Goal: Task Accomplishment & Management: Complete application form

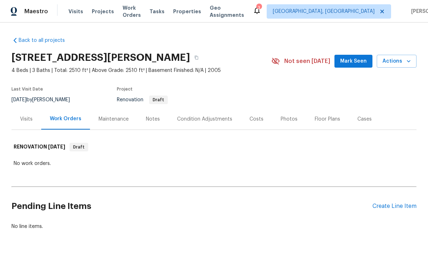
scroll to position [16, 0]
click at [208, 116] on div "Condition Adjustments" at bounding box center [204, 119] width 55 height 7
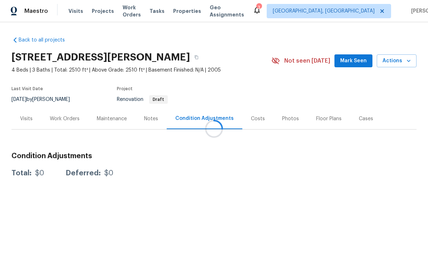
scroll to position [0, 0]
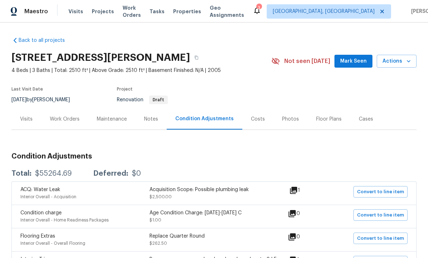
click at [29, 117] on div "Visits" at bounding box center [26, 119] width 13 height 7
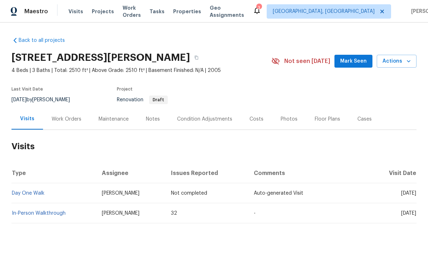
click at [46, 214] on link "In-Person Walkthrough" at bounding box center [39, 213] width 54 height 5
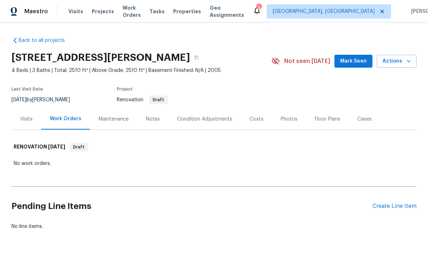
click at [190, 120] on div "Condition Adjustments" at bounding box center [204, 119] width 55 height 7
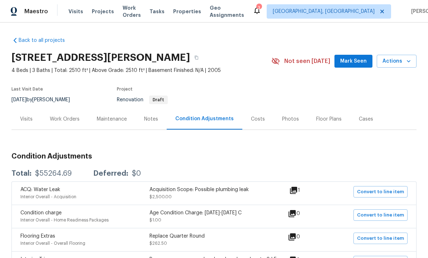
click at [72, 120] on div "Work Orders" at bounding box center [65, 119] width 30 height 7
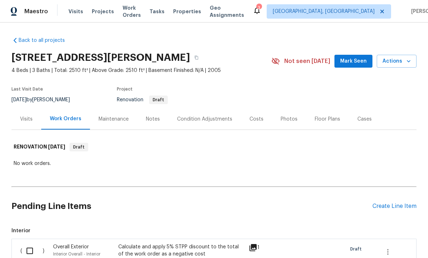
click at [351, 61] on span "Mark Seen" at bounding box center [353, 61] width 27 height 9
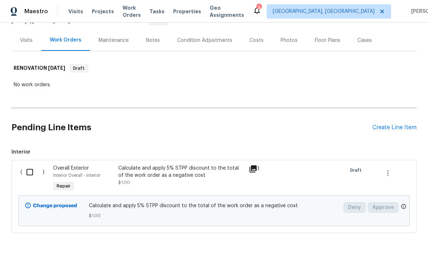
scroll to position [78, 0]
click at [29, 173] on input "checkbox" at bounding box center [32, 172] width 20 height 15
checkbox input "true"
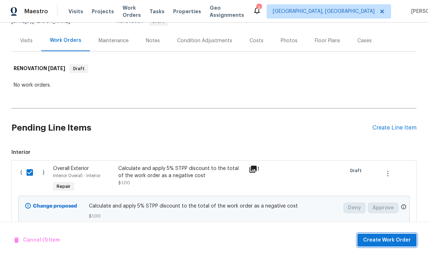
click at [385, 239] on span "Create Work Order" at bounding box center [387, 240] width 48 height 9
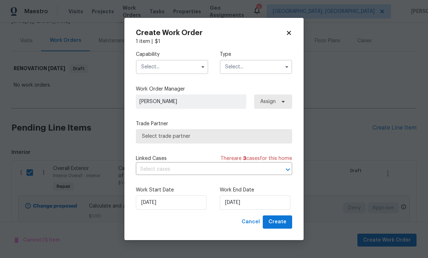
click at [165, 63] on input "text" at bounding box center [172, 67] width 72 height 14
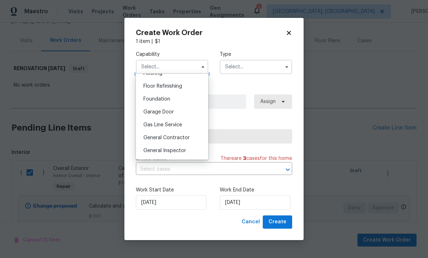
scroll to position [288, 0]
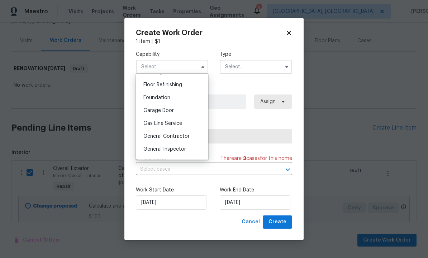
click at [179, 137] on span "General Contractor" at bounding box center [166, 136] width 46 height 5
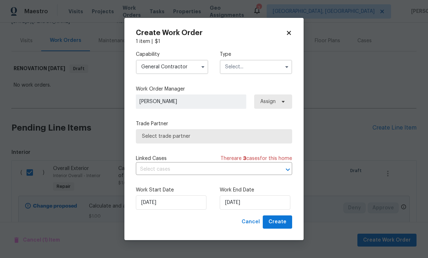
type input "General Contractor"
click at [247, 68] on input "text" at bounding box center [256, 67] width 72 height 14
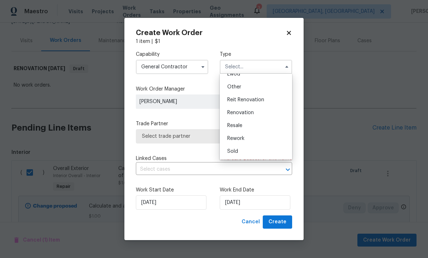
scroll to position [85, 0]
click at [250, 114] on span "Renovation" at bounding box center [240, 112] width 27 height 5
type input "Renovation"
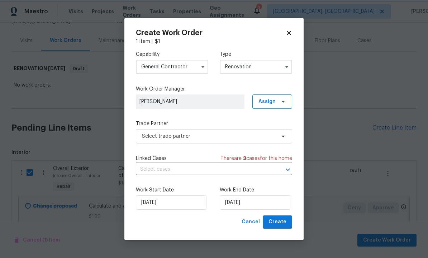
scroll to position [0, 0]
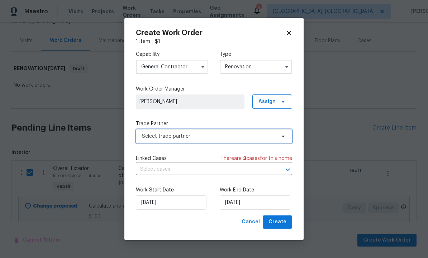
click at [212, 138] on span "Select trade partner" at bounding box center [209, 136] width 134 height 7
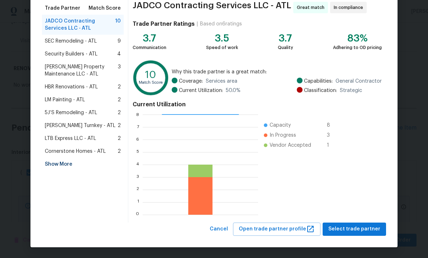
scroll to position [58, 0]
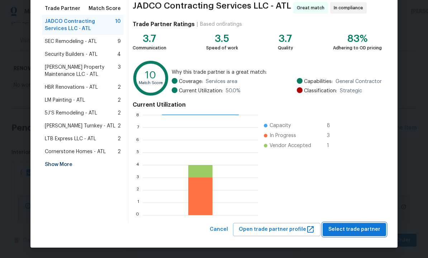
click at [352, 232] on span "Select trade partner" at bounding box center [354, 229] width 52 height 9
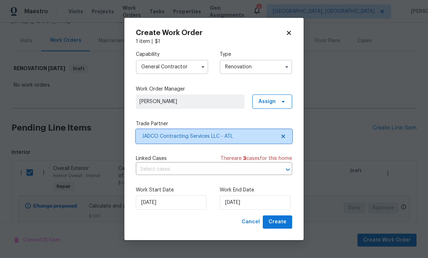
scroll to position [0, 0]
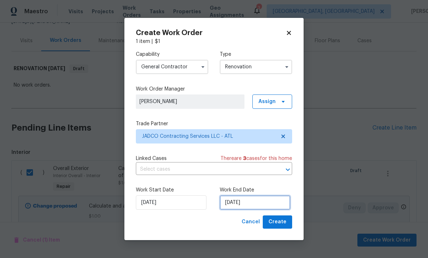
click at [253, 204] on input "[DATE]" at bounding box center [255, 203] width 71 height 14
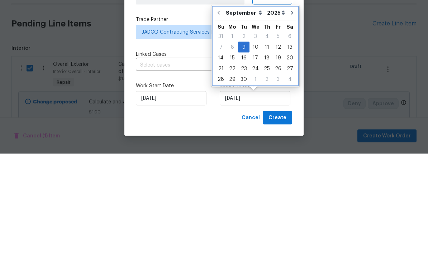
click at [289, 114] on icon "Go to next month" at bounding box center [292, 117] width 6 height 6
type input "[DATE]"
select select "9"
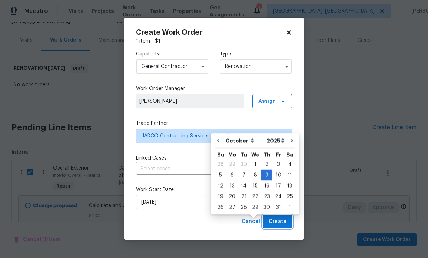
click at [276, 222] on span "Create" at bounding box center [277, 222] width 18 height 9
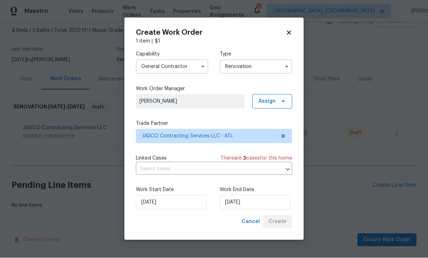
scroll to position [15, 0]
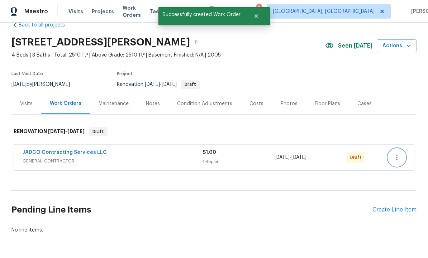
click at [395, 153] on icon "button" at bounding box center [396, 157] width 9 height 9
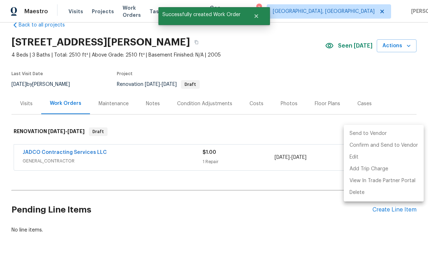
click at [376, 137] on li "Send to Vendor" at bounding box center [384, 134] width 80 height 12
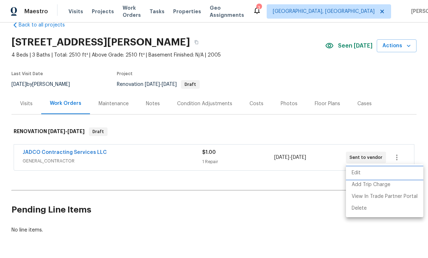
scroll to position [0, 0]
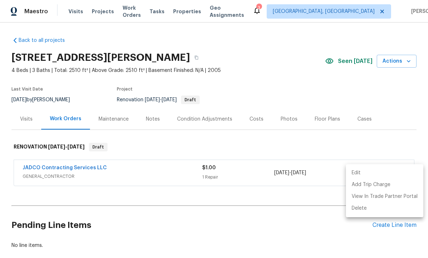
click at [229, 213] on div at bounding box center [214, 129] width 428 height 258
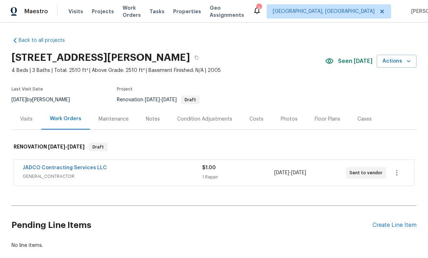
click at [199, 99] on span "Draft" at bounding box center [190, 100] width 17 height 4
click at [199, 101] on span "Draft" at bounding box center [190, 100] width 17 height 4
click at [200, 104] on div "Draft" at bounding box center [190, 100] width 19 height 9
click at [198, 116] on div "Condition Adjustments" at bounding box center [204, 119] width 55 height 7
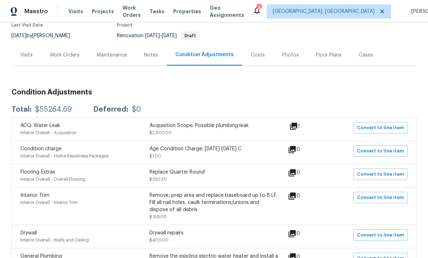
scroll to position [63, 0]
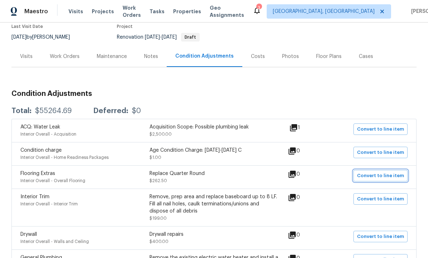
click at [380, 176] on span "Convert to line item" at bounding box center [380, 176] width 47 height 8
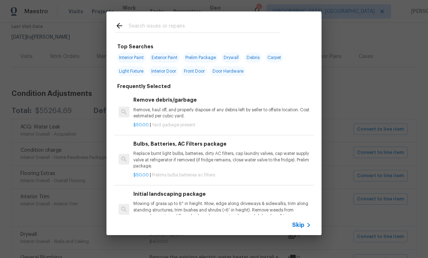
click at [303, 224] on span "Skip" at bounding box center [298, 225] width 12 height 7
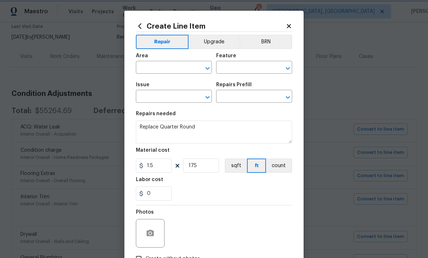
type input "Interior Overall"
type input "Overall Flooring"
type input "Flooring Extras"
click at [241, 96] on input "text" at bounding box center [244, 97] width 56 height 11
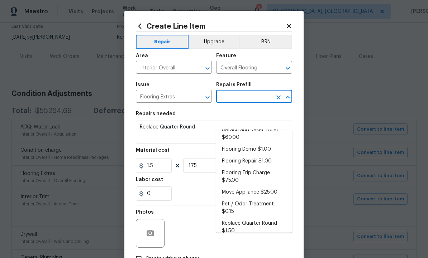
scroll to position [21, 0]
click at [252, 217] on li "Replace Quarter Round $1.50" at bounding box center [254, 226] width 76 height 19
type input "Replace Quarter Round $1.50"
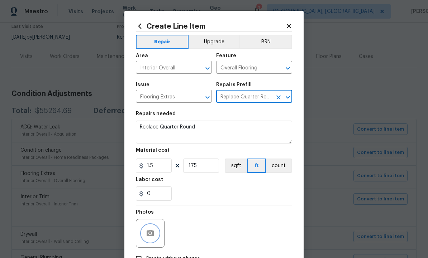
click at [149, 231] on icon "button" at bounding box center [150, 233] width 9 height 9
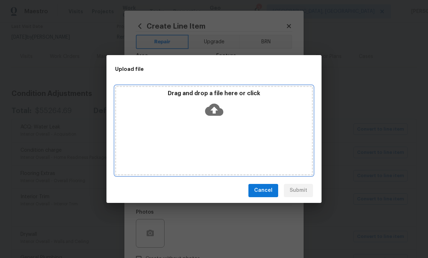
click at [213, 114] on icon at bounding box center [214, 110] width 18 height 12
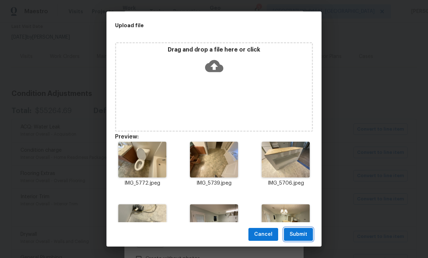
click at [294, 233] on span "Submit" at bounding box center [298, 234] width 18 height 9
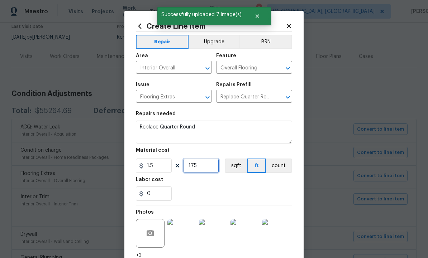
click at [205, 169] on input "175" at bounding box center [201, 166] width 36 height 14
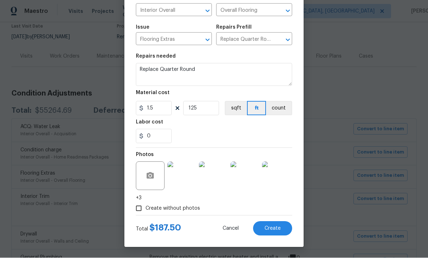
scroll to position [59, 0]
type input "125"
click at [269, 222] on button "Create" at bounding box center [272, 229] width 39 height 14
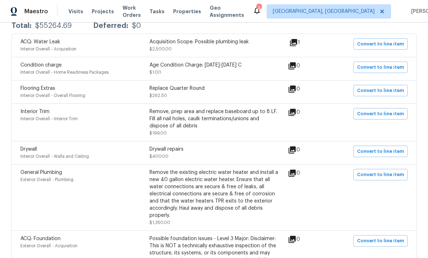
scroll to position [152, 0]
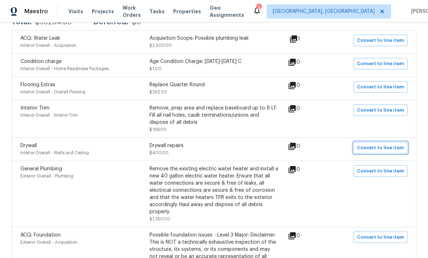
click at [378, 144] on span "Convert to line item" at bounding box center [380, 148] width 47 height 8
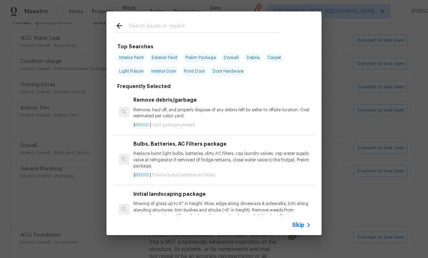
click at [296, 226] on span "Skip" at bounding box center [298, 225] width 12 height 7
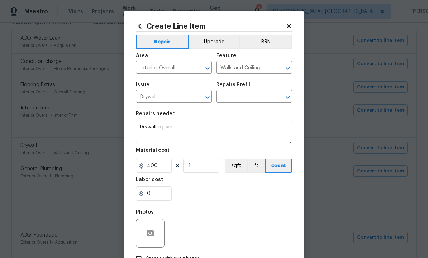
click at [291, 24] on icon at bounding box center [288, 26] width 6 height 6
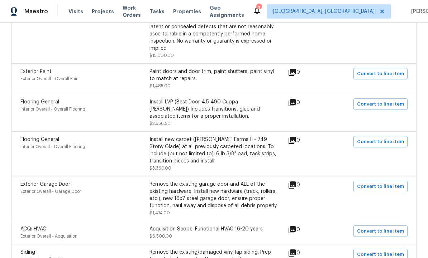
scroll to position [404, 0]
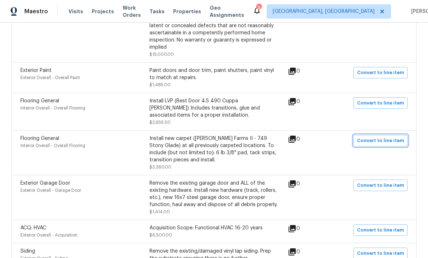
click at [375, 137] on span "Convert to line item" at bounding box center [380, 141] width 47 height 8
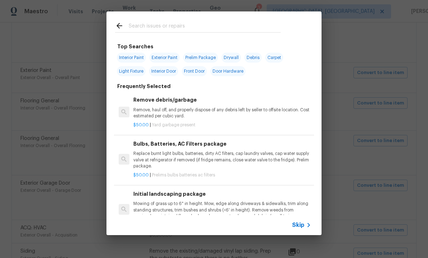
click at [296, 225] on span "Skip" at bounding box center [298, 225] width 12 height 7
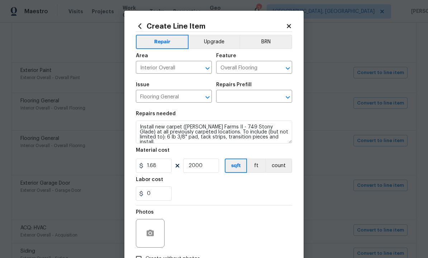
click at [238, 98] on input "text" at bounding box center [244, 97] width 56 height 11
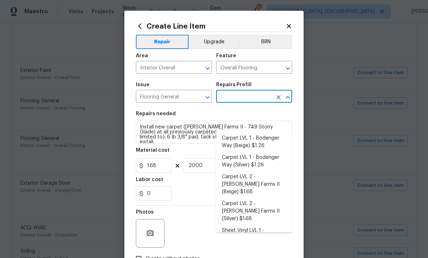
scroll to position [0, 0]
click at [251, 171] on li "Carpet LVL 2 - Abshire Farms II (Beige) $1.68" at bounding box center [254, 184] width 76 height 27
type input "Carpet LVL 2 - Abshire Farms II (Beige) $1.68"
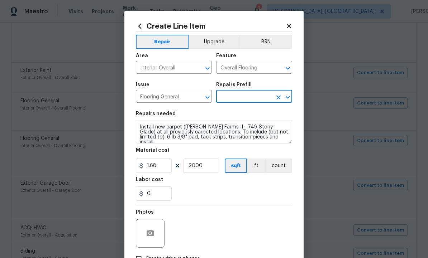
type input "Carpet LVL 2 - Abshire Farms II (Beige) $1.68"
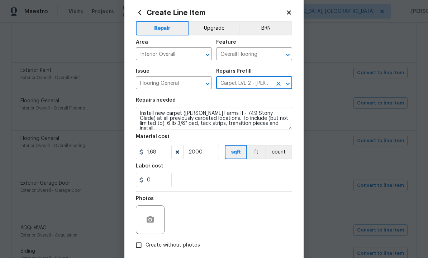
scroll to position [13, 0]
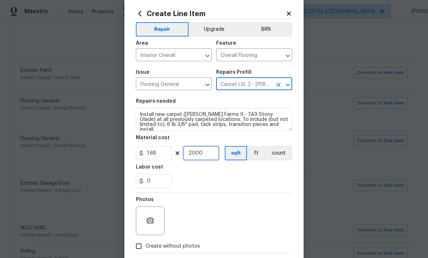
click at [208, 153] on input "2000" at bounding box center [201, 153] width 36 height 14
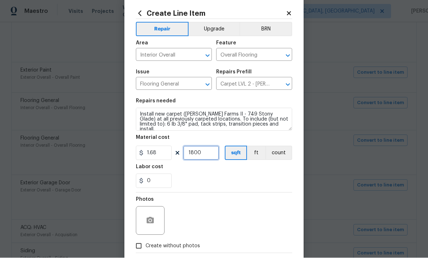
type input "1800"
click at [153, 216] on button "button" at bounding box center [149, 220] width 17 height 17
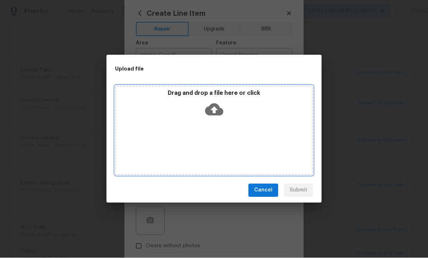
click at [216, 112] on icon at bounding box center [214, 110] width 18 height 12
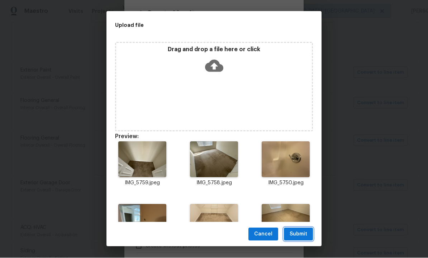
click at [301, 235] on span "Submit" at bounding box center [298, 234] width 18 height 9
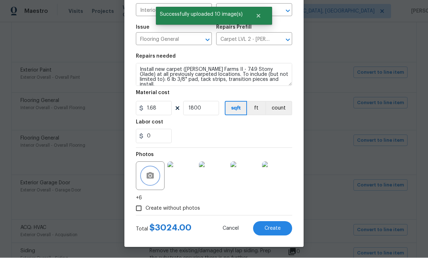
scroll to position [59, 0]
click at [269, 229] on span "Create" at bounding box center [272, 228] width 16 height 5
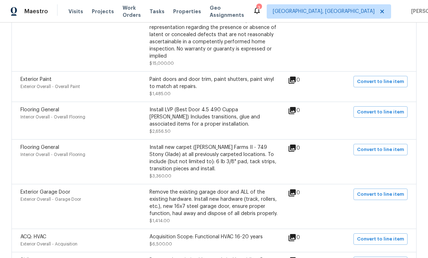
scroll to position [396, 0]
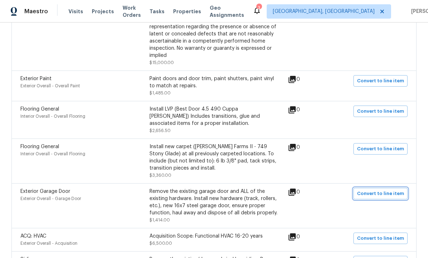
click at [374, 190] on span "Convert to line item" at bounding box center [380, 194] width 47 height 8
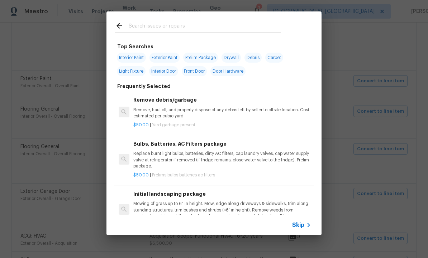
click at [302, 224] on span "Skip" at bounding box center [298, 225] width 12 height 7
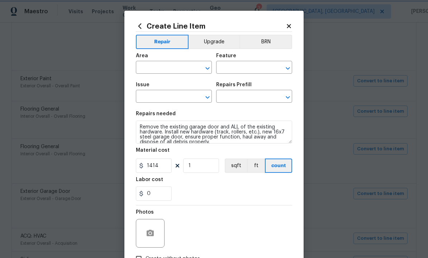
type input "Exterior Overall"
type input "Garage Door"
type input "Exterior Garage Door"
click at [247, 98] on input "text" at bounding box center [244, 97] width 56 height 11
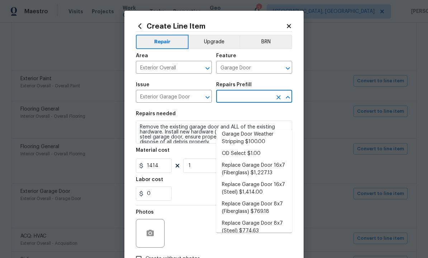
scroll to position [55, 0]
click at [256, 178] on li "Replace Garage Door 16x7 (Steel) $1,414.00" at bounding box center [254, 187] width 76 height 19
type input "Replace Garage Door 16x7 (Steel) $1,414.00"
type input "Interior Door"
type input "Replace Garage Door 16x7 (Steel) $1,414.00"
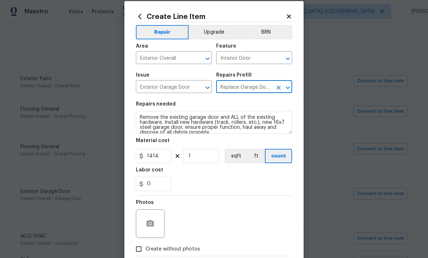
scroll to position [10, 0]
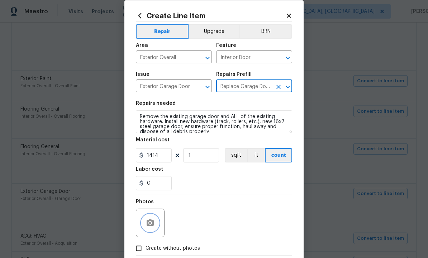
click at [152, 226] on icon "button" at bounding box center [150, 223] width 7 height 6
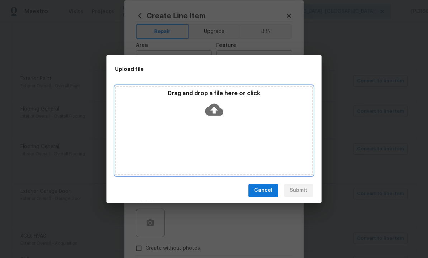
click at [215, 109] on icon at bounding box center [214, 110] width 18 height 18
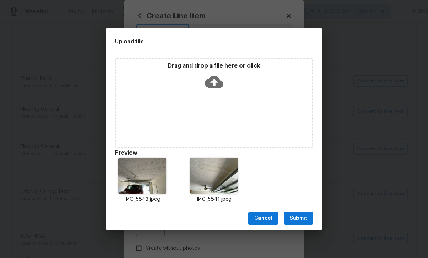
click at [299, 219] on span "Submit" at bounding box center [298, 218] width 18 height 9
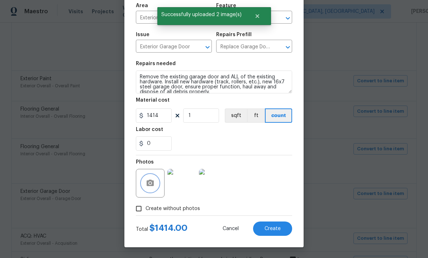
scroll to position [52, 0]
click at [272, 227] on span "Create" at bounding box center [272, 228] width 16 height 5
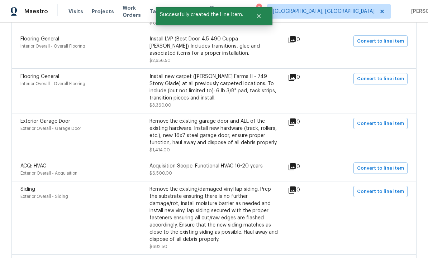
scroll to position [468, 0]
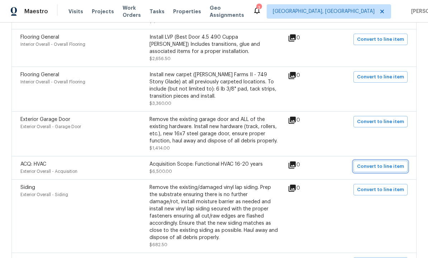
click at [376, 163] on span "Convert to line item" at bounding box center [380, 167] width 47 height 8
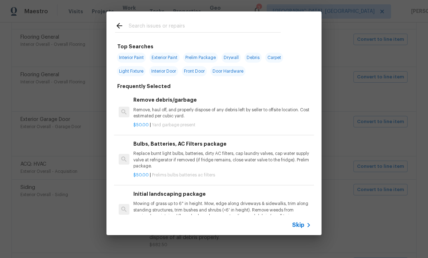
click at [302, 227] on span "Skip" at bounding box center [298, 225] width 12 height 7
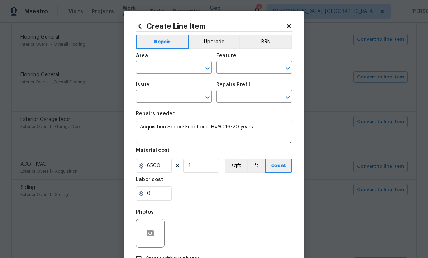
type input "Exterior Overall"
type input "Acquisition"
type input "ACQ: HVAC"
click at [243, 97] on input "text" at bounding box center [244, 97] width 56 height 11
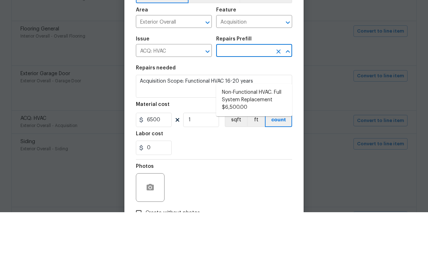
click at [275, 65] on icon "Clear" at bounding box center [278, 68] width 7 height 7
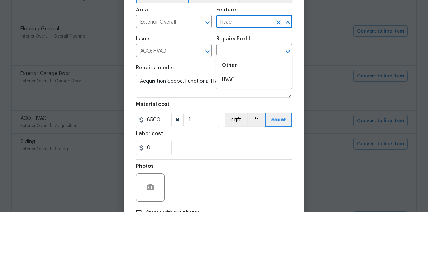
click at [236, 120] on li "HVAC" at bounding box center [254, 126] width 76 height 12
type input "HVAC"
click at [197, 94] on icon "Clear" at bounding box center [198, 97] width 7 height 7
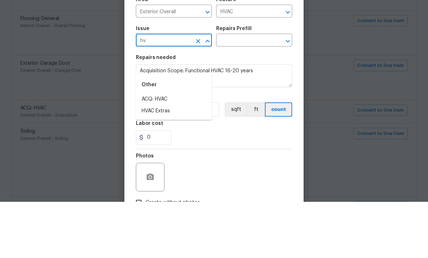
type input "h"
click at [163, 162] on li "HVAC Extras" at bounding box center [174, 168] width 76 height 12
type input "HVAC Extras"
click at [244, 92] on input "text" at bounding box center [244, 97] width 56 height 11
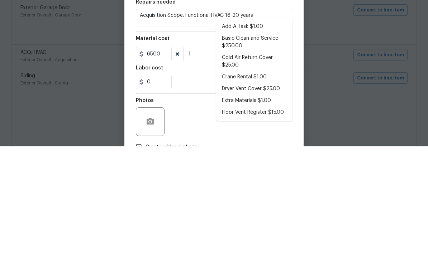
scroll to position [0, 0]
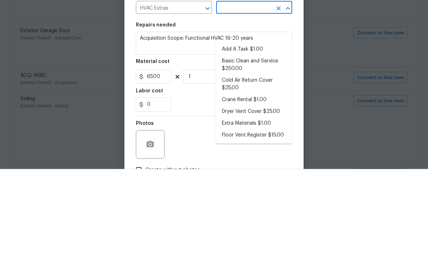
click at [256, 133] on li "Add A Task $1.00" at bounding box center [254, 139] width 76 height 12
type input "Add A Task $1.00"
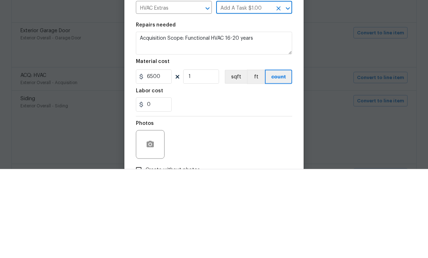
type textarea "HPM to detail"
type input "Add A Task $1.00"
type input "1"
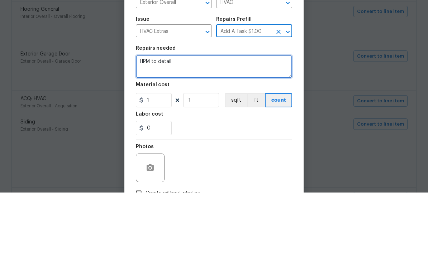
click at [196, 121] on textarea "HPM to detail" at bounding box center [214, 132] width 156 height 23
type textarea "H"
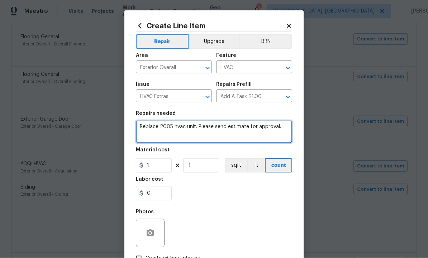
type textarea "Replace 2005 hvac unit. Please send estimate for approval."
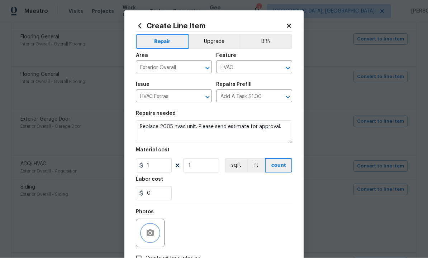
click at [155, 228] on button "button" at bounding box center [149, 233] width 17 height 17
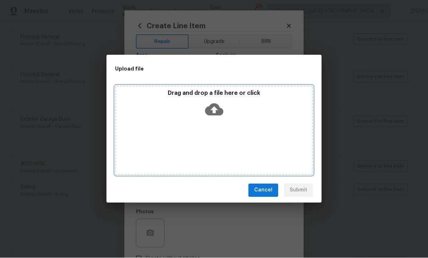
click at [215, 108] on icon at bounding box center [214, 110] width 18 height 18
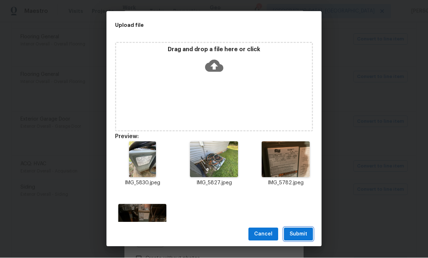
click at [297, 232] on span "Submit" at bounding box center [298, 234] width 18 height 9
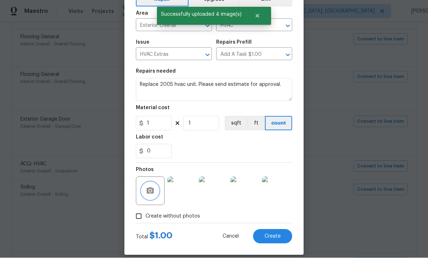
scroll to position [38, 0]
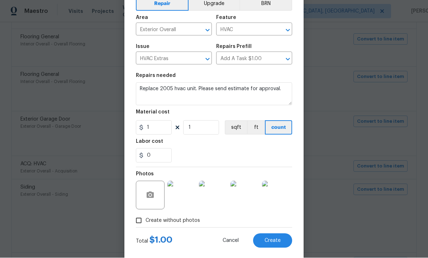
click at [188, 153] on div "0" at bounding box center [214, 156] width 156 height 14
click at [158, 128] on input "1" at bounding box center [154, 128] width 36 height 14
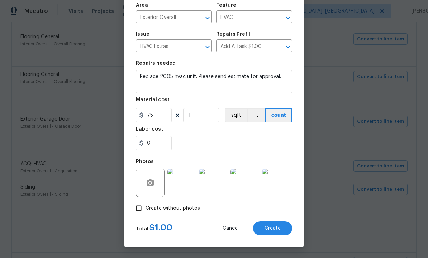
scroll to position [52, 0]
type input "75"
click at [270, 226] on span "Create" at bounding box center [272, 228] width 16 height 5
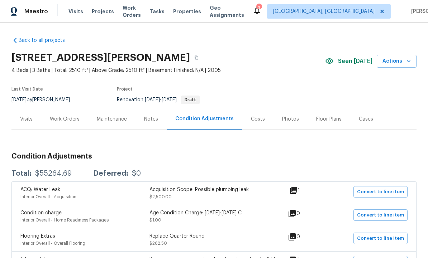
scroll to position [0, 0]
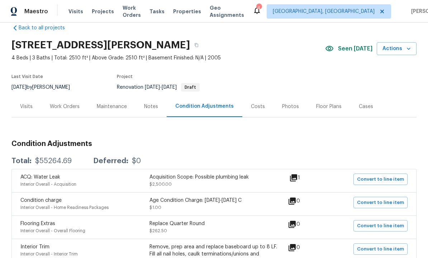
scroll to position [7, 0]
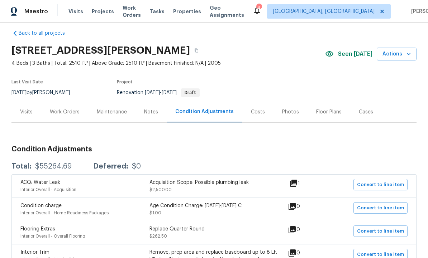
click at [65, 109] on div "Work Orders" at bounding box center [65, 112] width 30 height 7
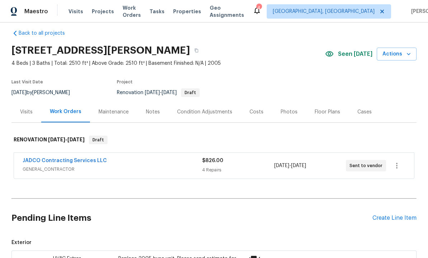
click at [85, 158] on link "JADCO Contracting Services LLC" at bounding box center [65, 160] width 84 height 5
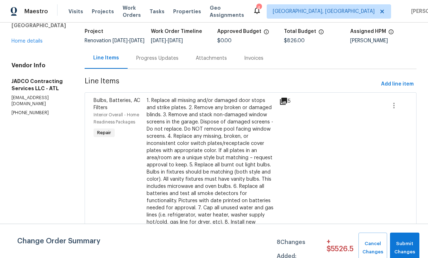
scroll to position [47, 0]
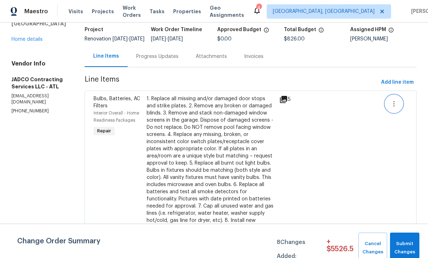
click at [397, 108] on icon "button" at bounding box center [393, 104] width 9 height 9
click at [400, 107] on li "Cancel" at bounding box center [401, 109] width 28 height 12
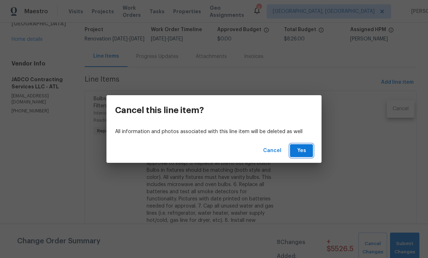
click at [298, 150] on span "Yes" at bounding box center [301, 151] width 11 height 9
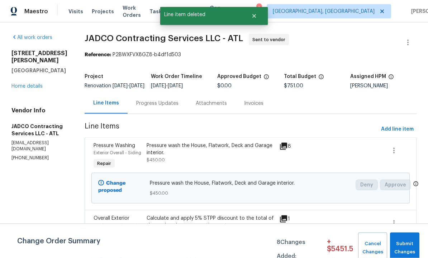
scroll to position [24, 0]
click at [396, 147] on icon "button" at bounding box center [393, 151] width 9 height 9
click at [397, 131] on li "Cancel" at bounding box center [401, 132] width 28 height 12
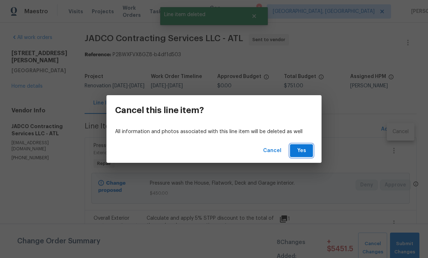
click at [301, 150] on span "Yes" at bounding box center [301, 151] width 11 height 9
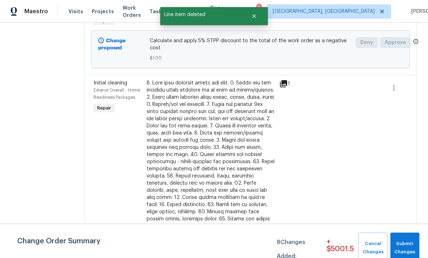
scroll to position [144, 0]
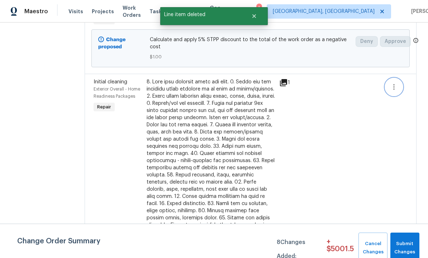
click at [394, 90] on icon "button" at bounding box center [393, 87] width 1 height 6
click at [392, 100] on li "Cancel" at bounding box center [401, 100] width 28 height 12
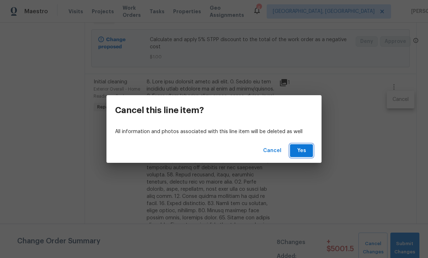
click at [301, 151] on span "Yes" at bounding box center [301, 151] width 11 height 9
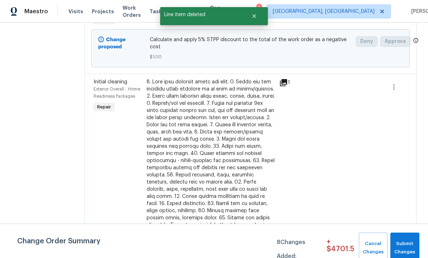
scroll to position [0, 0]
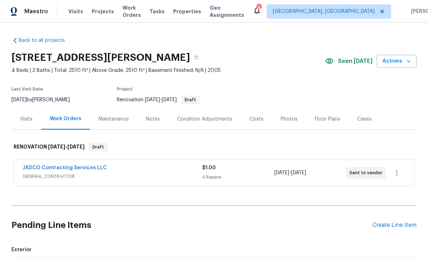
click at [197, 118] on div "Condition Adjustments" at bounding box center [204, 119] width 55 height 7
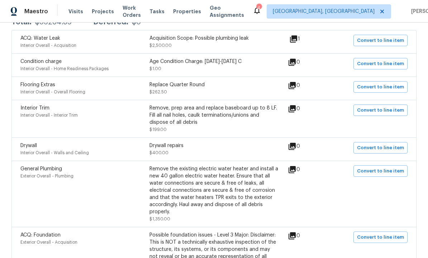
scroll to position [152, 0]
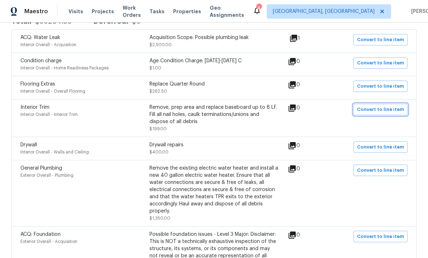
click at [377, 112] on span "Convert to line item" at bounding box center [380, 110] width 47 height 8
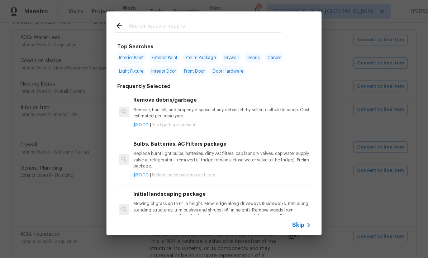
click at [299, 224] on span "Skip" at bounding box center [298, 225] width 12 height 7
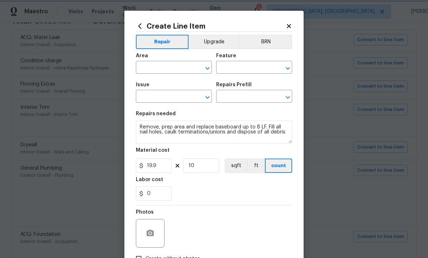
type input "Interior Overall"
type input "Interior Trim"
click at [241, 96] on input "text" at bounding box center [244, 97] width 56 height 11
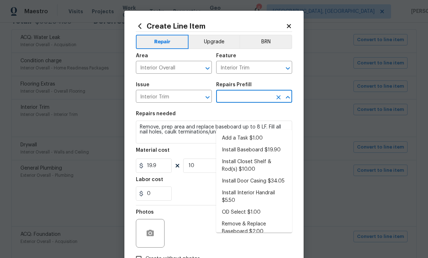
scroll to position [0, 0]
click at [247, 144] on li "Install Baseboard $19.90" at bounding box center [254, 150] width 76 height 12
type input "Install Baseboard $19.90"
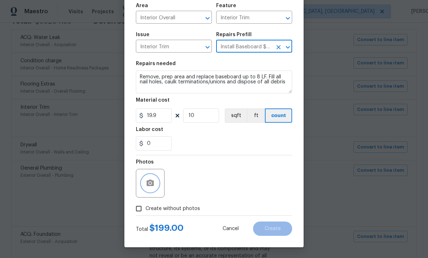
click at [148, 186] on icon "button" at bounding box center [150, 183] width 7 height 6
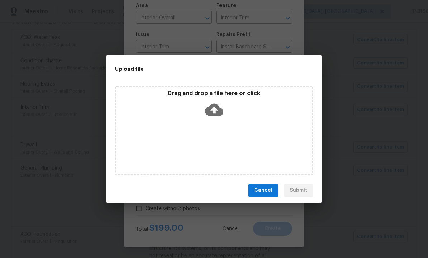
scroll to position [52, 0]
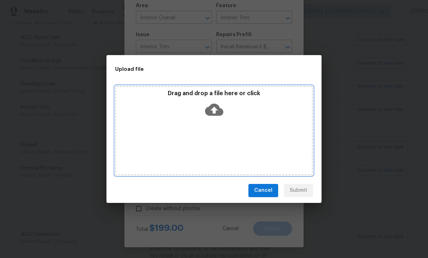
click at [210, 110] on icon at bounding box center [214, 110] width 18 height 12
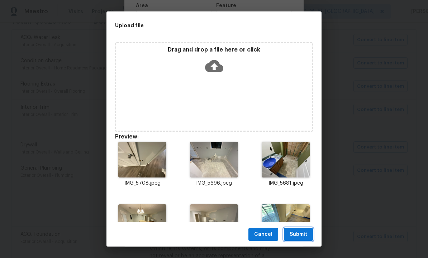
click at [295, 229] on button "Submit" at bounding box center [298, 234] width 29 height 13
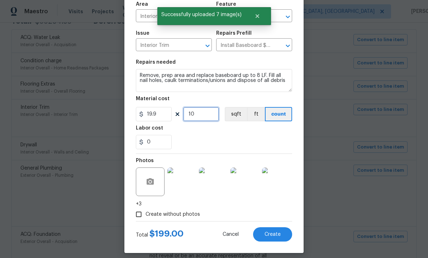
click at [202, 116] on input "10" at bounding box center [201, 114] width 36 height 14
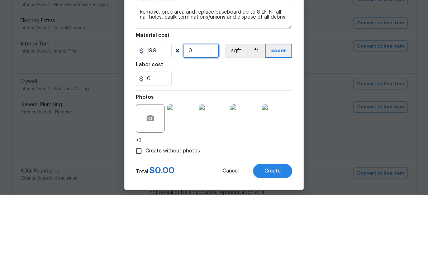
type input "8"
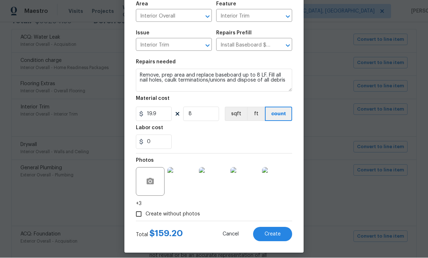
click at [271, 234] on span "Create" at bounding box center [272, 234] width 16 height 5
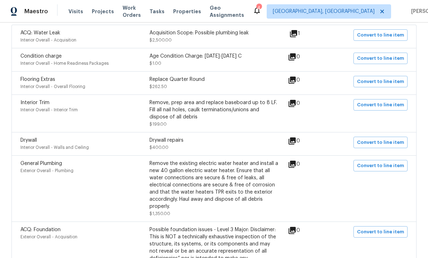
scroll to position [158, 0]
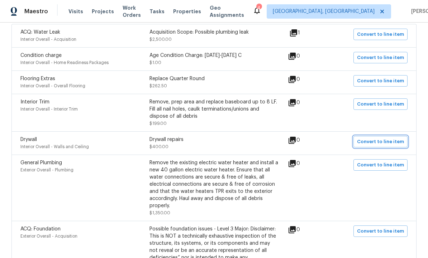
click at [378, 138] on span "Convert to line item" at bounding box center [380, 142] width 47 height 8
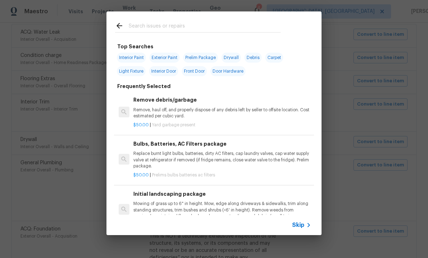
click at [299, 226] on span "Skip" at bounding box center [298, 225] width 12 height 7
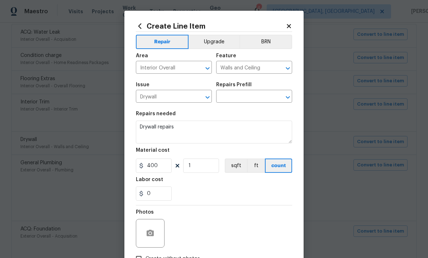
click at [238, 99] on input "text" at bounding box center [244, 97] width 56 height 11
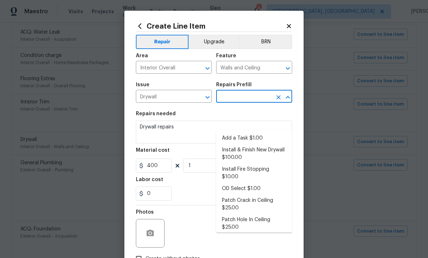
scroll to position [0, 0]
click at [249, 133] on li "Add a Task $1.00" at bounding box center [254, 139] width 76 height 12
type input "Add a Task $1.00"
type textarea "HPM to detail"
type input "Add a Task $1.00"
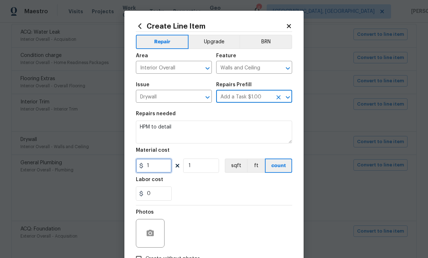
click at [158, 169] on input "1" at bounding box center [154, 166] width 36 height 14
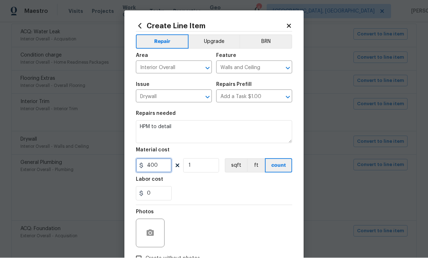
type input "400"
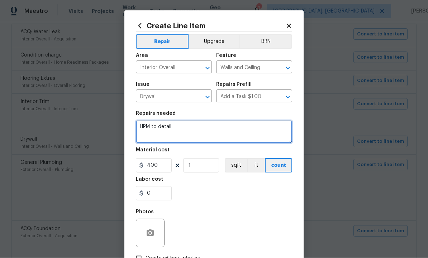
click at [198, 130] on textarea "HPM to detail" at bounding box center [214, 132] width 156 height 23
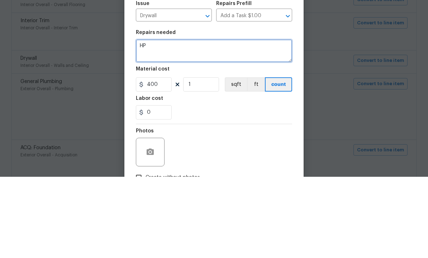
type textarea "H"
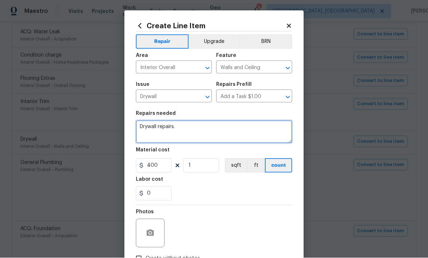
type textarea "Drywall repairs."
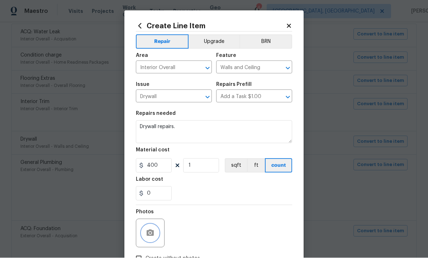
click at [151, 231] on icon "button" at bounding box center [150, 233] width 7 height 6
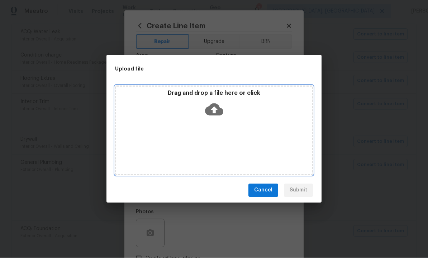
click at [213, 108] on icon at bounding box center [214, 110] width 18 height 18
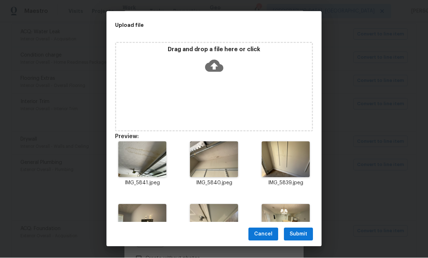
click at [302, 237] on span "Submit" at bounding box center [298, 234] width 18 height 9
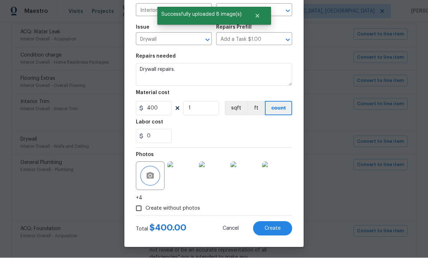
scroll to position [59, 0]
click at [269, 230] on span "Create" at bounding box center [272, 228] width 16 height 5
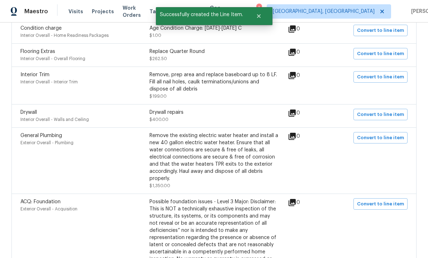
scroll to position [186, 0]
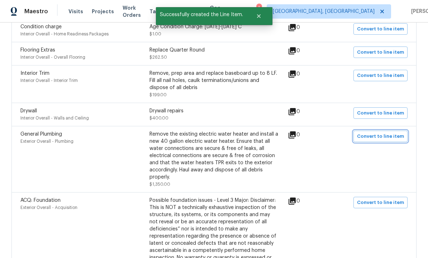
click at [368, 133] on span "Convert to line item" at bounding box center [380, 137] width 47 height 8
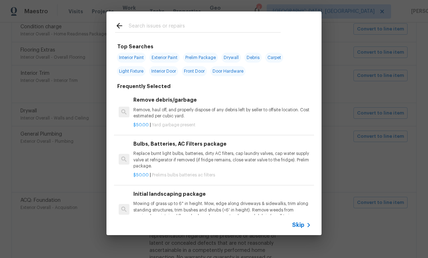
click at [297, 224] on span "Skip" at bounding box center [298, 225] width 12 height 7
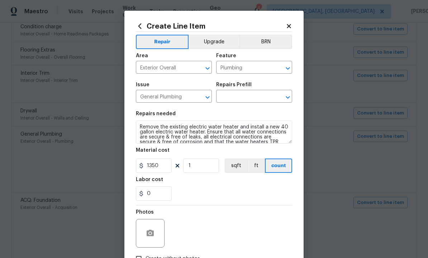
click at [237, 97] on input "text" at bounding box center [244, 97] width 56 height 11
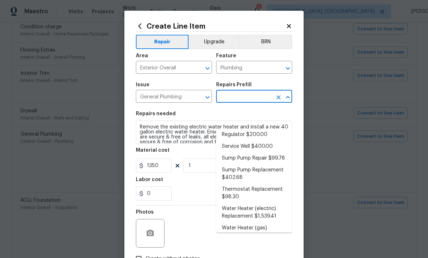
scroll to position [235, 0]
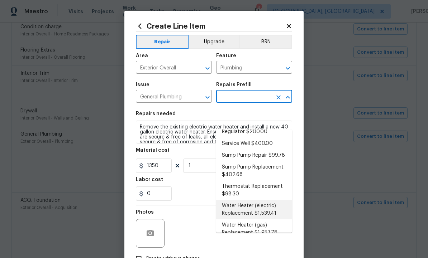
click at [259, 200] on li "Water Heater (electric) Replacement $1,539.41" at bounding box center [254, 209] width 76 height 19
type input "Water Heater (electric) Replacement $1,539.41"
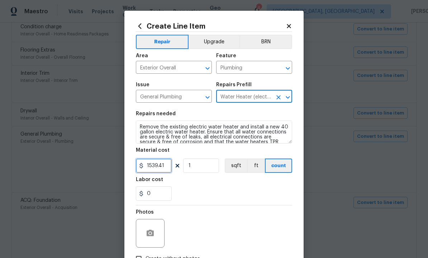
click at [160, 168] on input "1539.41" at bounding box center [154, 166] width 36 height 14
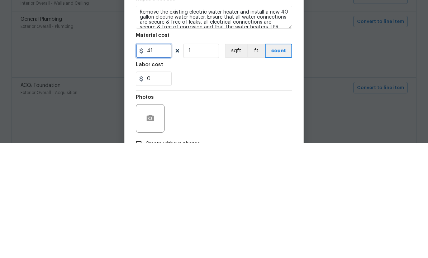
click at [157, 159] on input "41" at bounding box center [154, 166] width 36 height 14
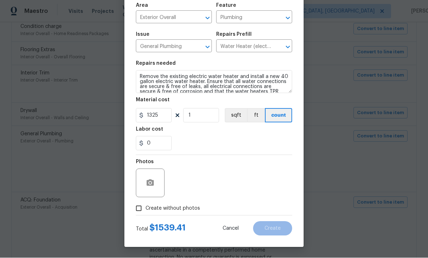
scroll to position [52, 0]
type input "1325"
click at [154, 185] on icon "button" at bounding box center [150, 183] width 9 height 9
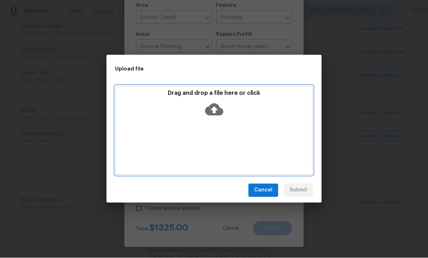
click at [214, 111] on icon at bounding box center [214, 110] width 18 height 18
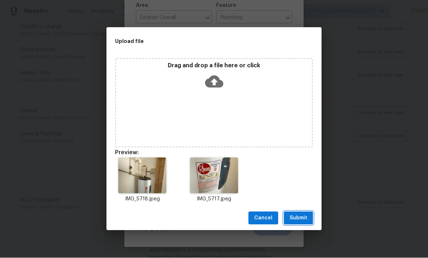
click at [300, 219] on span "Submit" at bounding box center [298, 218] width 18 height 9
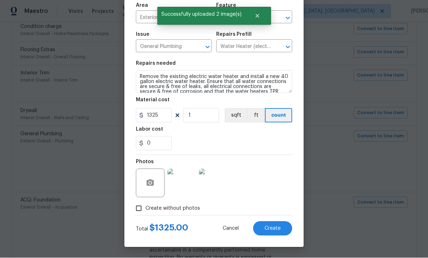
click at [270, 229] on span "Create" at bounding box center [272, 228] width 16 height 5
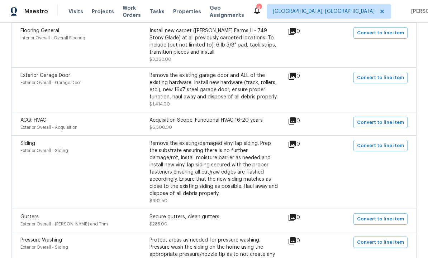
scroll to position [516, 0]
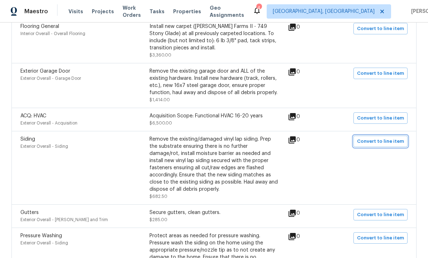
click at [374, 138] on span "Convert to line item" at bounding box center [380, 142] width 47 height 8
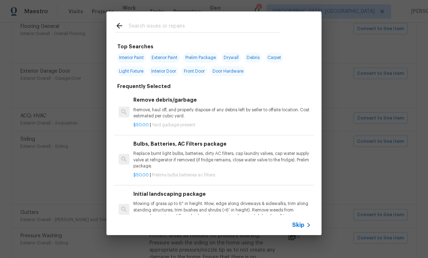
click at [300, 225] on span "Skip" at bounding box center [298, 225] width 12 height 7
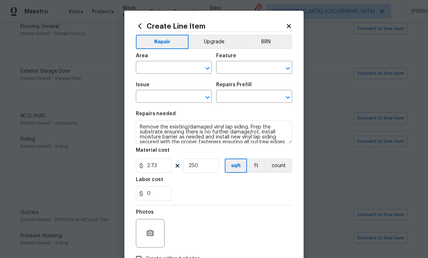
type input "Exterior Overall"
type input "Siding"
click at [243, 97] on input "text" at bounding box center [244, 97] width 56 height 11
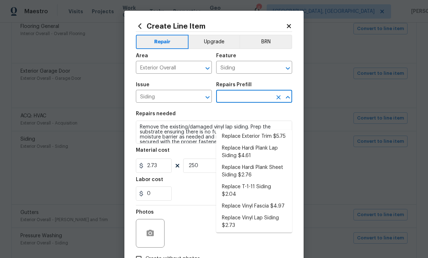
scroll to position [210, 0]
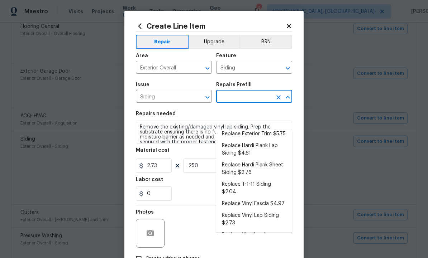
click at [259, 210] on li "Replace Vinyl Lap Siding $2.73" at bounding box center [254, 219] width 76 height 19
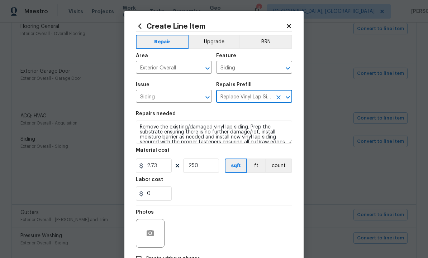
type input "Replace Vinyl Lap Siding $2.73"
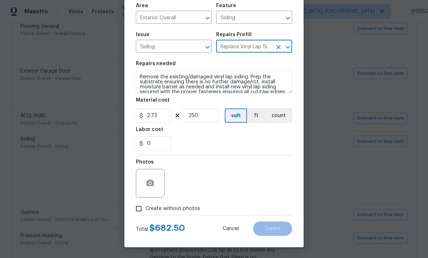
scroll to position [52, 0]
click at [147, 186] on icon "button" at bounding box center [150, 183] width 7 height 6
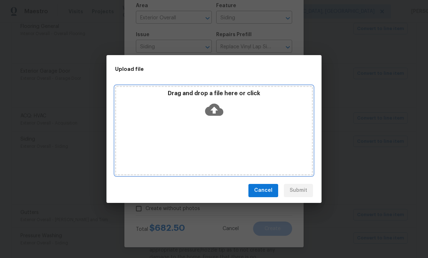
click at [212, 111] on icon at bounding box center [214, 110] width 18 height 12
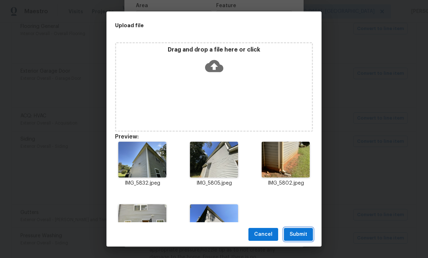
click at [298, 232] on span "Submit" at bounding box center [298, 234] width 18 height 9
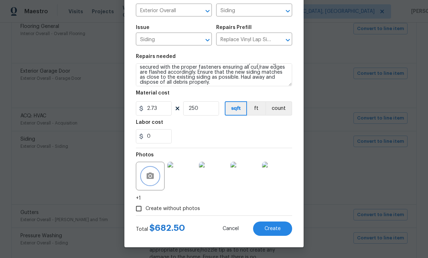
scroll to position [59, 0]
click at [206, 108] on input "250" at bounding box center [201, 108] width 36 height 14
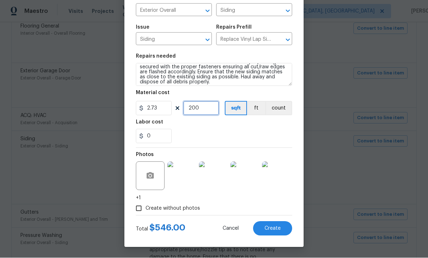
type input "200"
click at [274, 226] on span "Create" at bounding box center [272, 228] width 16 height 5
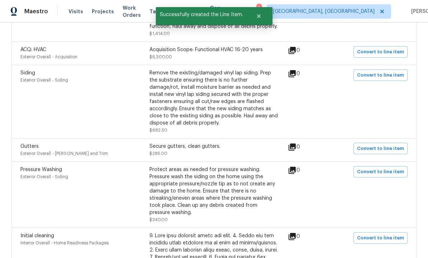
scroll to position [585, 0]
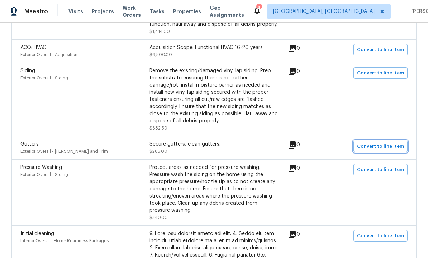
click at [379, 143] on span "Convert to line item" at bounding box center [380, 147] width 47 height 8
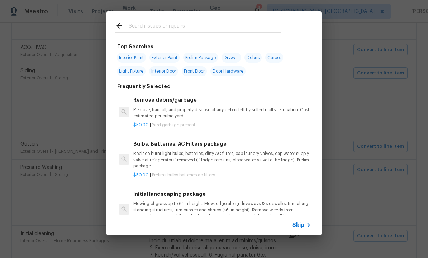
click at [296, 224] on span "Skip" at bounding box center [298, 225] width 12 height 7
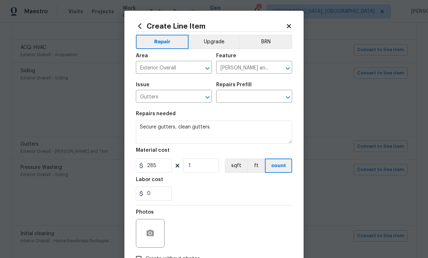
click at [240, 98] on input "text" at bounding box center [244, 97] width 56 height 11
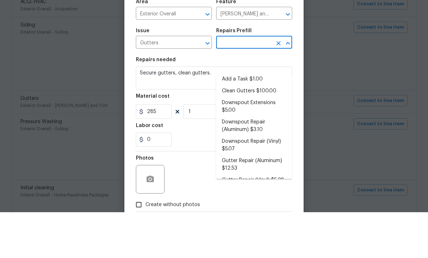
scroll to position [7, 0]
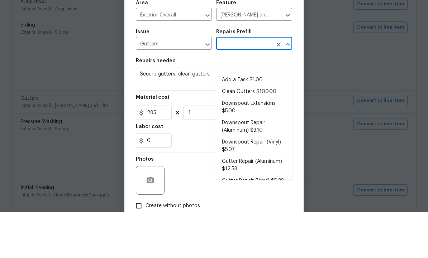
click at [260, 132] on li "Clean Gutters $100.00" at bounding box center [254, 138] width 76 height 12
type input "Clean Gutters $100.00"
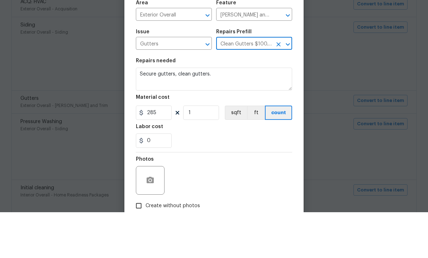
type textarea "Clean all debris from the gutter. The debris from the gutters is to be disposed…"
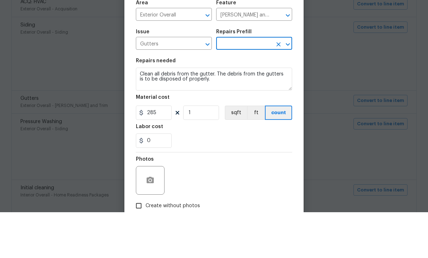
type input "Clean Gutters $100.00"
type input "100"
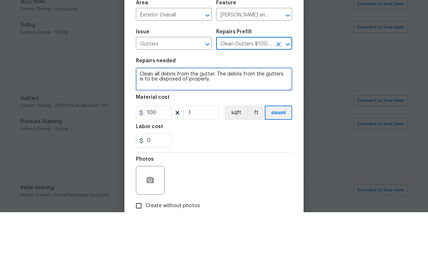
click at [234, 114] on textarea "Clean all debris from the gutter. The debris from the gutters is to be disposed…" at bounding box center [214, 125] width 156 height 23
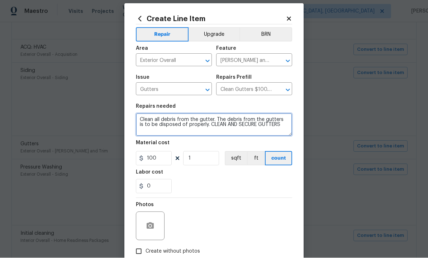
type textarea "Clean all debris from the gutter. The debris from the gutters is to be disposed…"
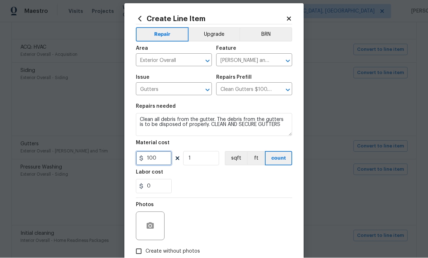
click at [165, 156] on input "100" at bounding box center [154, 159] width 36 height 14
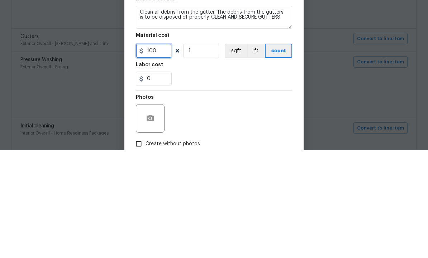
click at [162, 152] on input "100" at bounding box center [154, 159] width 36 height 14
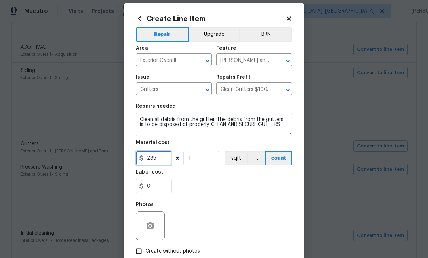
type input "285"
click at [148, 226] on icon "button" at bounding box center [150, 226] width 7 height 6
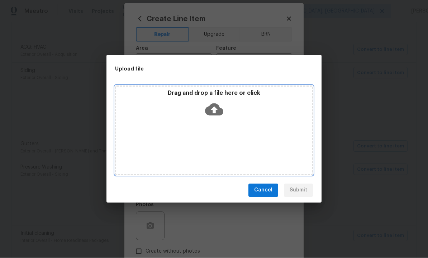
click at [212, 115] on icon at bounding box center [214, 110] width 18 height 12
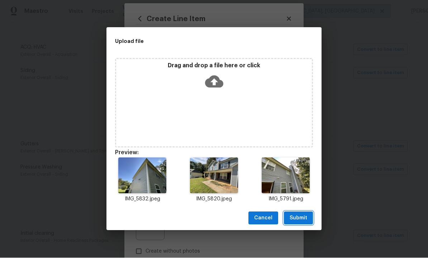
click at [303, 217] on span "Submit" at bounding box center [298, 218] width 18 height 9
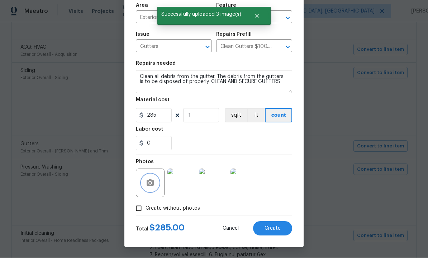
scroll to position [52, 0]
click at [275, 230] on span "Create" at bounding box center [272, 228] width 16 height 5
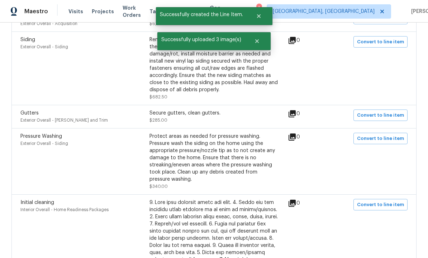
scroll to position [616, 0]
click at [378, 134] on span "Convert to line item" at bounding box center [380, 138] width 47 height 8
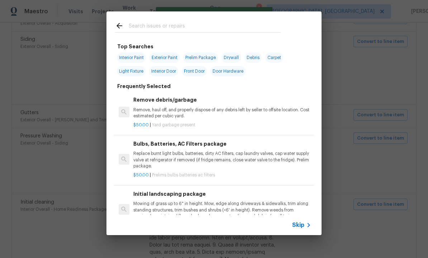
click at [296, 226] on span "Skip" at bounding box center [298, 225] width 12 height 7
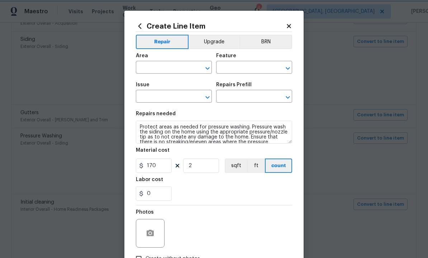
type input "Exterior Overall"
type input "Siding"
type input "Pressure Washing"
click at [237, 99] on input "text" at bounding box center [244, 97] width 56 height 11
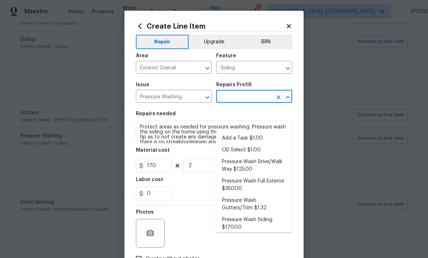
click at [246, 176] on li "Pressure Wash Full Exterior $350.00" at bounding box center [254, 185] width 76 height 19
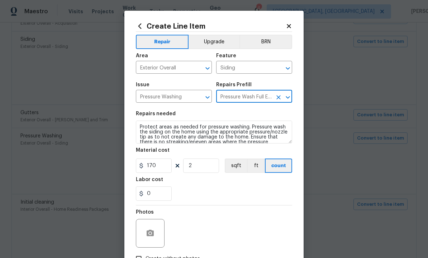
type input "Pressure Wash Full Exterior $350.00"
type textarea "Pressure wash the House, Flatwork, Deck and Garage interior."
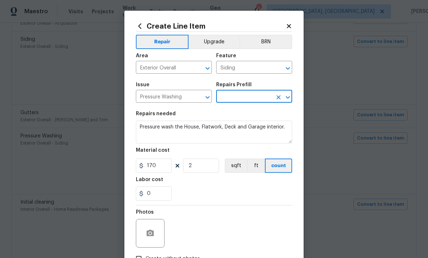
type input "Pressure Wash Full Exterior $350.00"
click at [162, 169] on input "350" at bounding box center [154, 166] width 36 height 14
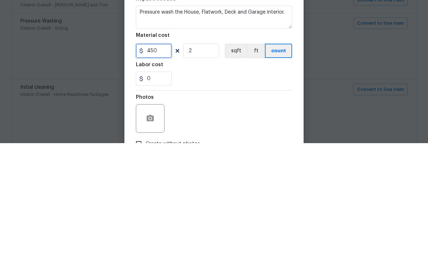
type input "450"
click at [196, 159] on input "2" at bounding box center [201, 166] width 36 height 14
type input "1"
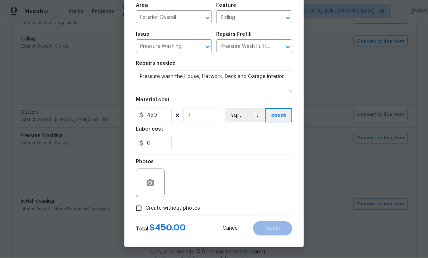
scroll to position [52, 0]
click at [152, 183] on icon "button" at bounding box center [150, 183] width 7 height 6
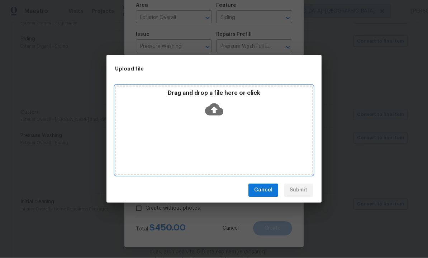
click at [213, 115] on icon at bounding box center [214, 110] width 18 height 12
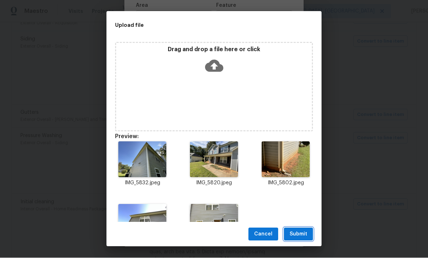
click at [300, 231] on span "Submit" at bounding box center [298, 234] width 18 height 9
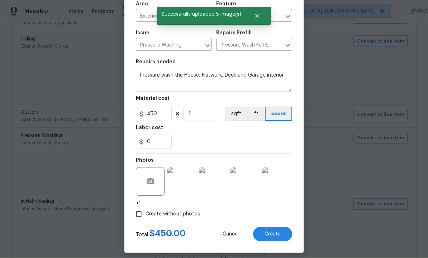
click at [269, 233] on span "Create" at bounding box center [272, 234] width 16 height 5
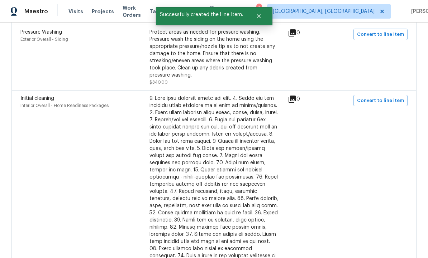
scroll to position [720, 0]
click at [379, 97] on span "Convert to line item" at bounding box center [380, 101] width 47 height 8
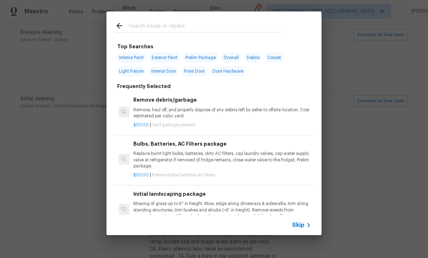
click at [298, 226] on span "Skip" at bounding box center [298, 225] width 12 height 7
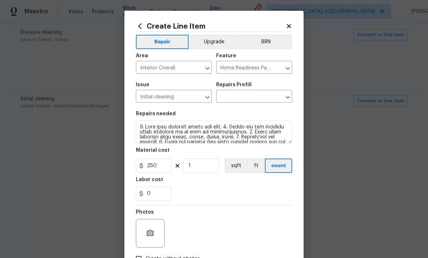
click at [241, 100] on input "text" at bounding box center [244, 97] width 56 height 11
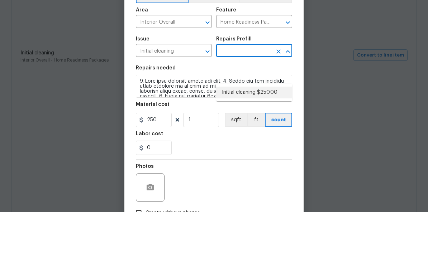
click at [249, 133] on li "Initial cleaning $250.00" at bounding box center [254, 139] width 76 height 12
type input "Initial cleaning $250.00"
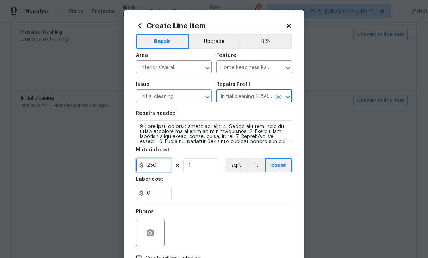
click at [160, 168] on input "250" at bounding box center [154, 166] width 36 height 14
type input "300"
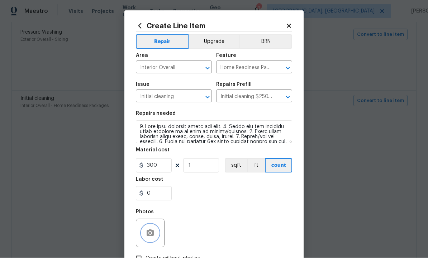
click at [148, 231] on icon "button" at bounding box center [150, 233] width 9 height 9
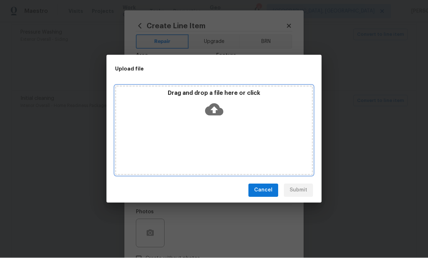
click at [213, 112] on icon at bounding box center [214, 110] width 18 height 18
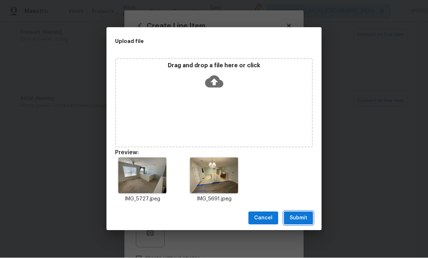
click at [301, 221] on span "Submit" at bounding box center [298, 218] width 18 height 9
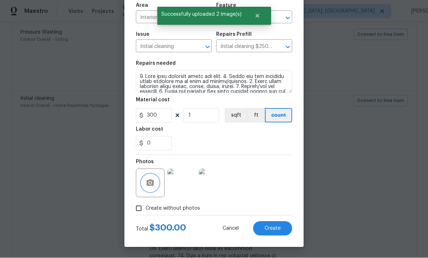
scroll to position [52, 0]
click at [273, 230] on span "Create" at bounding box center [272, 228] width 16 height 5
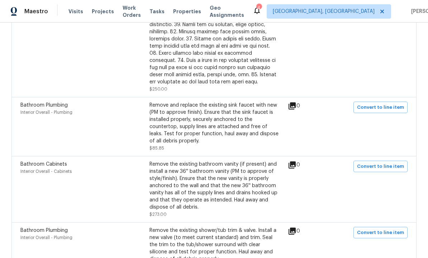
scroll to position [922, 0]
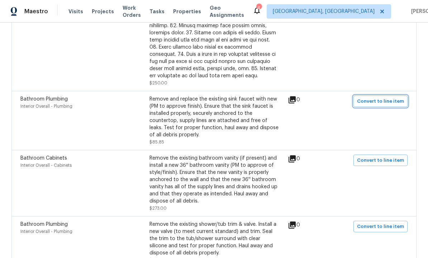
click at [381, 97] on span "Convert to line item" at bounding box center [380, 101] width 47 height 8
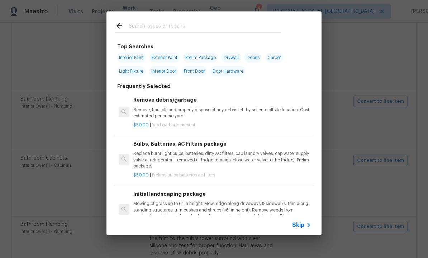
click at [296, 224] on span "Skip" at bounding box center [298, 225] width 12 height 7
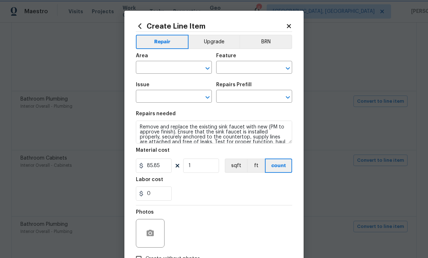
type input "Interior Overall"
type input "Plumbing"
type input "Bathroom Plumbing"
click at [241, 95] on input "text" at bounding box center [244, 97] width 56 height 11
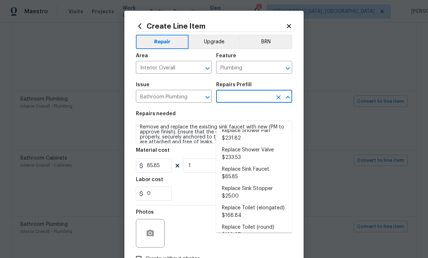
scroll to position [319, 0]
click at [239, 163] on li "Replace Sink Faucet $85.85" at bounding box center [254, 172] width 76 height 19
type input "Replace Sink Faucet $85.85"
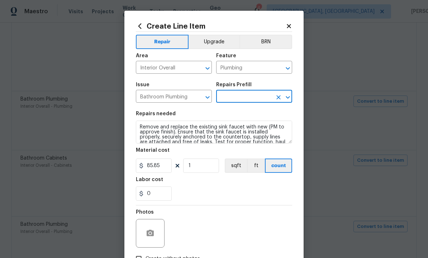
type input "Replace Sink Faucet $85.85"
click at [151, 232] on icon "button" at bounding box center [150, 233] width 7 height 6
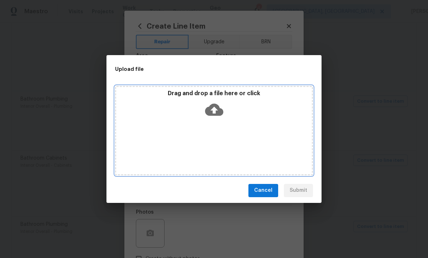
click at [211, 107] on icon at bounding box center [214, 110] width 18 height 12
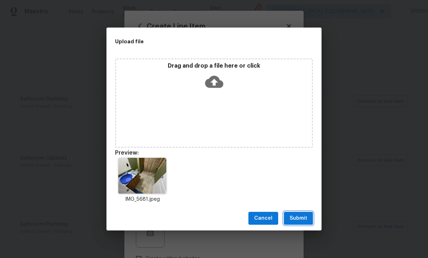
click at [300, 220] on span "Submit" at bounding box center [298, 218] width 18 height 9
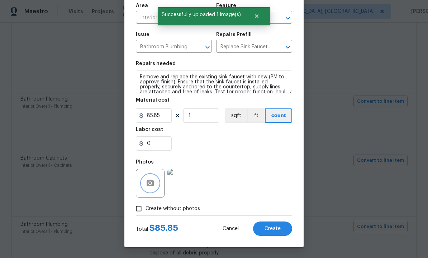
scroll to position [52, 0]
click at [272, 228] on span "Create" at bounding box center [272, 228] width 16 height 5
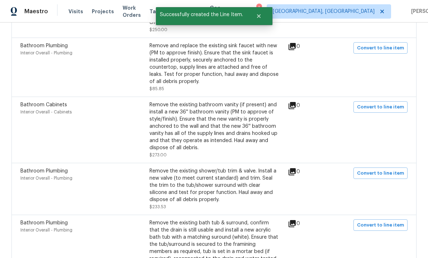
scroll to position [976, 0]
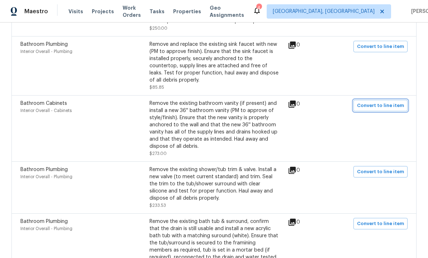
click at [376, 102] on span "Convert to line item" at bounding box center [380, 106] width 47 height 8
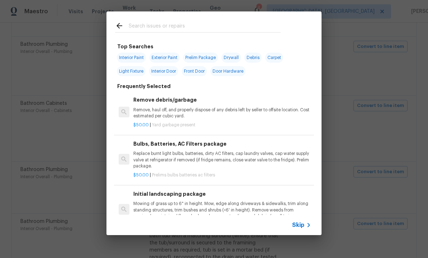
click at [299, 226] on span "Skip" at bounding box center [298, 225] width 12 height 7
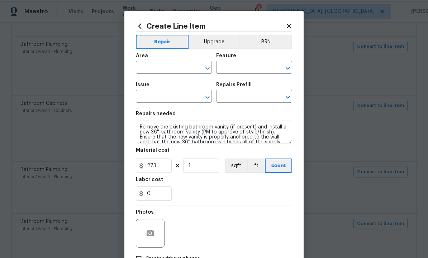
type input "Interior Overall"
type input "Cabinets"
type input "Bathroom Cabinets"
click at [241, 97] on input "text" at bounding box center [244, 97] width 56 height 11
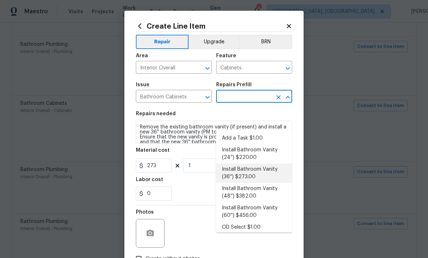
click at [251, 164] on li "Install Bathroom Vanity (36'') $273.00" at bounding box center [254, 173] width 76 height 19
type input "Install Bathroom Vanity (36'') $273.00"
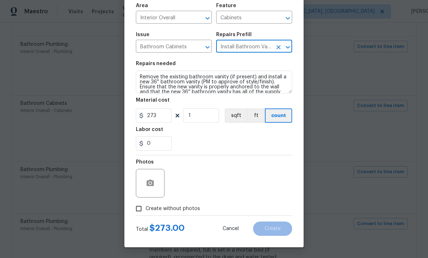
scroll to position [52, 0]
click at [149, 182] on icon "button" at bounding box center [150, 183] width 7 height 6
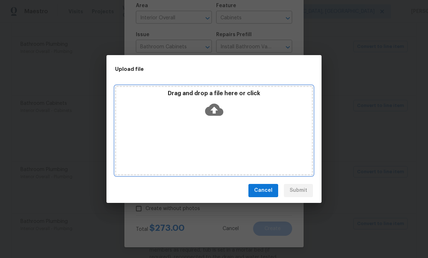
click at [214, 108] on icon at bounding box center [214, 110] width 18 height 18
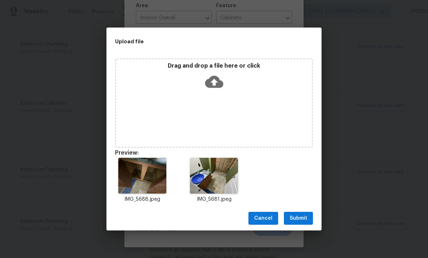
click at [296, 214] on span "Submit" at bounding box center [298, 218] width 18 height 9
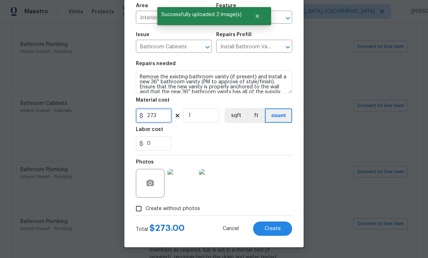
click at [163, 116] on input "273" at bounding box center [154, 116] width 36 height 14
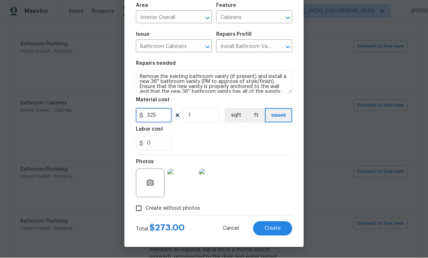
type input "325"
click at [272, 227] on span "Create" at bounding box center [272, 228] width 16 height 5
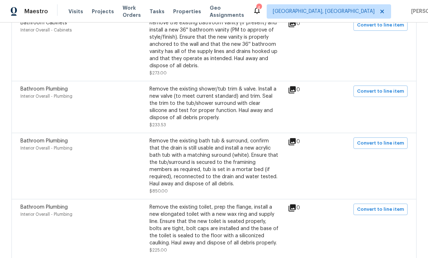
scroll to position [1059, 0]
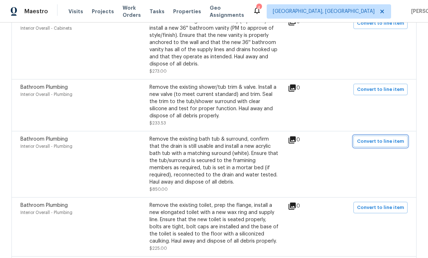
click at [374, 138] on span "Convert to line item" at bounding box center [380, 142] width 47 height 8
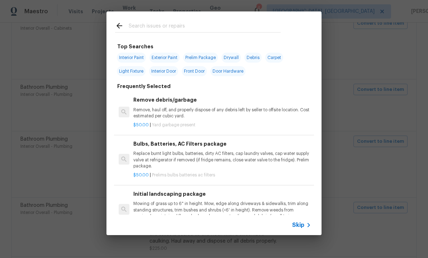
click at [299, 226] on span "Skip" at bounding box center [298, 225] width 12 height 7
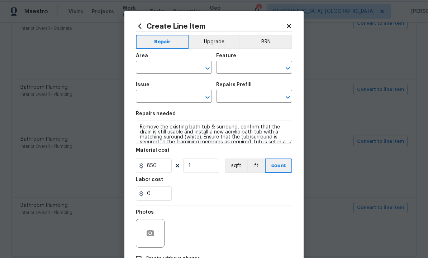
type input "Interior Overall"
type input "Plumbing"
type input "Bathroom Plumbing"
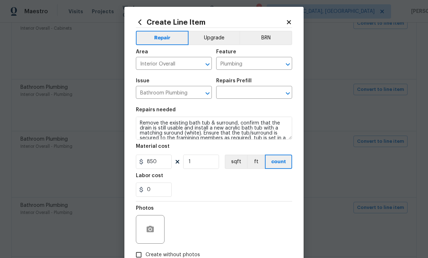
click at [248, 92] on input "text" at bounding box center [244, 93] width 56 height 11
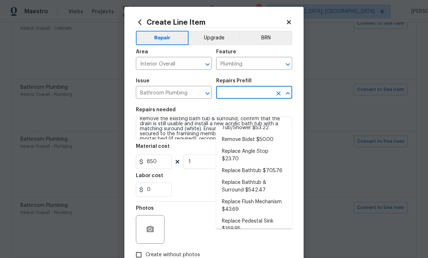
scroll to position [206, 0]
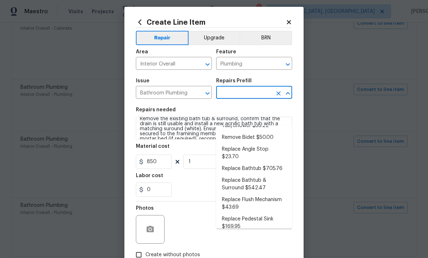
click at [247, 175] on li "Replace Bathtub & Surround $542.47" at bounding box center [254, 184] width 76 height 19
type input "Replace Bathtub & Surround $542.47"
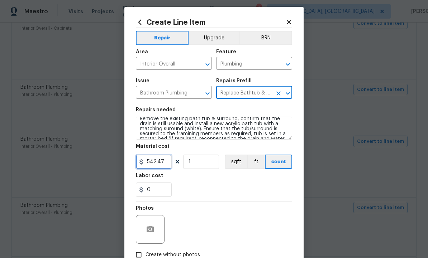
click at [164, 165] on input "542.47" at bounding box center [154, 162] width 36 height 14
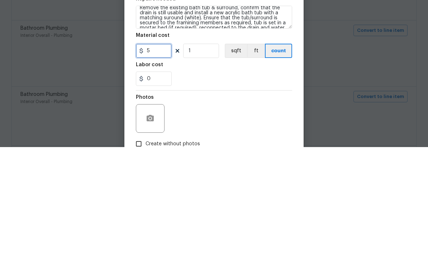
type input "0"
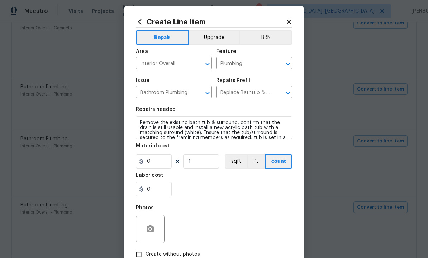
scroll to position [0, 0]
click at [278, 92] on icon "Clear" at bounding box center [278, 93] width 7 height 7
type input "Replace Bathtub & Surround $542.47"
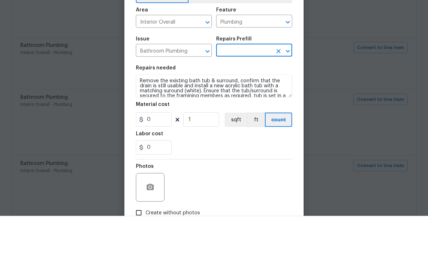
click at [248, 88] on input "text" at bounding box center [244, 93] width 56 height 11
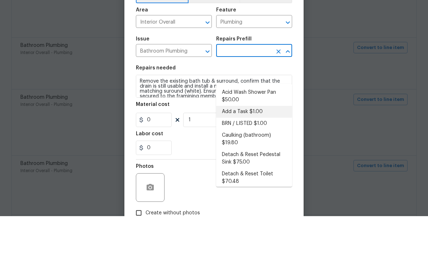
click at [253, 148] on li "Add a Task $1.00" at bounding box center [254, 154] width 76 height 12
type input "Add a Task $1.00"
type textarea "HPM to detail"
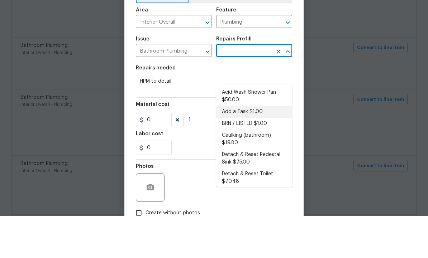
type input "Add a Task $1.00"
type input "1"
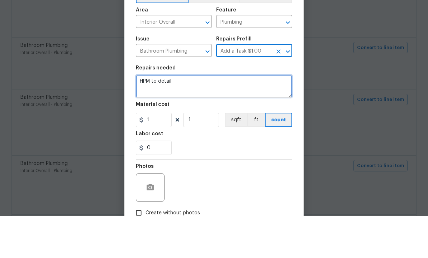
click at [191, 117] on textarea "HPM to detail" at bounding box center [214, 128] width 156 height 23
type textarea "H"
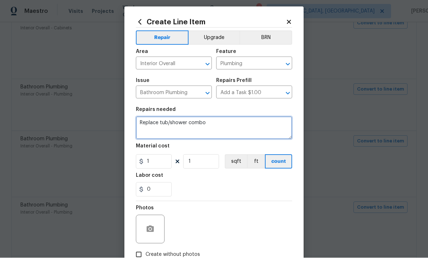
type textarea "Replace tub/shower combo"
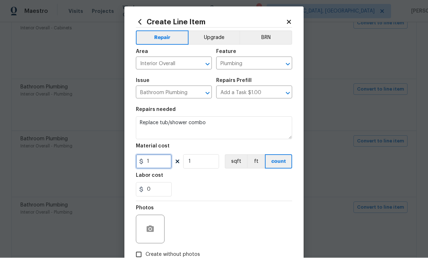
click at [157, 163] on input "1" at bounding box center [154, 162] width 36 height 14
type input "850"
click at [150, 228] on icon "button" at bounding box center [150, 229] width 7 height 6
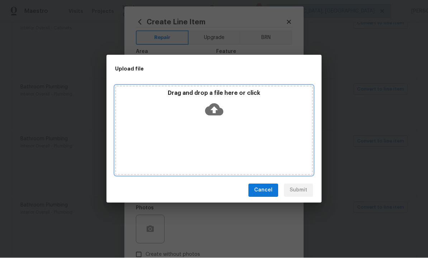
click at [215, 111] on icon at bounding box center [214, 110] width 18 height 18
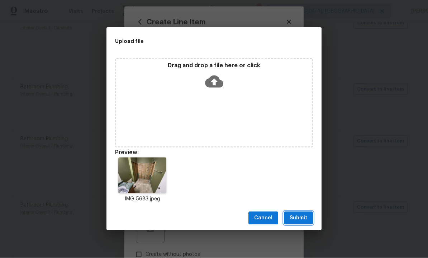
click at [296, 215] on span "Submit" at bounding box center [298, 218] width 18 height 9
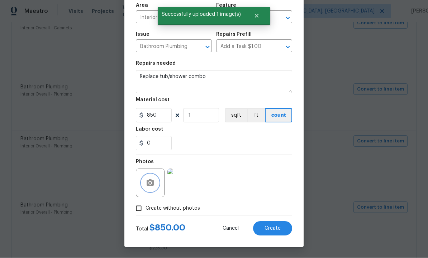
scroll to position [52, 0]
click at [273, 229] on span "Create" at bounding box center [272, 228] width 16 height 5
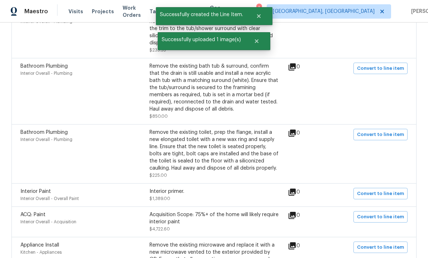
scroll to position [1136, 0]
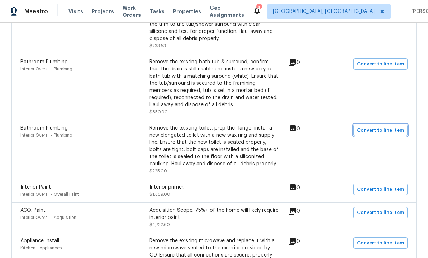
click at [375, 126] on span "Convert to line item" at bounding box center [380, 130] width 47 height 8
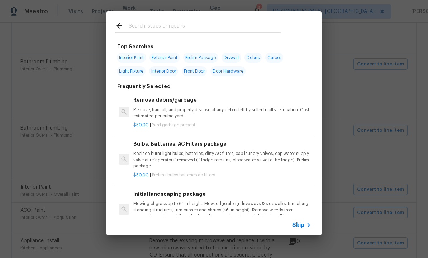
click at [299, 225] on span "Skip" at bounding box center [298, 225] width 12 height 7
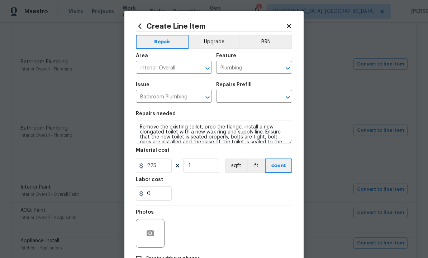
click at [239, 96] on input "text" at bounding box center [244, 97] width 56 height 11
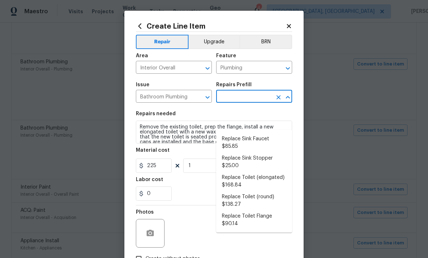
scroll to position [350, 0]
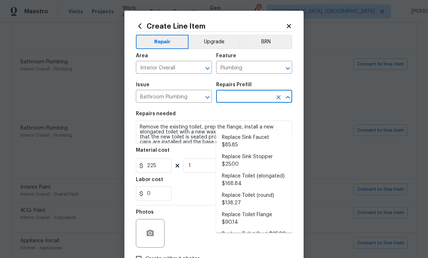
click at [247, 171] on li "Replace Toilet (elongated) $168.84" at bounding box center [254, 180] width 76 height 19
type input "Replace Toilet (elongated) $168.84"
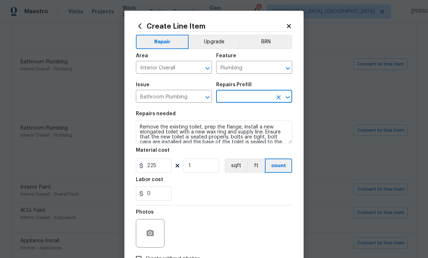
type input "Replace Toilet (elongated) $168.84"
click at [159, 167] on input "168.84" at bounding box center [154, 166] width 36 height 14
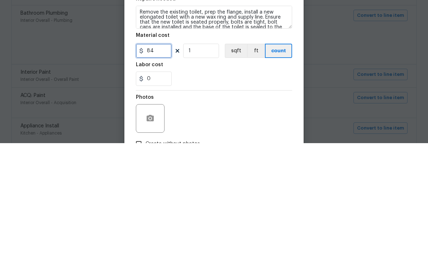
click at [163, 159] on input "84" at bounding box center [154, 166] width 36 height 14
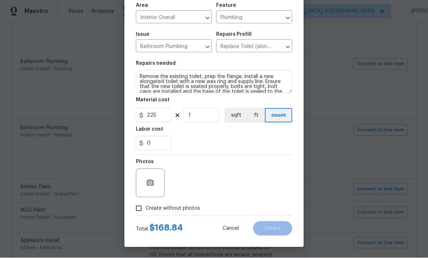
scroll to position [52, 0]
type input "225"
click at [149, 184] on icon "button" at bounding box center [150, 183] width 9 height 9
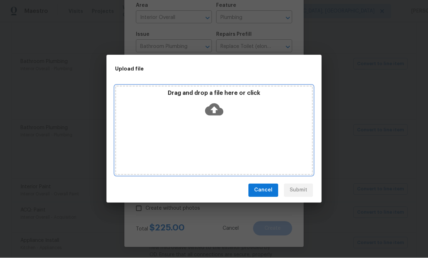
click at [215, 107] on icon at bounding box center [214, 110] width 18 height 18
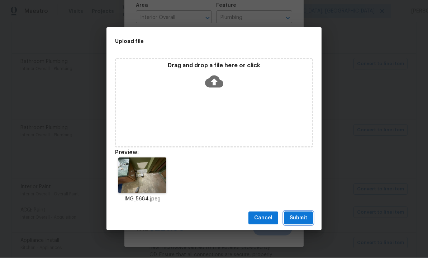
click at [302, 216] on span "Submit" at bounding box center [298, 218] width 18 height 9
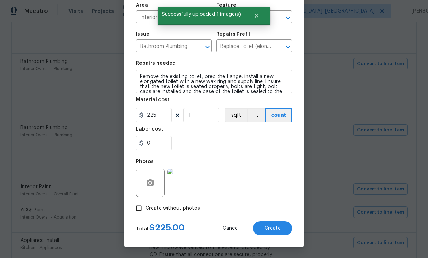
click at [273, 230] on span "Create" at bounding box center [272, 228] width 16 height 5
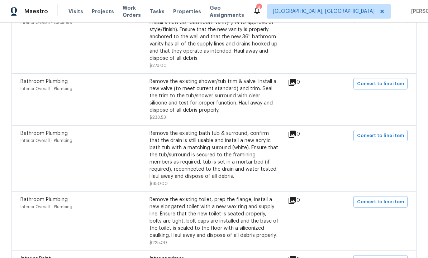
scroll to position [1062, 0]
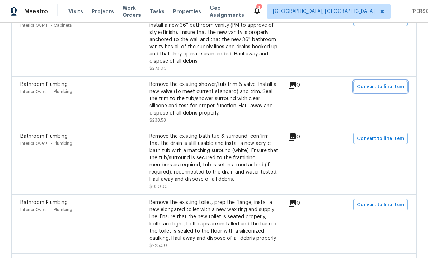
click at [376, 83] on span "Convert to line item" at bounding box center [380, 87] width 47 height 8
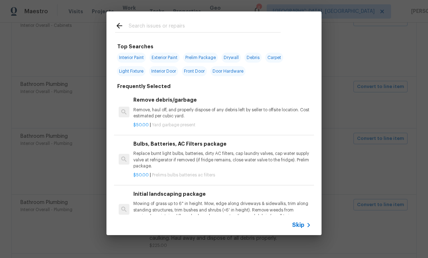
click at [298, 226] on span "Skip" at bounding box center [298, 225] width 12 height 7
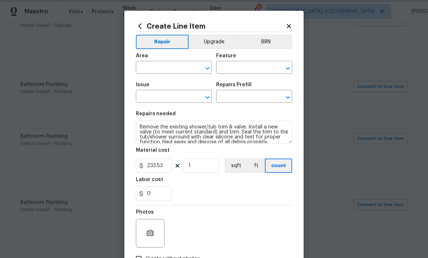
type input "Interior Overall"
type input "Plumbing"
type input "Bathroom Plumbing"
click at [242, 99] on input "text" at bounding box center [244, 97] width 56 height 11
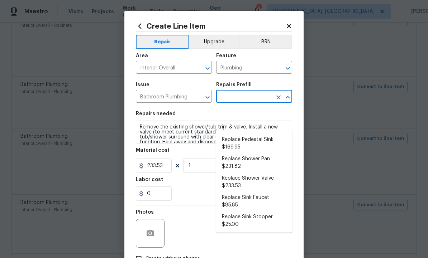
scroll to position [287, 0]
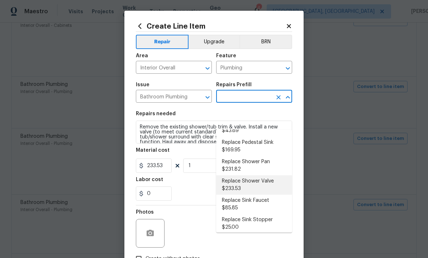
click at [243, 176] on li "Replace Shower Valve $233.53" at bounding box center [254, 185] width 76 height 19
type input "Replace Shower Valve $233.53"
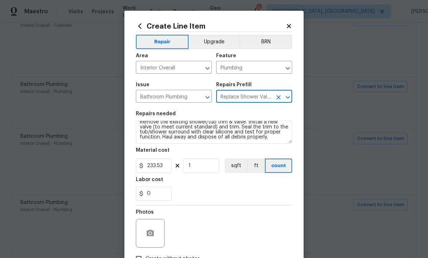
scroll to position [5, 0]
click at [153, 231] on icon "button" at bounding box center [150, 233] width 9 height 9
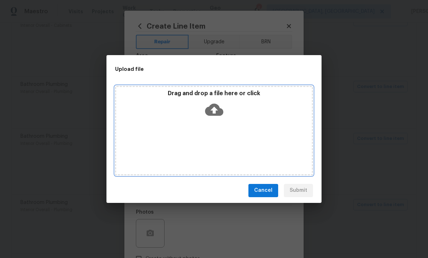
click at [213, 107] on icon at bounding box center [214, 110] width 18 height 12
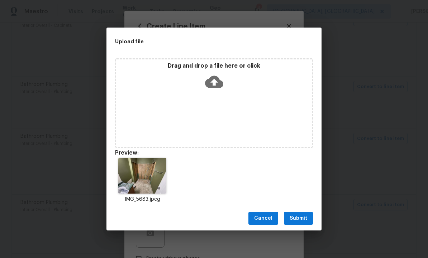
click at [298, 220] on span "Submit" at bounding box center [298, 218] width 18 height 9
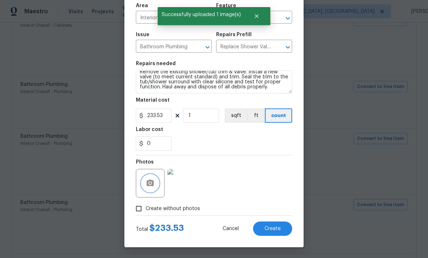
scroll to position [52, 0]
click at [271, 228] on span "Create" at bounding box center [272, 228] width 16 height 5
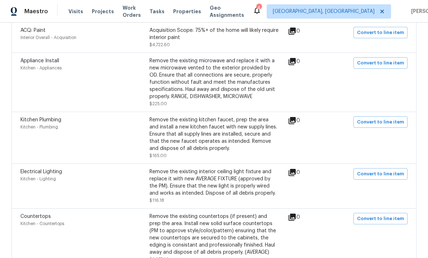
scroll to position [1318, 0]
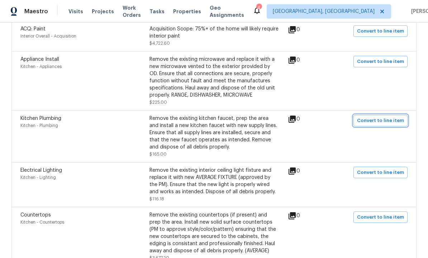
click at [373, 117] on span "Convert to line item" at bounding box center [380, 121] width 47 height 8
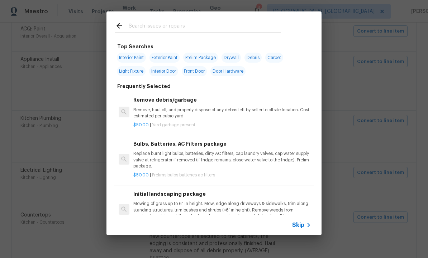
click at [299, 226] on span "Skip" at bounding box center [298, 225] width 12 height 7
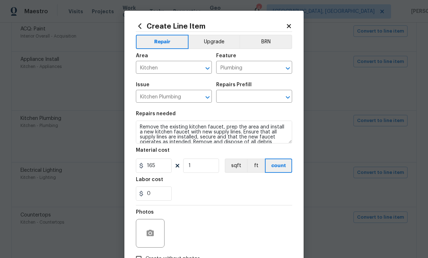
click at [241, 97] on input "text" at bounding box center [244, 97] width 56 height 11
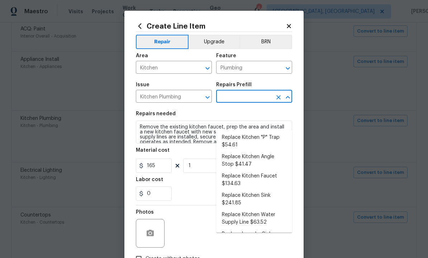
scroll to position [63, 0]
click at [249, 171] on li "Replace Kitchen Faucet $134.63" at bounding box center [254, 180] width 76 height 19
type input "Replace Kitchen Faucet $134.63"
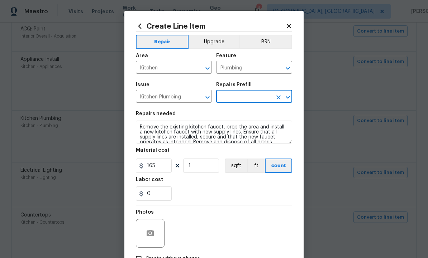
type input "Replace Kitchen Faucet $134.63"
click at [165, 169] on input "134.63" at bounding box center [154, 166] width 36 height 14
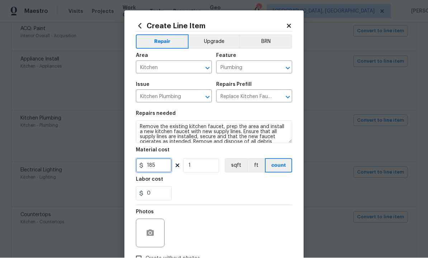
type input "185"
click at [149, 229] on button "button" at bounding box center [149, 233] width 17 height 17
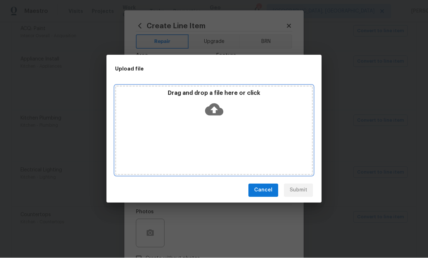
click at [216, 109] on icon at bounding box center [214, 110] width 18 height 18
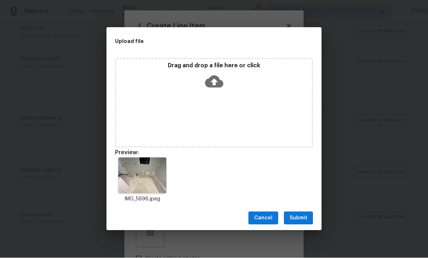
click at [302, 222] on span "Submit" at bounding box center [298, 218] width 18 height 9
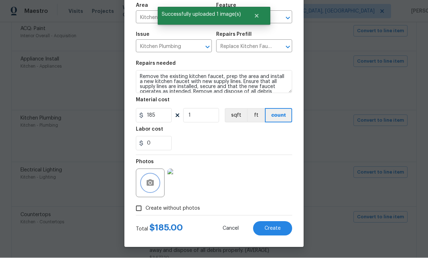
scroll to position [52, 0]
click at [269, 227] on span "Create" at bounding box center [272, 228] width 16 height 5
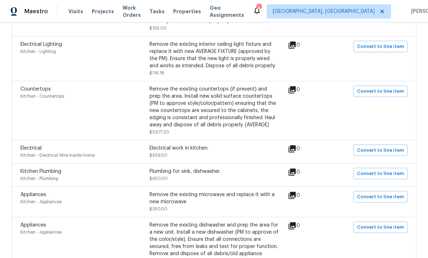
scroll to position [1445, 0]
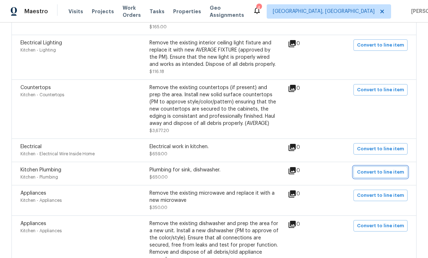
click at [372, 168] on span "Convert to line item" at bounding box center [380, 172] width 47 height 8
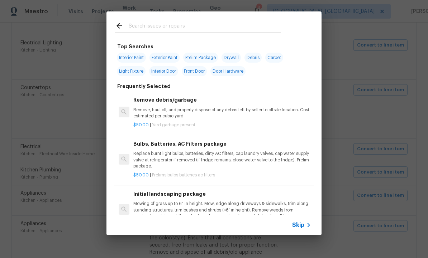
click at [300, 225] on span "Skip" at bounding box center [298, 225] width 12 height 7
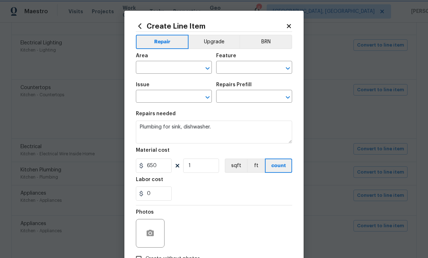
type input "Kitchen"
type input "Plumbing"
type input "Kitchen Plumbing"
click at [249, 98] on input "text" at bounding box center [244, 97] width 56 height 11
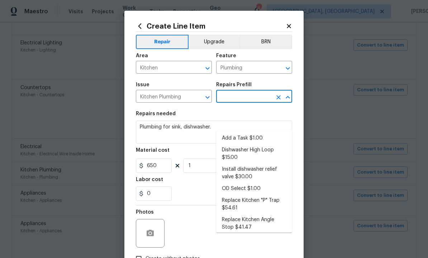
scroll to position [0, 0]
click at [247, 133] on li "Add a Task $1.00" at bounding box center [254, 139] width 76 height 12
type input "Add a Task $1.00"
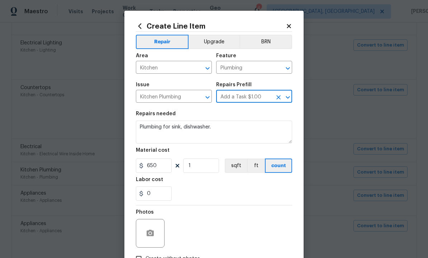
type textarea "HPM to detail"
type input "Add a Task $1.00"
type input "1"
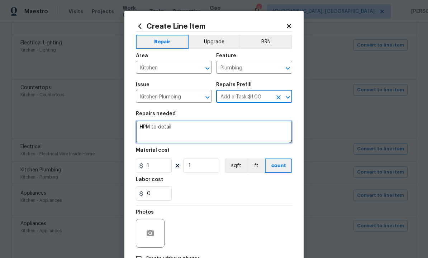
click at [209, 129] on textarea "HPM to detail" at bounding box center [214, 132] width 156 height 23
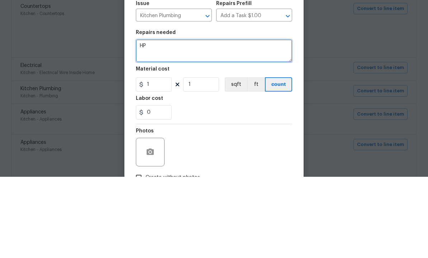
type textarea "H"
type textarea "Plumbing for sink and dishwasher."
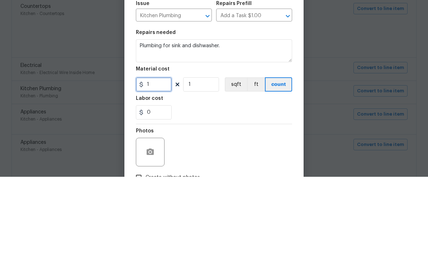
click at [161, 159] on input "1" at bounding box center [154, 166] width 36 height 14
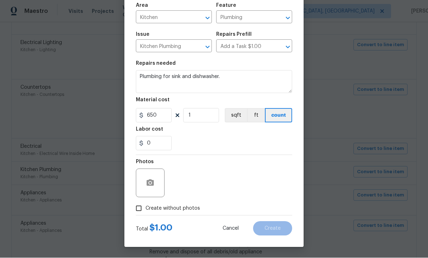
scroll to position [52, 0]
type input "650"
click at [148, 178] on button "button" at bounding box center [149, 183] width 17 height 17
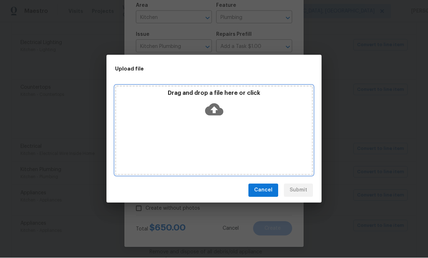
click at [211, 109] on icon at bounding box center [214, 110] width 18 height 12
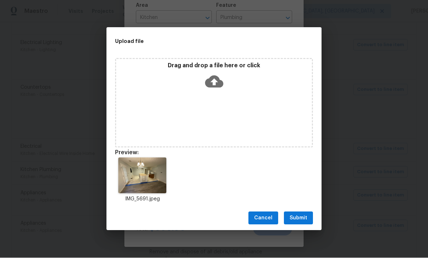
click at [299, 216] on span "Submit" at bounding box center [298, 218] width 18 height 9
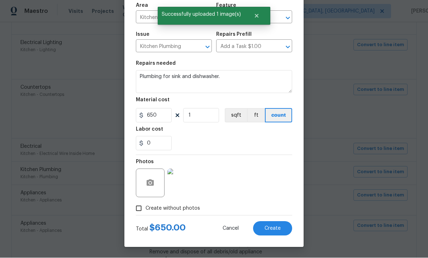
click at [274, 227] on span "Create" at bounding box center [272, 228] width 16 height 5
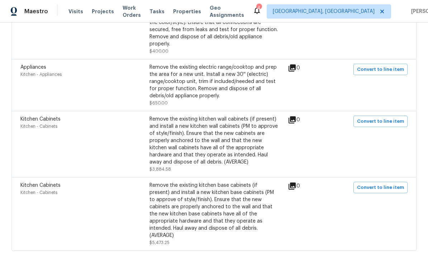
scroll to position [1663, 0]
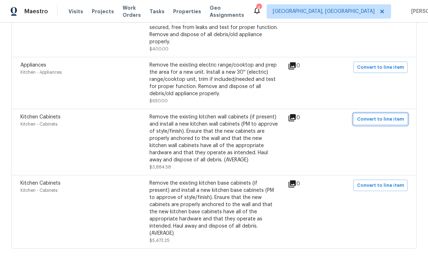
click at [381, 115] on span "Convert to line item" at bounding box center [380, 119] width 47 height 8
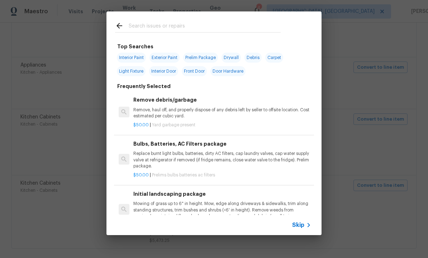
click at [300, 225] on span "Skip" at bounding box center [298, 225] width 12 height 7
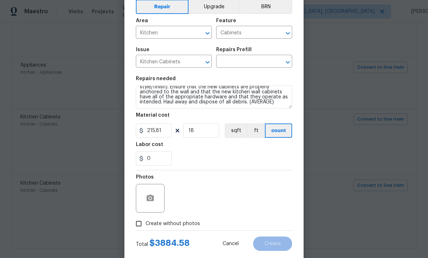
scroll to position [33, 0]
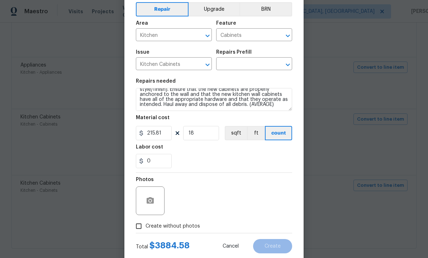
click at [240, 66] on input "text" at bounding box center [244, 64] width 56 height 11
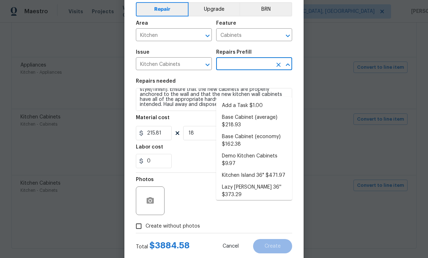
click at [254, 100] on li "Add a Task $1.00" at bounding box center [254, 106] width 76 height 12
type input "Add a Task $1.00"
type textarea "HPM to detail"
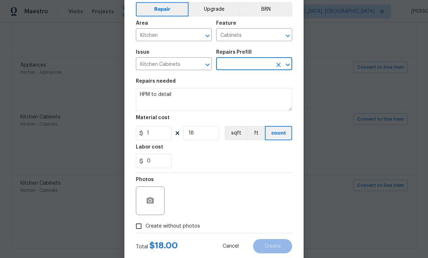
type input "Add a Task $1.00"
type input "1"
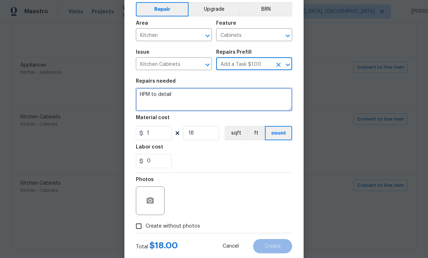
click at [208, 100] on textarea "HPM to detail" at bounding box center [214, 99] width 156 height 23
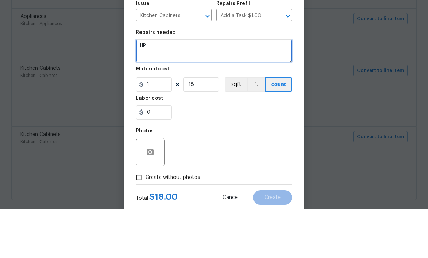
type textarea "H"
type textarea "Install kitchen cabinets. Base and wall cabinets. Meet HPM for layout."
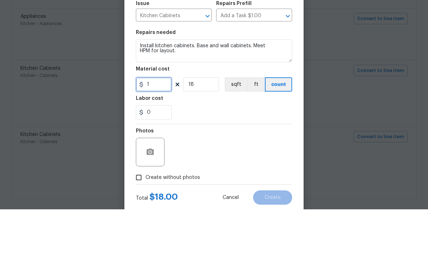
click at [154, 126] on input "1" at bounding box center [154, 133] width 36 height 14
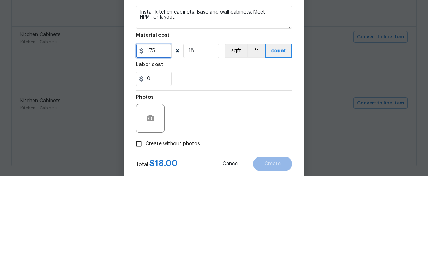
type input "175"
click at [208, 126] on input "18" at bounding box center [201, 133] width 36 height 14
type input "1"
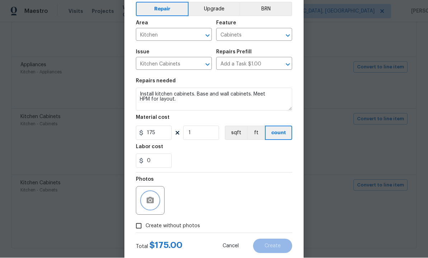
click at [153, 198] on icon "button" at bounding box center [150, 201] width 9 height 9
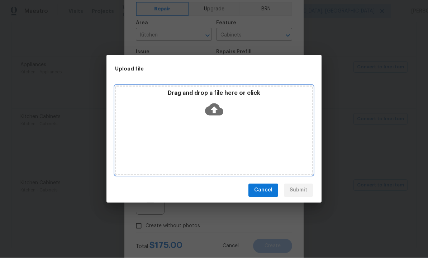
click at [217, 108] on icon at bounding box center [214, 110] width 18 height 12
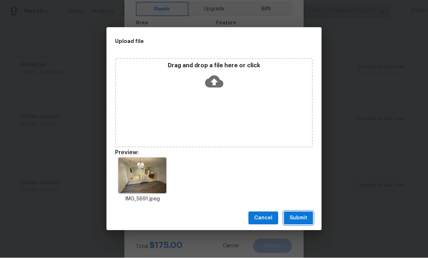
click at [299, 218] on span "Submit" at bounding box center [298, 218] width 18 height 9
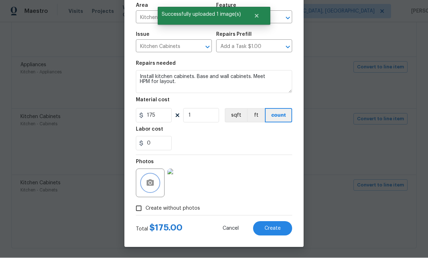
scroll to position [52, 0]
click at [272, 229] on span "Create" at bounding box center [272, 228] width 16 height 5
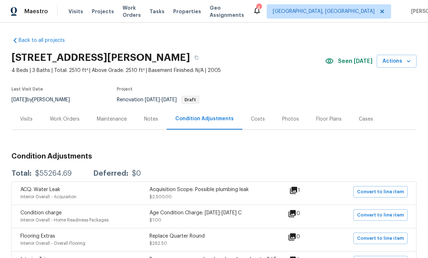
scroll to position [0, 0]
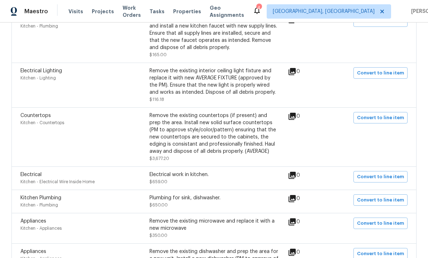
scroll to position [1418, 0]
click at [374, 181] on span "Convert to line item" at bounding box center [380, 177] width 47 height 8
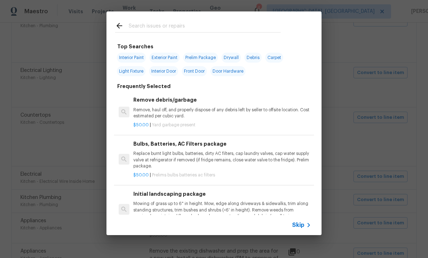
click at [301, 226] on span "Skip" at bounding box center [298, 225] width 12 height 7
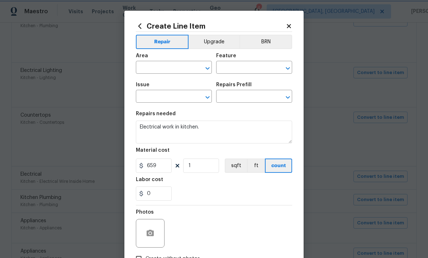
type input "Kitchen"
type input "Electrical Wire Inside Home"
type input "Electrical"
click at [243, 96] on input "text" at bounding box center [244, 97] width 56 height 11
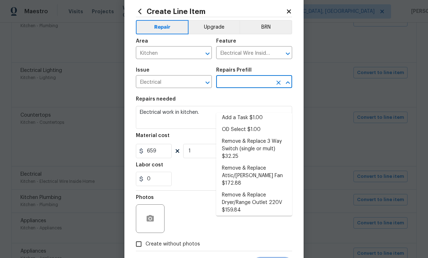
scroll to position [10, 0]
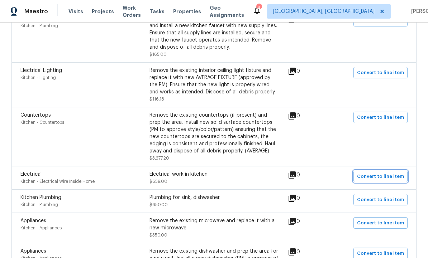
click at [373, 173] on span "Convert to line item" at bounding box center [380, 177] width 47 height 8
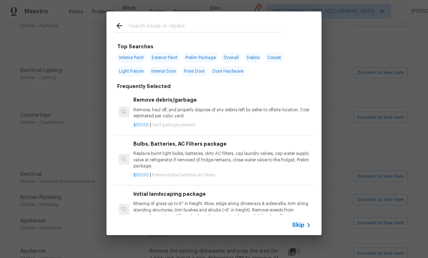
click at [303, 229] on span "Skip" at bounding box center [298, 225] width 12 height 7
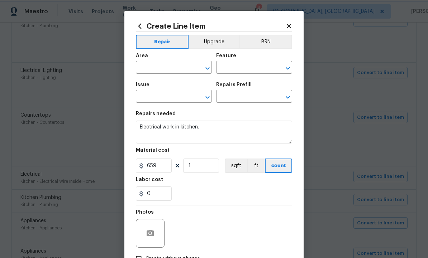
type input "Kitchen"
type input "Electrical Wire Inside Home"
type input "Electrical"
click at [244, 98] on input "text" at bounding box center [244, 97] width 56 height 11
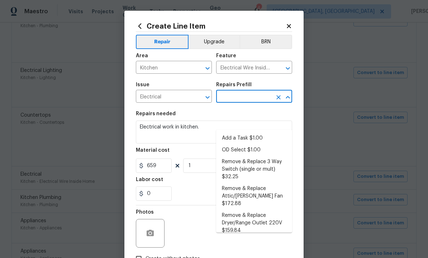
scroll to position [0, 0]
click at [243, 133] on li "Add a Task $1.00" at bounding box center [254, 139] width 76 height 12
type input "Add a Task $1.00"
type textarea "HPM to detail"
type input "1"
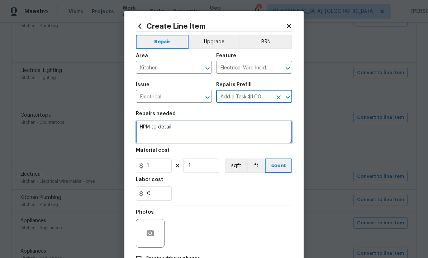
click at [201, 129] on textarea "HPM to detail" at bounding box center [214, 132] width 156 height 23
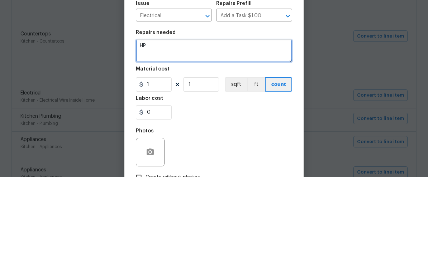
type textarea "H"
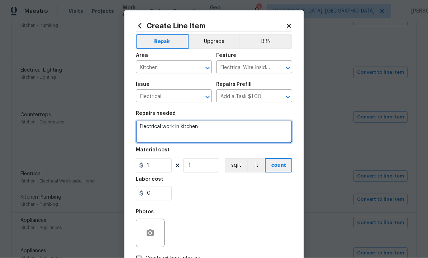
type textarea "Electrical work in kitchen"
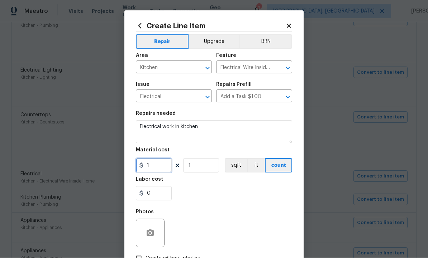
click at [160, 171] on input "1" at bounding box center [154, 166] width 36 height 14
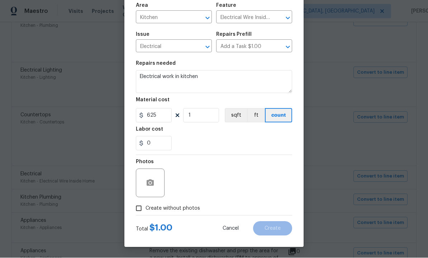
scroll to position [52, 0]
type input "625"
click at [150, 179] on icon "button" at bounding box center [150, 183] width 9 height 9
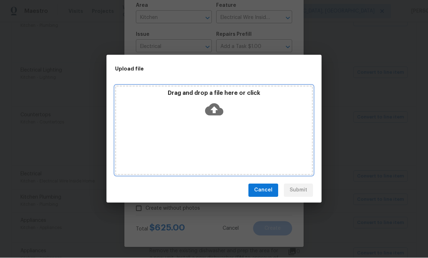
click at [212, 109] on icon at bounding box center [214, 110] width 18 height 18
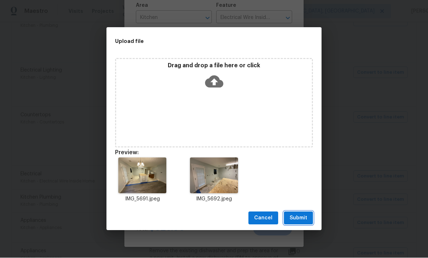
click at [298, 221] on span "Submit" at bounding box center [298, 218] width 18 height 9
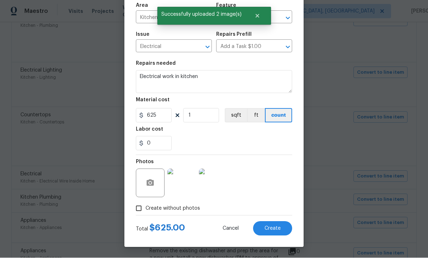
click at [269, 231] on span "Create" at bounding box center [272, 228] width 16 height 5
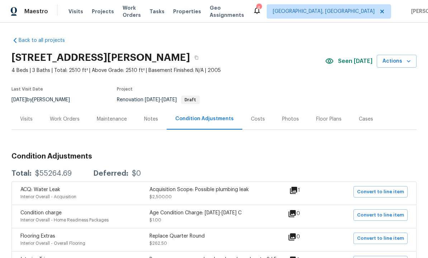
scroll to position [-3, 0]
click at [66, 116] on div "Work Orders" at bounding box center [65, 119] width 30 height 7
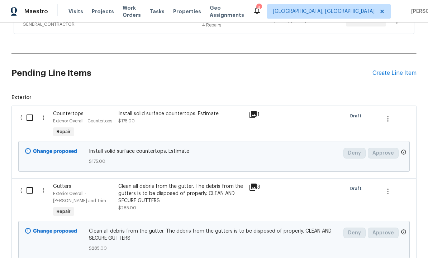
scroll to position [157, 0]
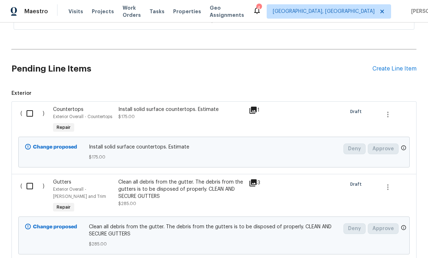
click at [30, 106] on input "checkbox" at bounding box center [32, 113] width 20 height 15
checkbox input "true"
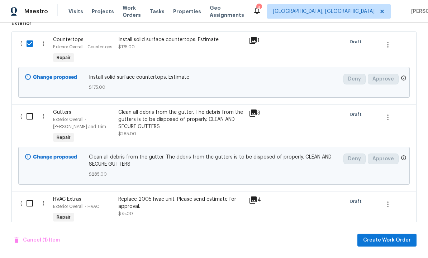
scroll to position [227, 0]
click at [31, 109] on input "checkbox" at bounding box center [32, 116] width 20 height 15
checkbox input "true"
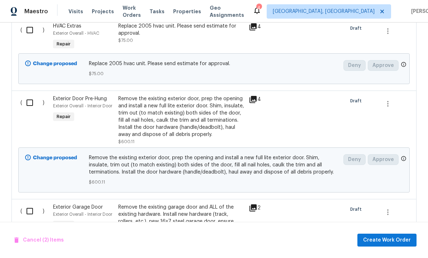
scroll to position [400, 0]
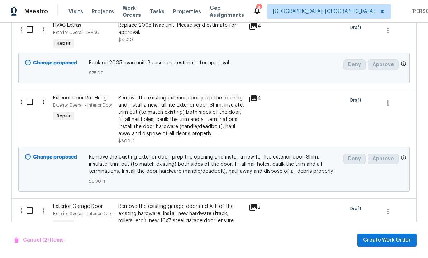
click at [32, 95] on input "checkbox" at bounding box center [32, 102] width 20 height 15
checkbox input "true"
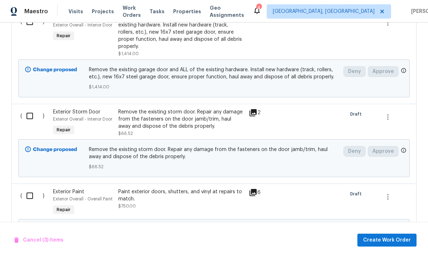
scroll to position [596, 0]
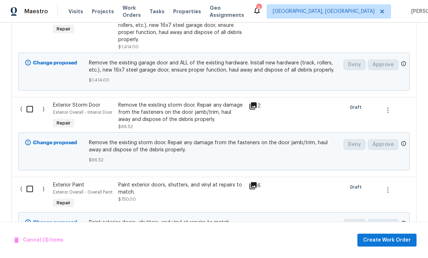
click at [31, 102] on input "checkbox" at bounding box center [32, 109] width 20 height 15
checkbox input "true"
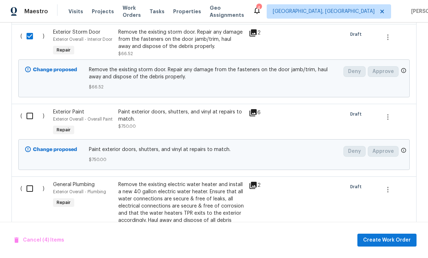
scroll to position [670, 0]
click at [31, 108] on input "checkbox" at bounding box center [32, 115] width 20 height 15
checkbox input "true"
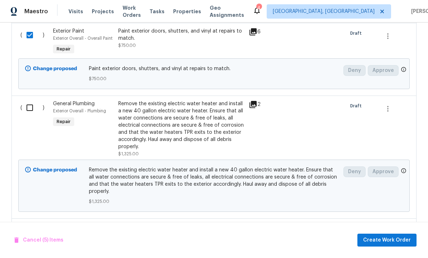
scroll to position [752, 0]
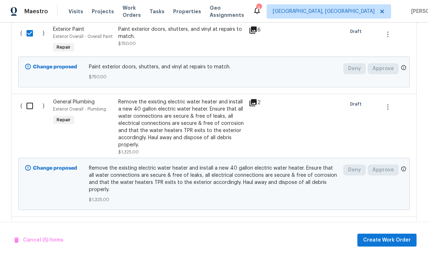
click at [27, 99] on input "checkbox" at bounding box center [32, 106] width 20 height 15
checkbox input "true"
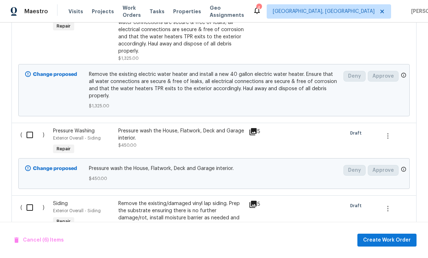
scroll to position [846, 0]
click at [32, 127] on input "checkbox" at bounding box center [32, 134] width 20 height 15
checkbox input "true"
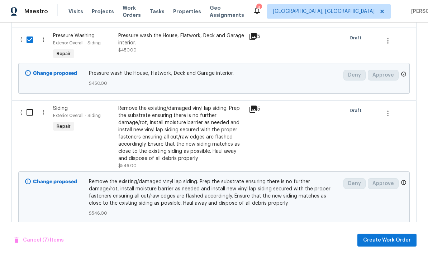
scroll to position [941, 0]
click at [30, 105] on input "checkbox" at bounding box center [32, 112] width 20 height 15
checkbox input "true"
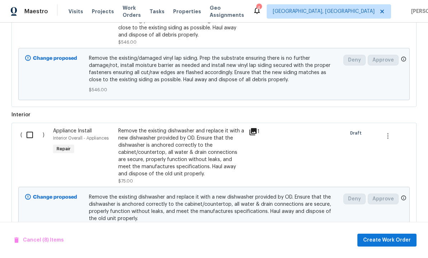
scroll to position [1074, 0]
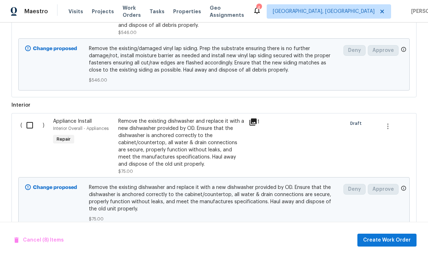
click at [31, 118] on input "checkbox" at bounding box center [32, 125] width 20 height 15
checkbox input "true"
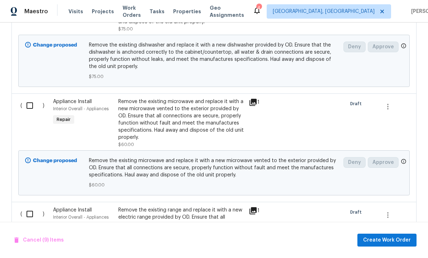
scroll to position [1218, 0]
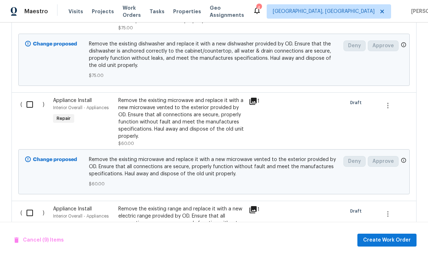
click at [29, 97] on input "checkbox" at bounding box center [32, 104] width 20 height 15
checkbox input "true"
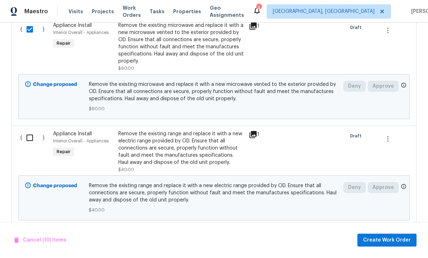
scroll to position [1298, 0]
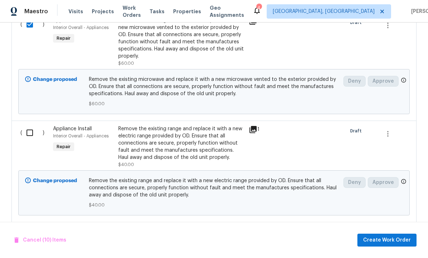
click at [32, 125] on input "checkbox" at bounding box center [32, 132] width 20 height 15
checkbox input "true"
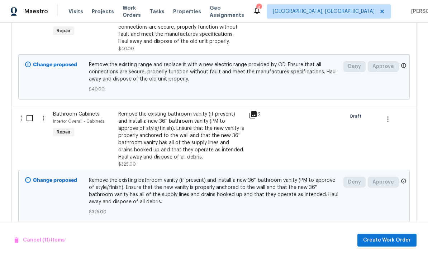
scroll to position [1421, 0]
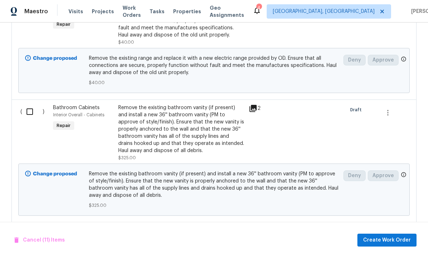
click at [33, 104] on input "checkbox" at bounding box center [32, 111] width 20 height 15
checkbox input "true"
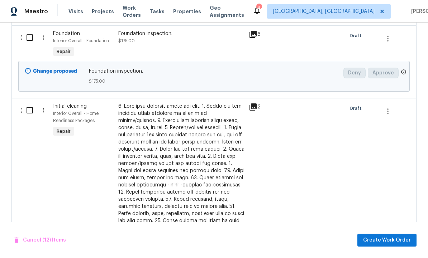
scroll to position [1618, 0]
click at [30, 102] on input "checkbox" at bounding box center [32, 109] width 20 height 15
checkbox input "true"
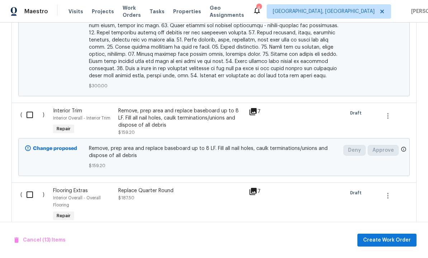
scroll to position [1951, 0]
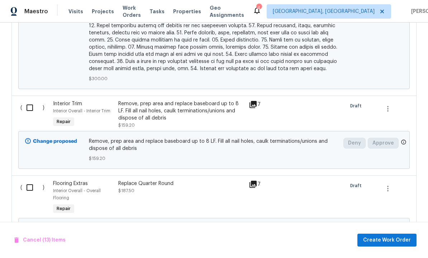
click at [32, 100] on input "checkbox" at bounding box center [32, 107] width 20 height 15
checkbox input "true"
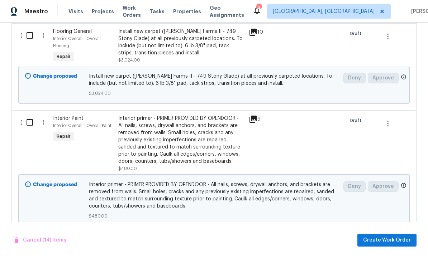
scroll to position [2276, 0]
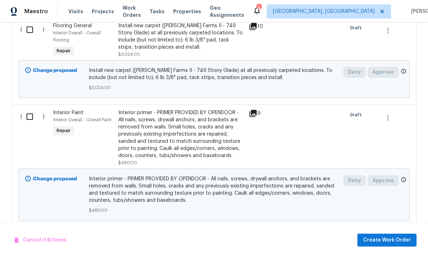
click at [30, 109] on input "checkbox" at bounding box center [32, 116] width 20 height 15
checkbox input "true"
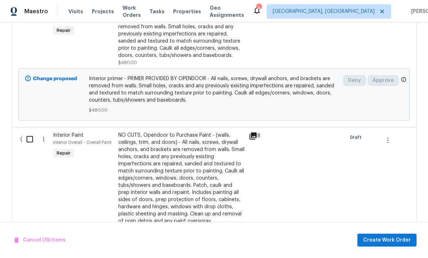
scroll to position [2395, 0]
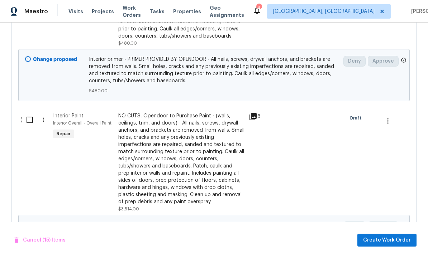
click at [30, 112] on input "checkbox" at bounding box center [32, 119] width 20 height 15
checkbox input "true"
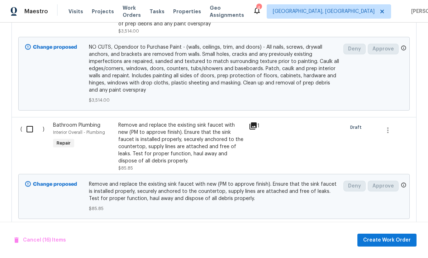
scroll to position [2574, 0]
click at [30, 121] on input "checkbox" at bounding box center [32, 128] width 20 height 15
checkbox input "true"
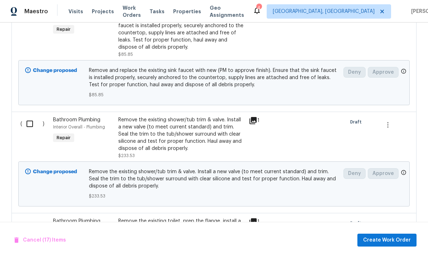
scroll to position [2693, 0]
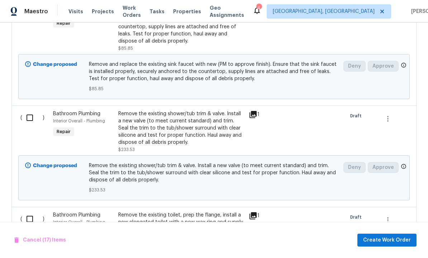
click at [30, 110] on input "checkbox" at bounding box center [32, 117] width 20 height 15
checkbox input "true"
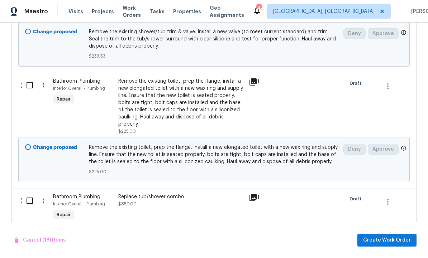
scroll to position [2828, 0]
click at [30, 77] on input "checkbox" at bounding box center [32, 84] width 20 height 15
checkbox input "true"
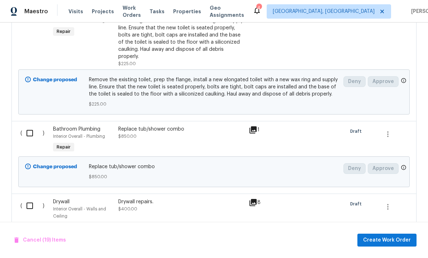
scroll to position [2901, 0]
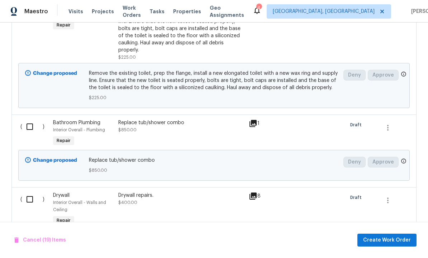
click at [30, 119] on input "checkbox" at bounding box center [32, 126] width 20 height 15
checkbox input "true"
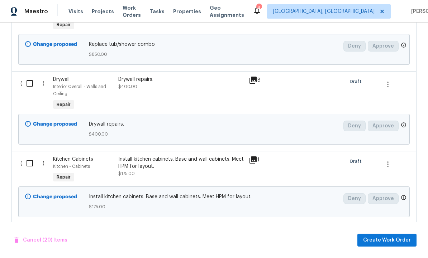
scroll to position [3018, 0]
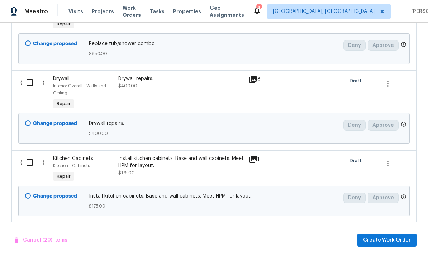
click at [32, 75] on input "checkbox" at bounding box center [32, 82] width 20 height 15
checkbox input "true"
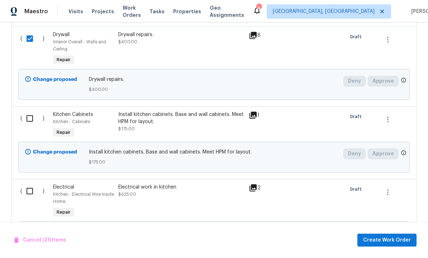
scroll to position [3064, 0]
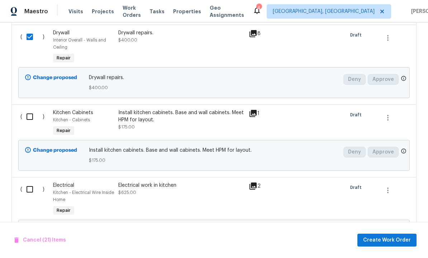
click at [28, 109] on input "checkbox" at bounding box center [32, 116] width 20 height 15
checkbox input "true"
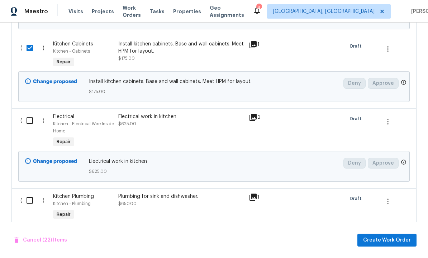
scroll to position [3144, 0]
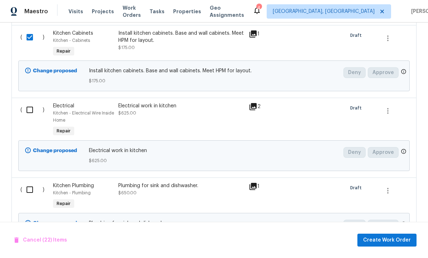
click at [29, 102] on input "checkbox" at bounding box center [32, 109] width 20 height 15
checkbox input "true"
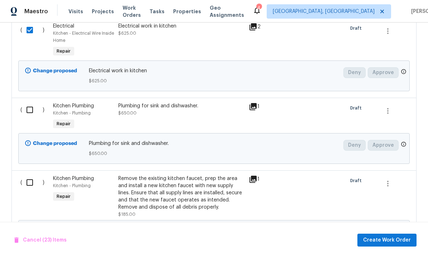
scroll to position [3228, 0]
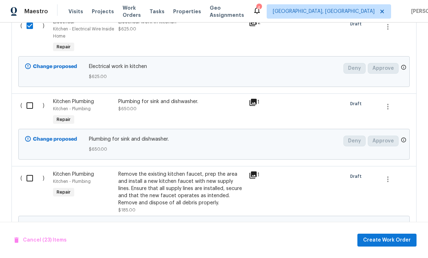
click at [30, 98] on input "checkbox" at bounding box center [32, 105] width 20 height 15
checkbox input "true"
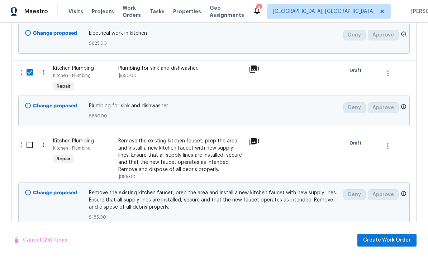
scroll to position [3261, 0]
click at [29, 138] on input "checkbox" at bounding box center [32, 145] width 20 height 15
checkbox input "true"
click at [382, 238] on span "Create Work Order" at bounding box center [387, 240] width 48 height 9
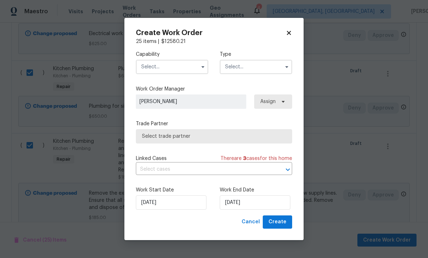
click at [173, 64] on input "text" at bounding box center [172, 67] width 72 height 14
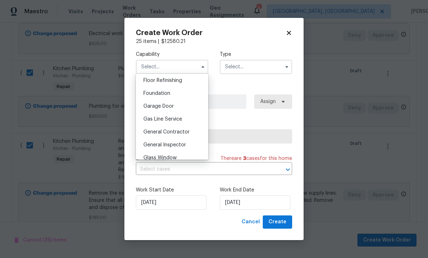
scroll to position [296, 0]
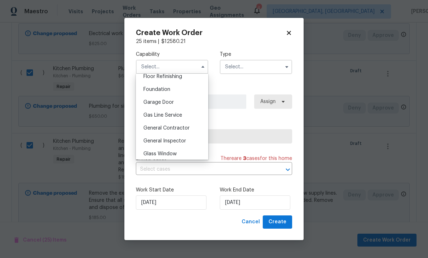
click at [182, 128] on span "General Contractor" at bounding box center [166, 128] width 46 height 5
type input "General Contractor"
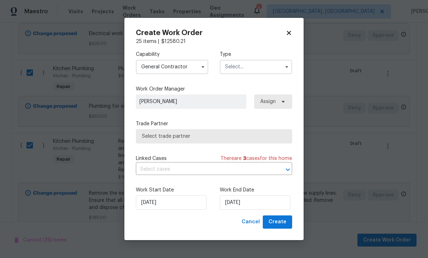
click at [248, 68] on input "text" at bounding box center [256, 67] width 72 height 14
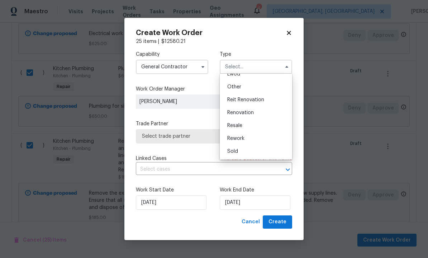
scroll to position [85, 0]
click at [253, 114] on span "Renovation" at bounding box center [240, 112] width 27 height 5
type input "Renovation"
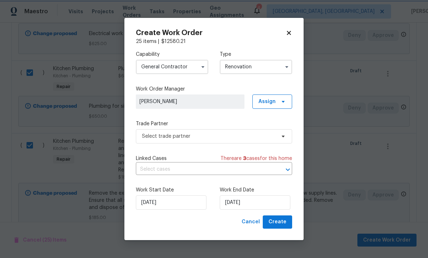
scroll to position [0, 0]
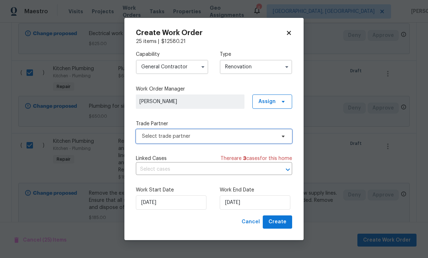
click at [222, 138] on span "Select trade partner" at bounding box center [209, 136] width 134 height 7
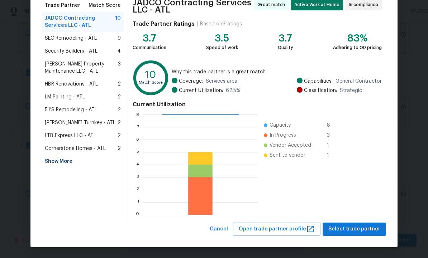
scroll to position [61, 0]
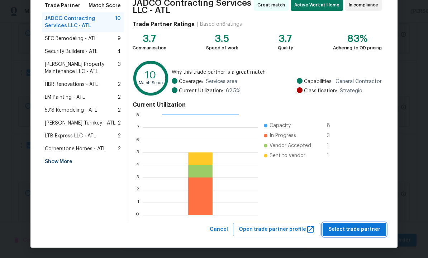
click at [352, 231] on span "Select trade partner" at bounding box center [354, 229] width 52 height 9
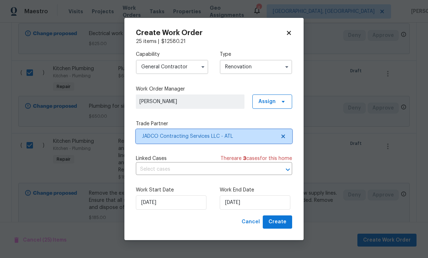
scroll to position [0, 0]
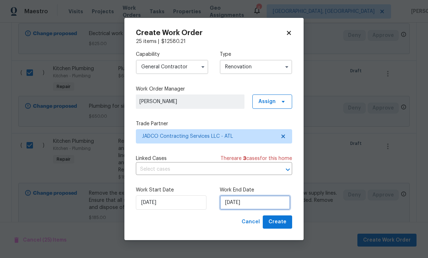
click at [255, 206] on input "9/9/2025" at bounding box center [255, 203] width 71 height 14
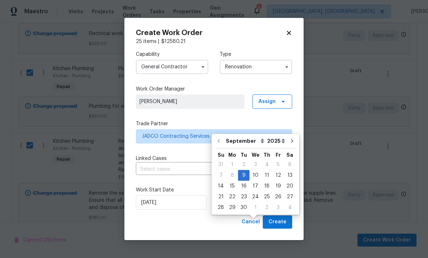
scroll to position [24, 0]
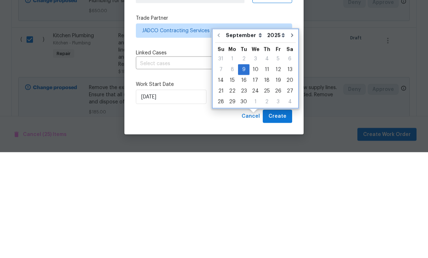
click at [291, 139] on icon "Go to next month" at bounding box center [292, 141] width 2 height 4
type input "10/9/2025"
select select "9"
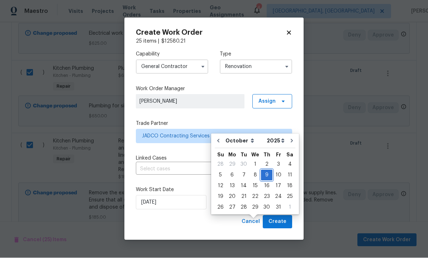
click at [265, 171] on div "9" at bounding box center [266, 176] width 11 height 10
click at [279, 224] on span "Create" at bounding box center [277, 222] width 18 height 9
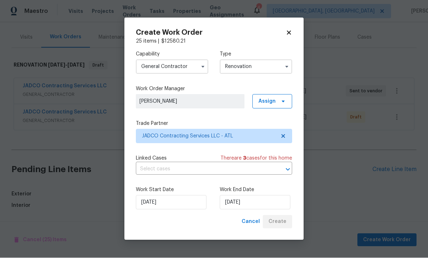
scroll to position [57, 0]
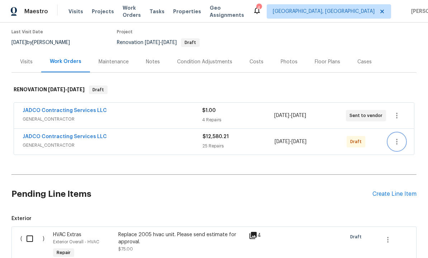
click at [397, 138] on icon "button" at bounding box center [396, 142] width 9 height 9
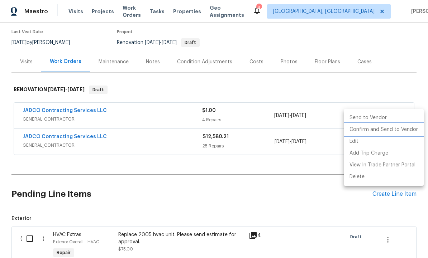
click at [385, 131] on li "Confirm and Send to Vendor" at bounding box center [384, 130] width 80 height 12
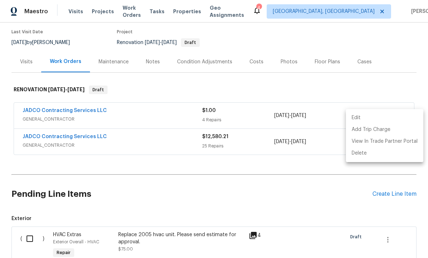
click at [28, 216] on div at bounding box center [214, 129] width 428 height 258
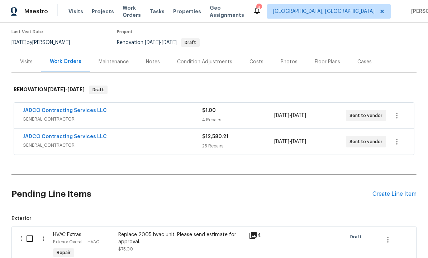
click at [32, 231] on input "checkbox" at bounding box center [32, 238] width 20 height 15
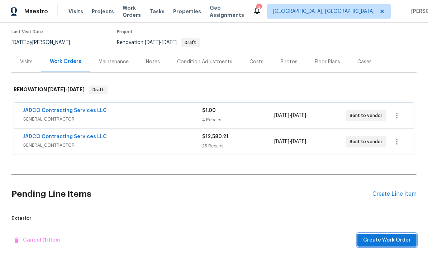
click at [377, 243] on span "Create Work Order" at bounding box center [387, 240] width 48 height 9
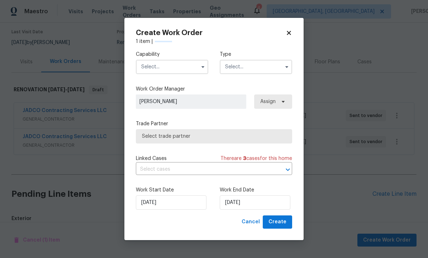
checkbox input "false"
click at [173, 66] on input "text" at bounding box center [172, 67] width 72 height 14
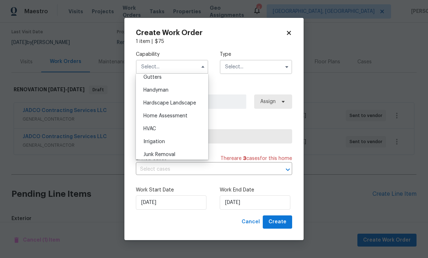
scroll to position [388, 0]
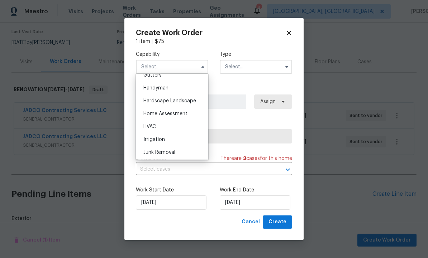
click at [176, 131] on div "HVAC" at bounding box center [172, 126] width 69 height 13
type input "HVAC"
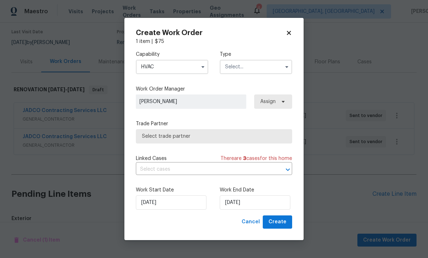
click at [251, 68] on input "text" at bounding box center [256, 67] width 72 height 14
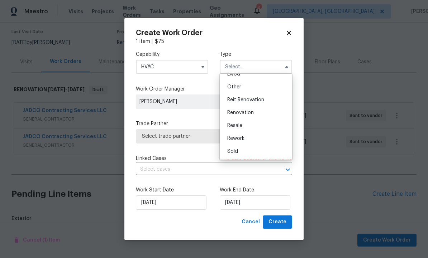
scroll to position [85, 0]
click at [252, 112] on span "Renovation" at bounding box center [240, 112] width 27 height 5
type input "Renovation"
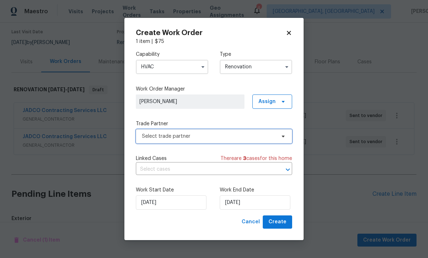
click at [225, 137] on span "Select trade partner" at bounding box center [209, 136] width 134 height 7
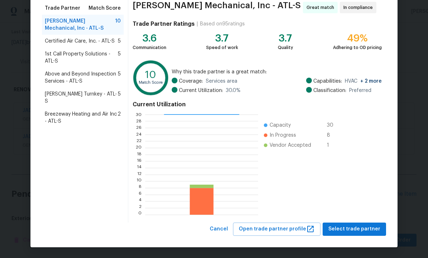
scroll to position [58, 0]
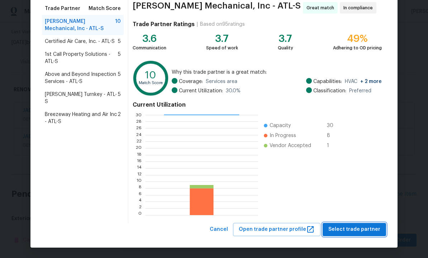
click at [353, 228] on span "Select trade partner" at bounding box center [354, 229] width 52 height 9
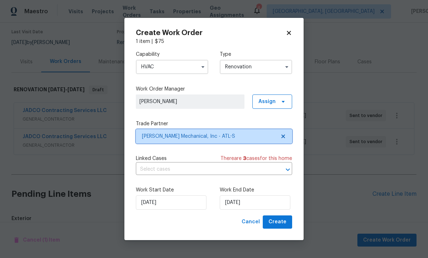
scroll to position [0, 0]
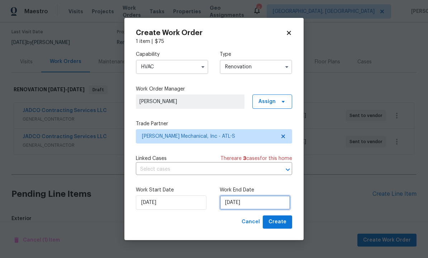
click at [258, 206] on input "9/9/2025" at bounding box center [255, 203] width 71 height 14
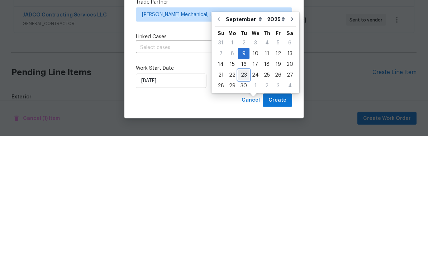
click at [244, 192] on div "23" at bounding box center [243, 197] width 11 height 10
type input "9/23/2025"
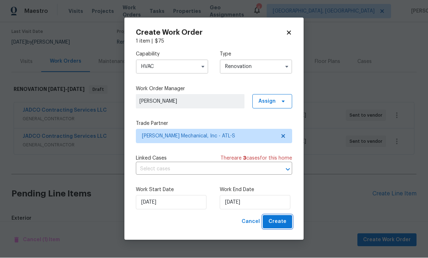
click at [274, 221] on span "Create" at bounding box center [277, 222] width 18 height 9
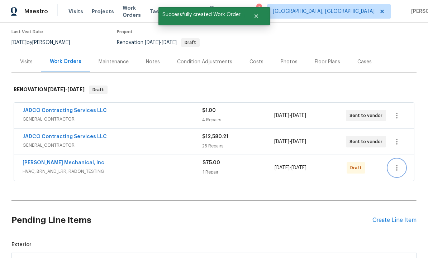
click at [397, 164] on icon "button" at bounding box center [396, 168] width 9 height 9
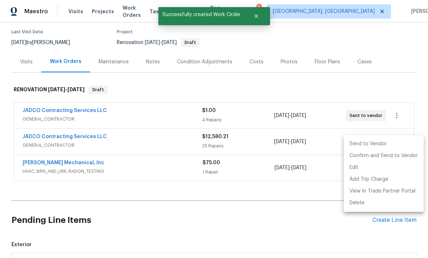
click at [375, 147] on li "Send to Vendor" at bounding box center [384, 144] width 80 height 12
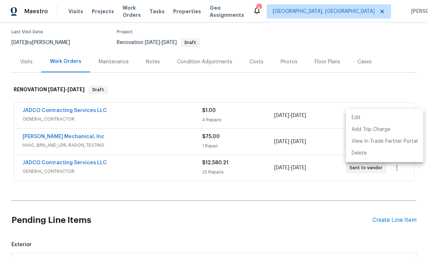
click at [29, 241] on div at bounding box center [214, 129] width 428 height 258
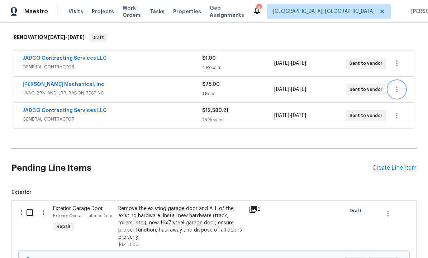
scroll to position [114, 0]
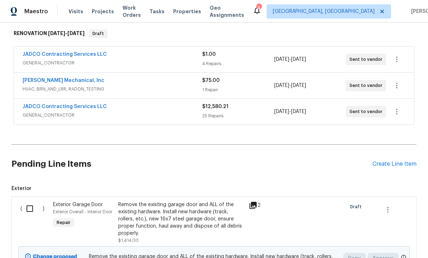
click at [30, 201] on input "checkbox" at bounding box center [32, 208] width 20 height 15
checkbox input "true"
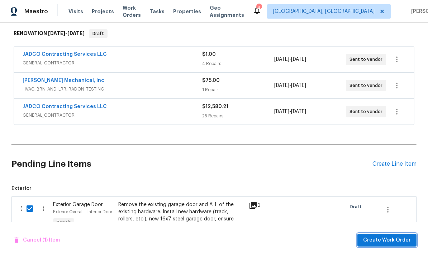
click at [381, 243] on span "Create Work Order" at bounding box center [387, 240] width 48 height 9
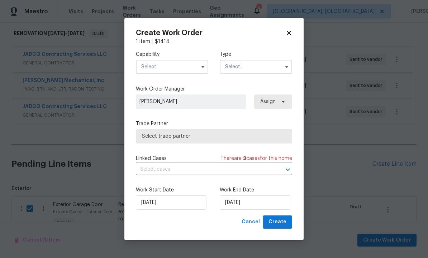
click at [178, 63] on input "text" at bounding box center [172, 67] width 72 height 14
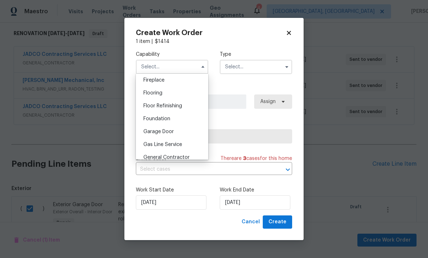
scroll to position [268, 0]
click at [179, 131] on div "Garage Door" at bounding box center [172, 130] width 69 height 13
type input "Garage Door"
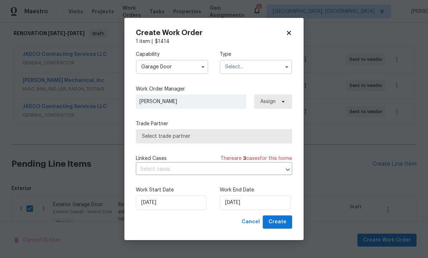
click at [252, 67] on input "text" at bounding box center [256, 67] width 72 height 14
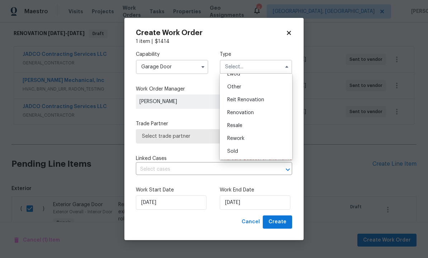
scroll to position [85, 0]
click at [256, 112] on div "Renovation" at bounding box center [255, 112] width 69 height 13
type input "Renovation"
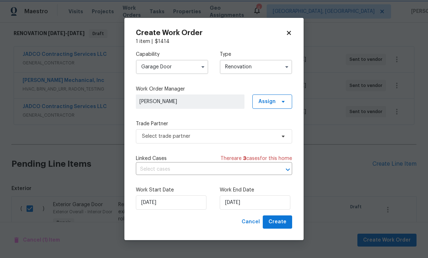
scroll to position [0, 0]
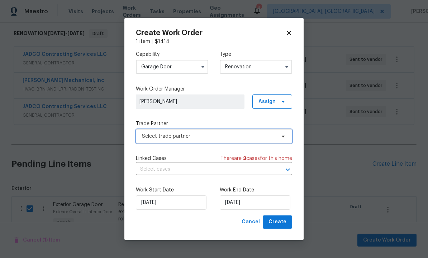
click at [274, 137] on span "Select trade partner" at bounding box center [209, 136] width 134 height 7
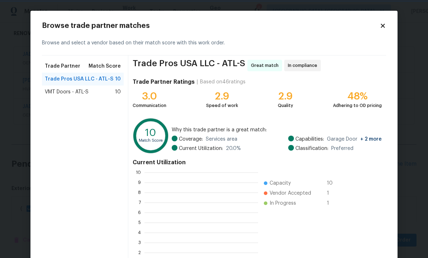
scroll to position [100, 114]
click at [93, 95] on div "VMT Doors - ATL-S 10" at bounding box center [83, 91] width 76 height 7
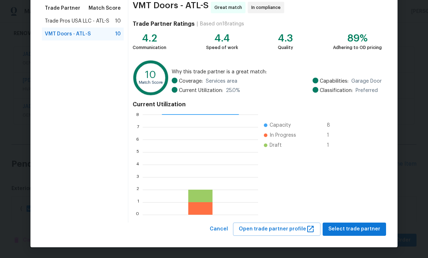
scroll to position [58, 0]
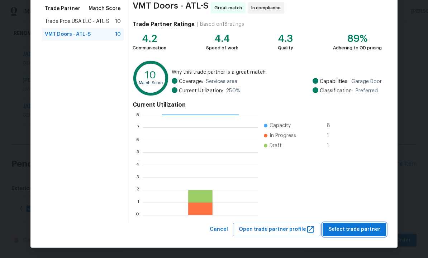
click at [355, 230] on span "Select trade partner" at bounding box center [354, 229] width 52 height 9
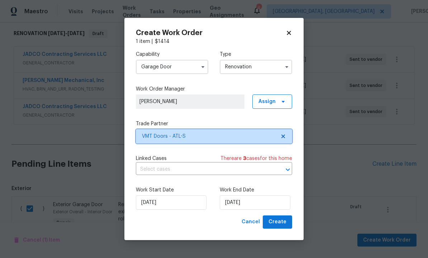
scroll to position [0, 0]
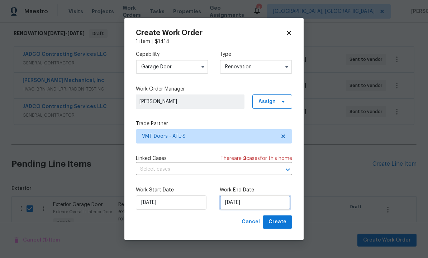
click at [260, 203] on input "9/9/2025" at bounding box center [255, 203] width 71 height 14
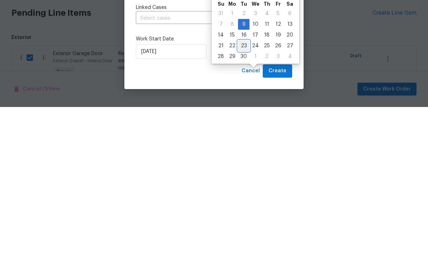
click at [243, 192] on div "23" at bounding box center [243, 197] width 11 height 10
type input "9/23/2025"
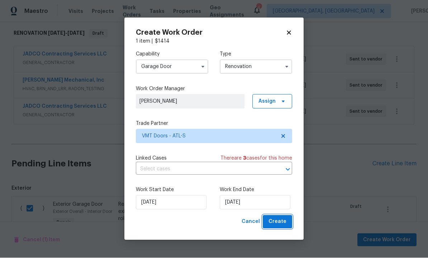
click at [280, 220] on span "Create" at bounding box center [277, 222] width 18 height 9
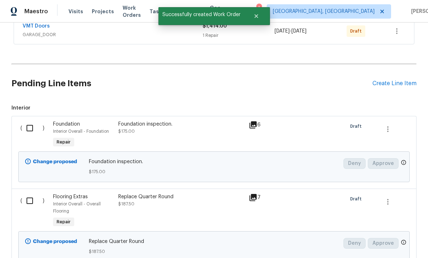
scroll to position [236, 0]
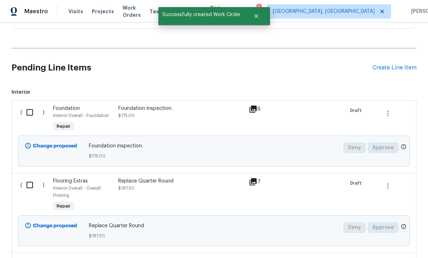
click at [30, 105] on input "checkbox" at bounding box center [32, 112] width 20 height 15
checkbox input "true"
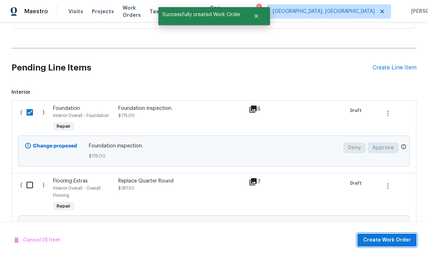
click at [377, 241] on span "Create Work Order" at bounding box center [387, 240] width 48 height 9
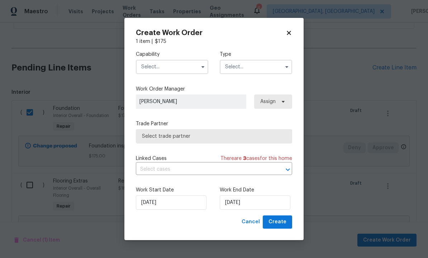
click at [174, 65] on input "text" at bounding box center [172, 67] width 72 height 14
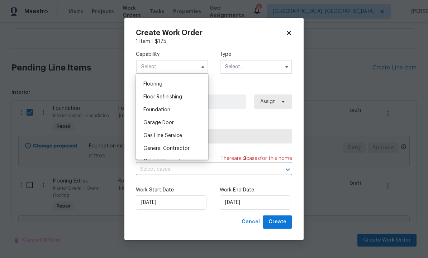
scroll to position [282, 0]
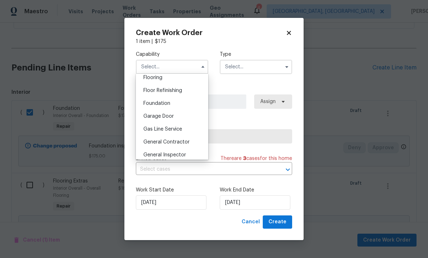
click at [170, 103] on div "Foundation" at bounding box center [172, 103] width 69 height 13
type input "Foundation"
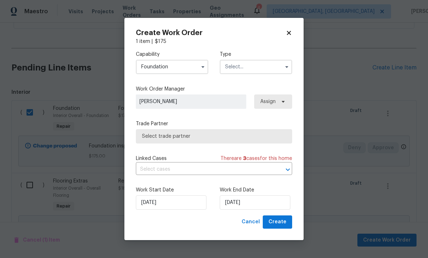
click at [253, 68] on input "text" at bounding box center [256, 67] width 72 height 14
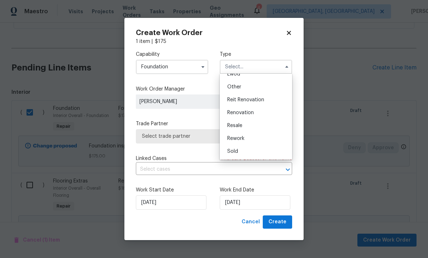
scroll to position [85, 0]
click at [252, 114] on span "Renovation" at bounding box center [240, 112] width 27 height 5
type input "Renovation"
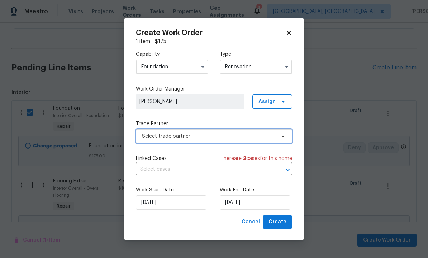
click at [232, 137] on span "Select trade partner" at bounding box center [209, 136] width 134 height 7
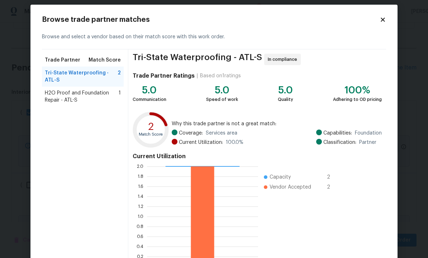
scroll to position [7, 0]
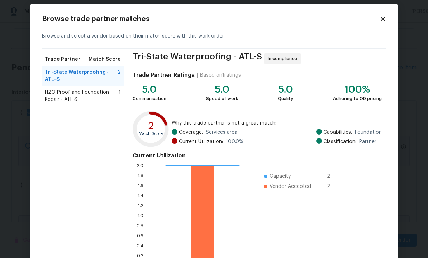
click at [88, 95] on span "H2O Proof and Foundation Repair - ATL-S" at bounding box center [82, 96] width 74 height 14
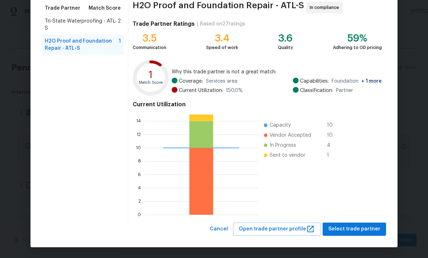
scroll to position [58, 0]
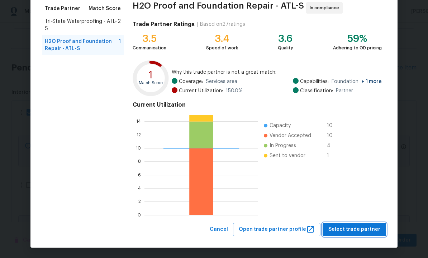
click at [355, 231] on span "Select trade partner" at bounding box center [354, 229] width 52 height 9
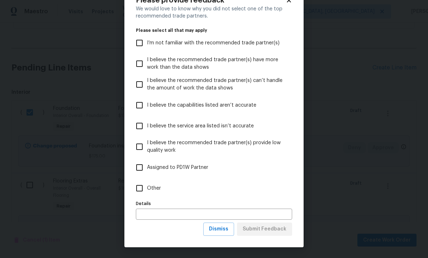
scroll to position [26, 0]
click at [221, 229] on span "Dismiss" at bounding box center [218, 229] width 19 height 9
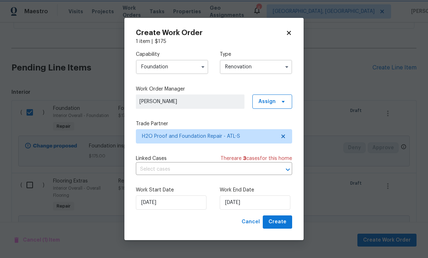
scroll to position [0, 0]
click at [256, 202] on input "9/9/2025" at bounding box center [255, 203] width 71 height 14
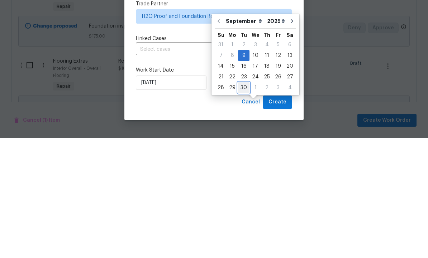
click at [241, 203] on div "30" at bounding box center [243, 208] width 11 height 10
type input "9/30/2025"
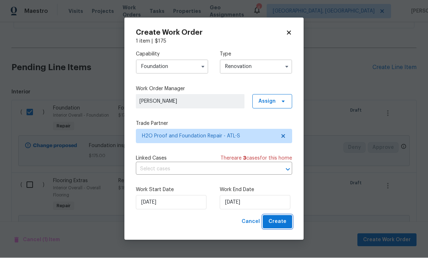
click at [276, 224] on span "Create" at bounding box center [277, 222] width 18 height 9
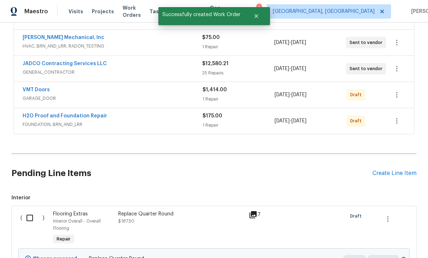
scroll to position [157, 0]
click at [396, 90] on icon "button" at bounding box center [396, 94] width 9 height 9
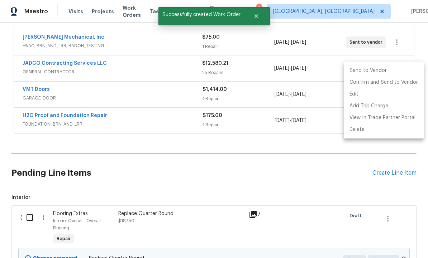
click at [377, 69] on li "Send to Vendor" at bounding box center [384, 71] width 80 height 12
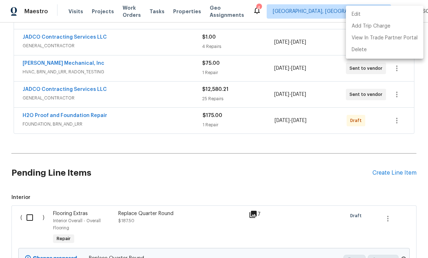
click at [399, 96] on div at bounding box center [214, 129] width 428 height 258
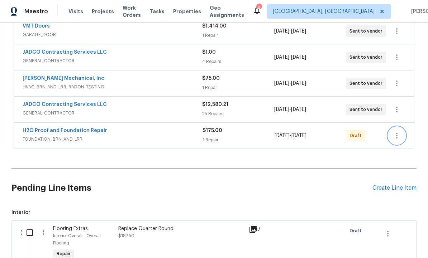
click at [401, 131] on icon "button" at bounding box center [396, 135] width 9 height 9
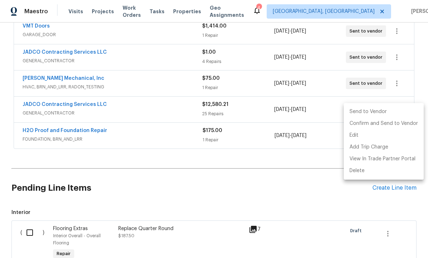
click at [378, 109] on li "Send to Vendor" at bounding box center [384, 112] width 80 height 12
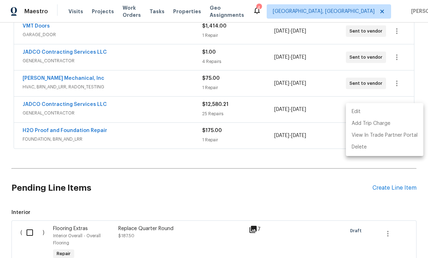
click at [28, 207] on div at bounding box center [214, 129] width 428 height 258
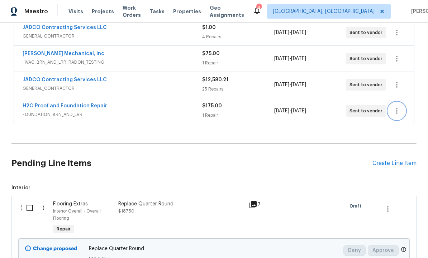
scroll to position [167, 0]
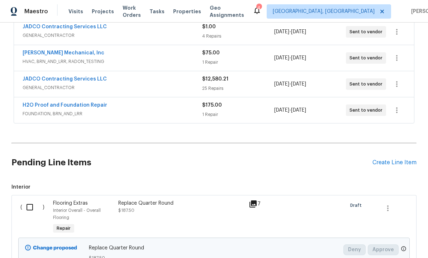
click at [30, 200] on input "checkbox" at bounding box center [32, 207] width 20 height 15
checkbox input "true"
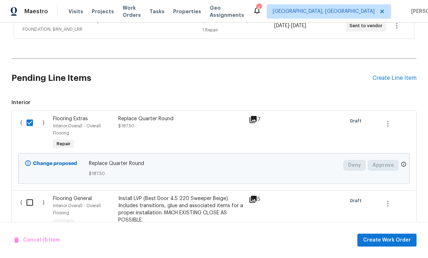
scroll to position [251, 0]
click at [30, 196] on input "checkbox" at bounding box center [32, 203] width 20 height 15
checkbox input "true"
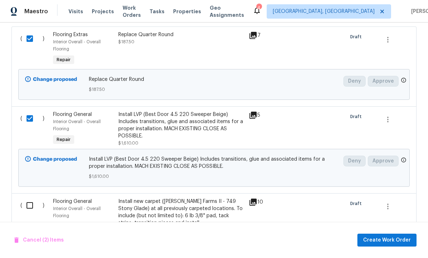
scroll to position [337, 0]
click at [29, 197] on input "checkbox" at bounding box center [32, 204] width 20 height 15
checkbox input "true"
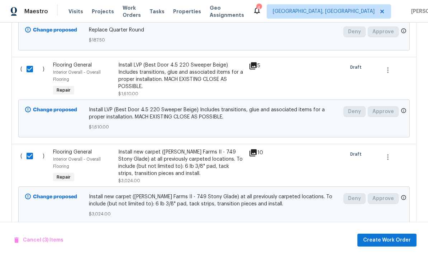
scroll to position [385, 0]
click at [385, 241] on span "Create Work Order" at bounding box center [387, 240] width 48 height 9
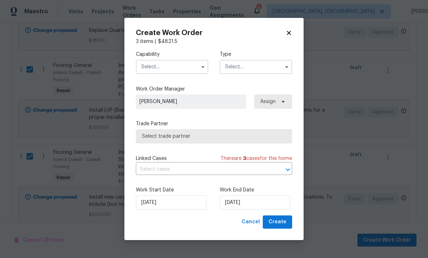
click at [176, 64] on input "text" at bounding box center [172, 67] width 72 height 14
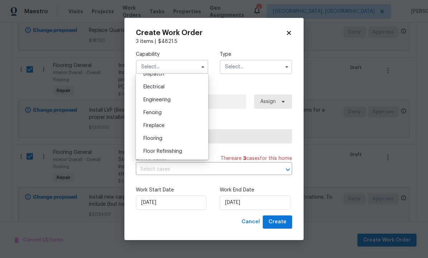
scroll to position [222, 0]
click at [175, 139] on div "Flooring" at bounding box center [172, 138] width 69 height 13
type input "Flooring"
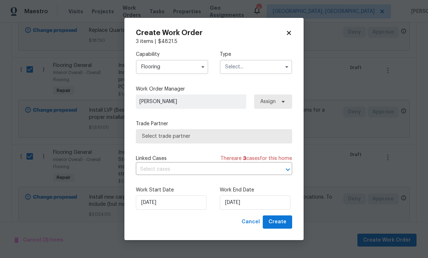
click at [252, 67] on input "text" at bounding box center [256, 67] width 72 height 14
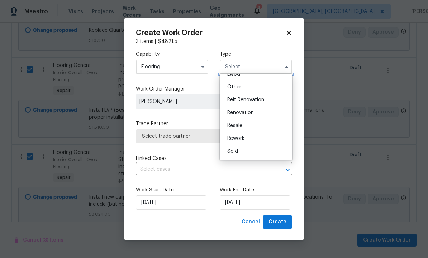
scroll to position [85, 0]
click at [254, 112] on div "Renovation" at bounding box center [255, 112] width 69 height 13
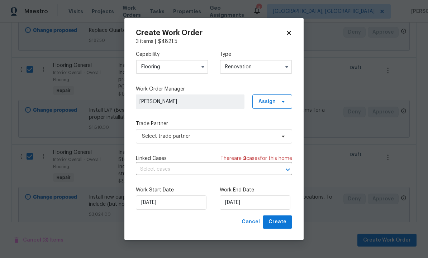
type input "Renovation"
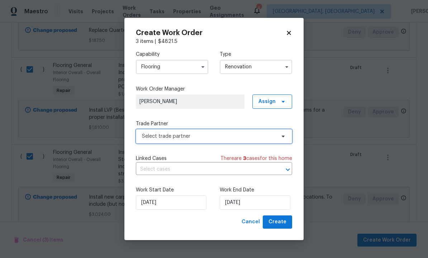
click at [253, 139] on span "Select trade partner" at bounding box center [209, 136] width 134 height 7
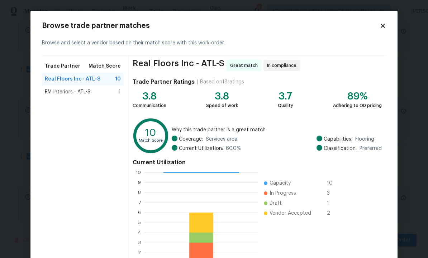
click at [83, 77] on span "Real Floors Inc - ATL-S" at bounding box center [73, 79] width 56 height 7
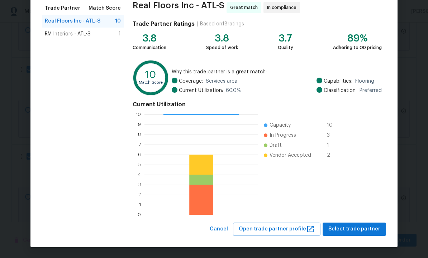
scroll to position [58, 0]
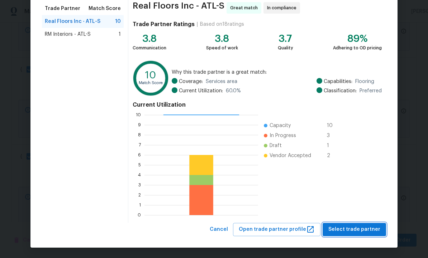
click at [358, 230] on span "Select trade partner" at bounding box center [354, 229] width 52 height 9
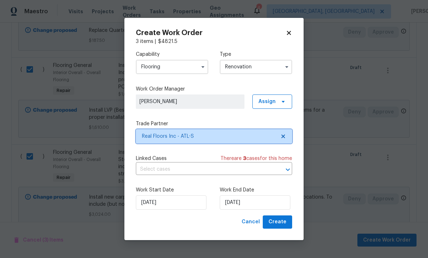
scroll to position [0, 0]
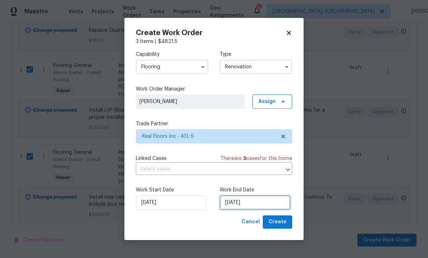
click at [259, 203] on input "9/9/2025" at bounding box center [255, 203] width 71 height 14
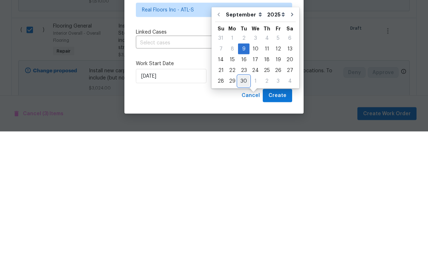
click at [245, 203] on div "30" at bounding box center [243, 208] width 11 height 10
type input "9/30/2025"
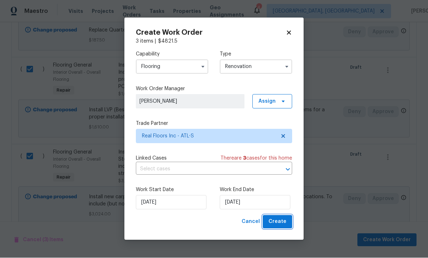
click at [277, 221] on span "Create" at bounding box center [277, 222] width 18 height 9
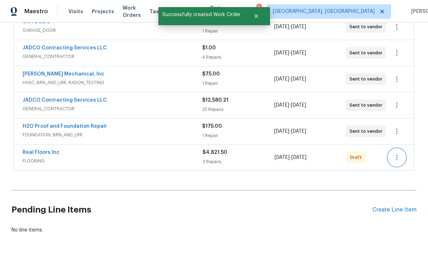
click at [399, 153] on icon "button" at bounding box center [396, 157] width 9 height 9
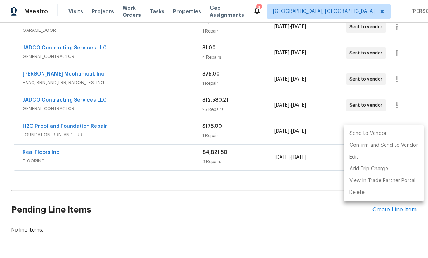
click at [375, 133] on li "Send to Vendor" at bounding box center [384, 134] width 80 height 12
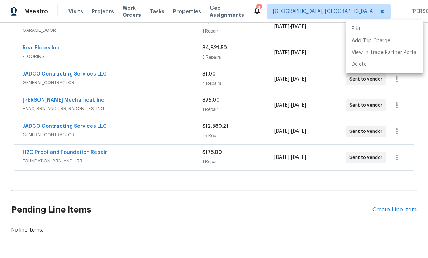
click at [319, 201] on div at bounding box center [214, 129] width 428 height 258
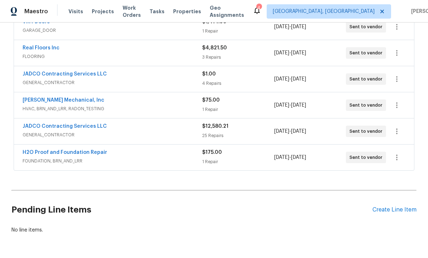
click at [388, 207] on div "Create Line Item" at bounding box center [394, 210] width 44 height 7
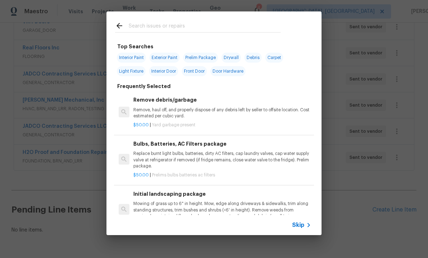
click at [157, 26] on input "text" at bounding box center [205, 26] width 152 height 11
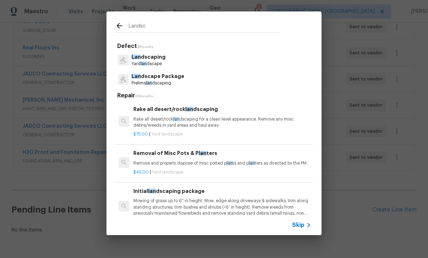
type input "Landsca"
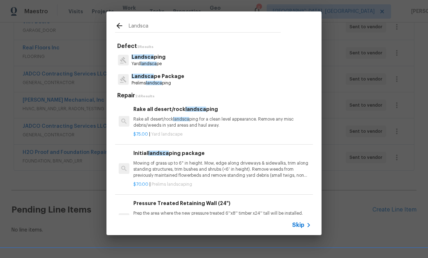
click at [165, 80] on p "Landsca pe Package" at bounding box center [157, 77] width 53 height 8
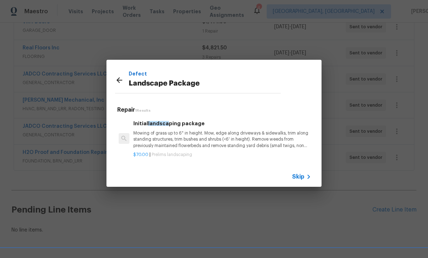
click at [186, 139] on p "Mowing of grass up to 6" in height. Mow, edge along driveways & sidewalks, trim…" at bounding box center [222, 139] width 178 height 18
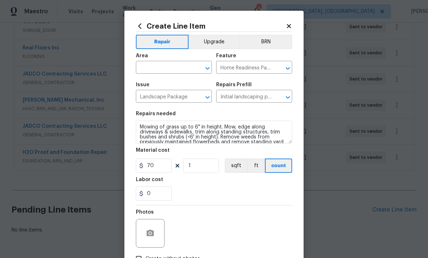
click at [171, 69] on input "text" at bounding box center [164, 68] width 56 height 11
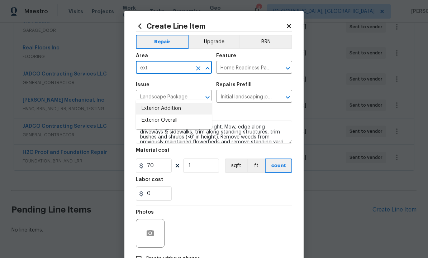
click at [184, 103] on li "Exterior Addition" at bounding box center [174, 109] width 76 height 12
type input "Exterior Addition"
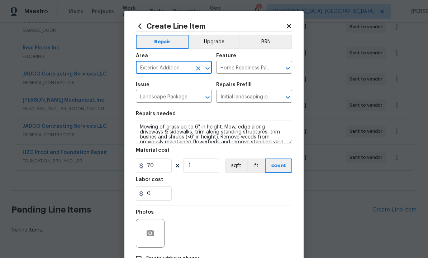
click at [196, 72] on icon "Clear" at bounding box center [198, 68] width 7 height 7
click at [178, 115] on li "Exterior Overall" at bounding box center [174, 121] width 76 height 12
type input "Exterior Overall"
click at [156, 231] on button "button" at bounding box center [149, 233] width 17 height 17
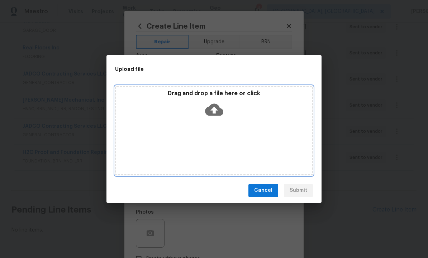
click at [218, 115] on icon at bounding box center [214, 110] width 18 height 12
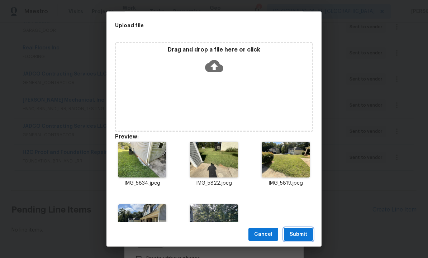
click at [297, 234] on span "Submit" at bounding box center [298, 234] width 18 height 9
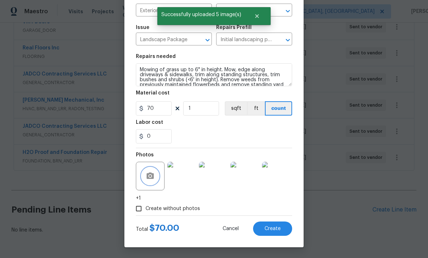
scroll to position [59, 0]
click at [272, 229] on span "Create" at bounding box center [272, 228] width 16 height 5
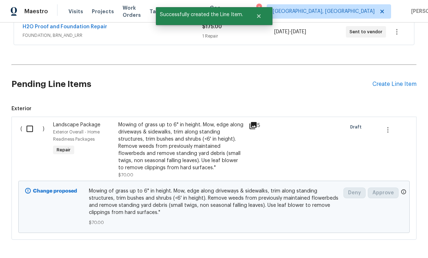
scroll to position [265, 0]
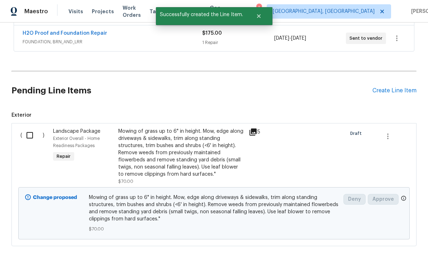
click at [394, 87] on div "Create Line Item" at bounding box center [394, 90] width 44 height 7
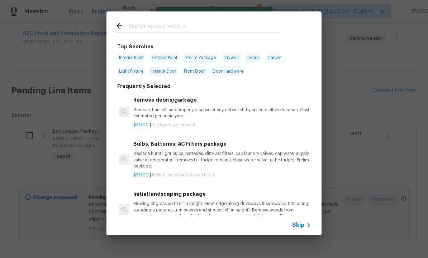
click at [155, 24] on input "text" at bounding box center [205, 26] width 152 height 11
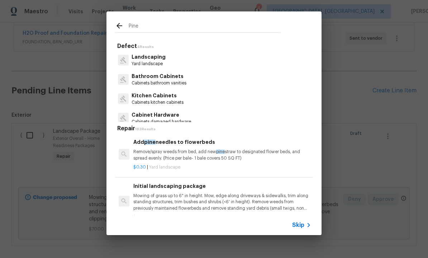
type input "Pine"
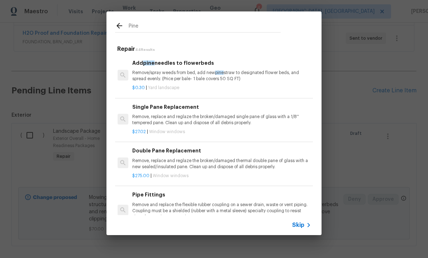
scroll to position [0, 1]
click at [179, 71] on p "Remove/spray weeds from bed, add new pine straw to designated flower beds, and …" at bounding box center [221, 76] width 178 height 12
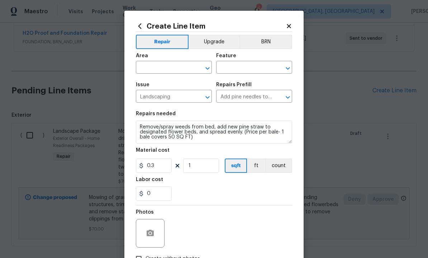
click at [168, 67] on input "text" at bounding box center [164, 68] width 56 height 11
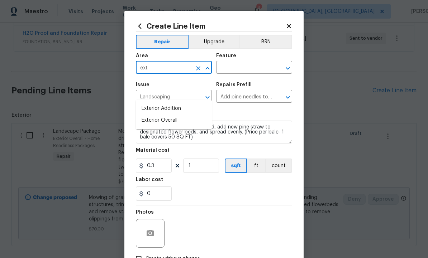
click at [176, 115] on li "Exterior Overall" at bounding box center [174, 121] width 76 height 12
type input "Exterior Overall"
click at [245, 67] on input "text" at bounding box center [244, 68] width 56 height 11
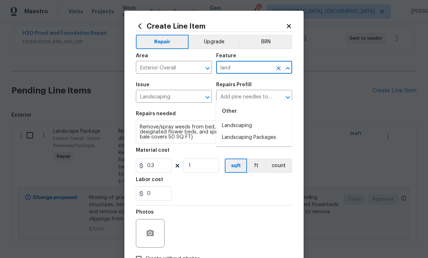
click at [251, 120] on li "Landscaping" at bounding box center [254, 126] width 76 height 12
type input "Landscaping"
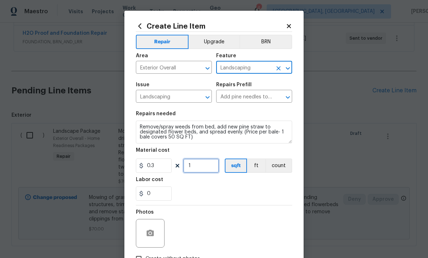
click at [200, 169] on input "1" at bounding box center [201, 166] width 36 height 14
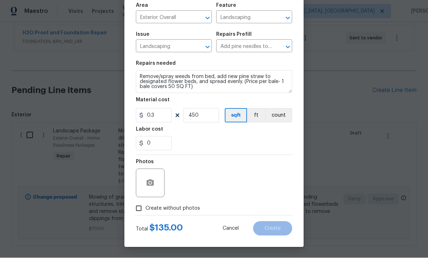
scroll to position [52, 0]
type input "450"
click at [150, 181] on icon "button" at bounding box center [150, 183] width 7 height 6
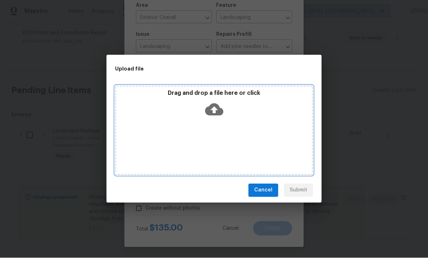
click at [215, 108] on icon at bounding box center [214, 110] width 18 height 18
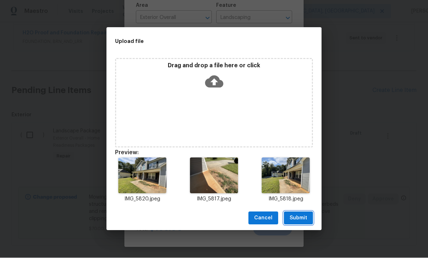
click at [301, 221] on span "Submit" at bounding box center [298, 218] width 18 height 9
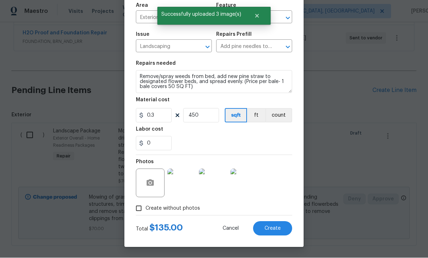
click at [272, 228] on span "Create" at bounding box center [272, 228] width 16 height 5
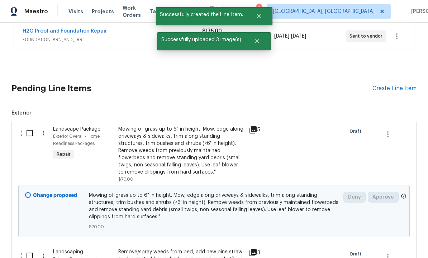
scroll to position [267, 0]
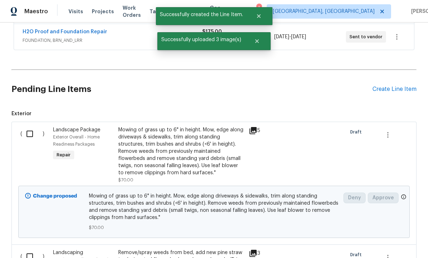
click at [27, 126] on input "checkbox" at bounding box center [32, 133] width 20 height 15
checkbox input "true"
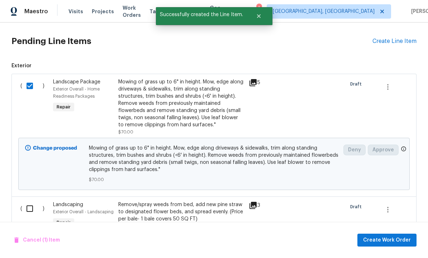
scroll to position [317, 0]
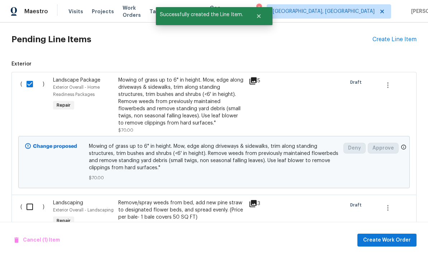
click at [32, 200] on input "checkbox" at bounding box center [32, 207] width 20 height 15
checkbox input "true"
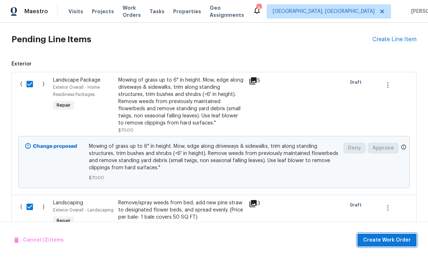
click at [378, 240] on span "Create Work Order" at bounding box center [387, 240] width 48 height 9
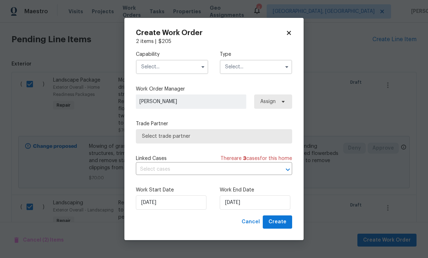
click at [171, 62] on input "text" at bounding box center [172, 67] width 72 height 14
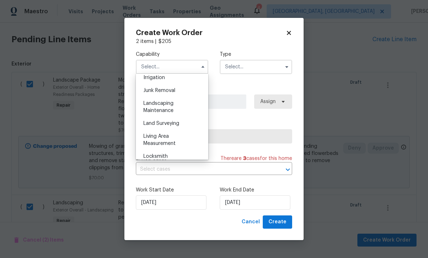
scroll to position [453, 0]
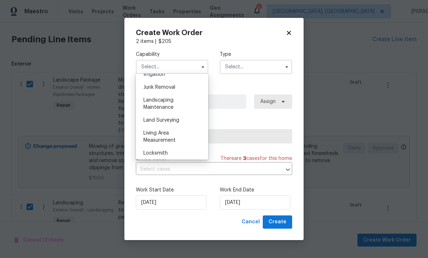
click at [173, 105] on span "Landscaping Maintenance" at bounding box center [158, 104] width 30 height 12
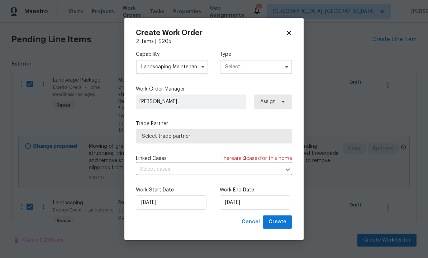
type input "Landscaping Maintenance"
click at [259, 68] on input "text" at bounding box center [256, 67] width 72 height 14
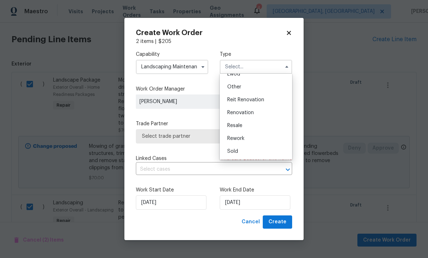
scroll to position [85, 0]
click at [254, 113] on div "Renovation" at bounding box center [255, 112] width 69 height 13
type input "Renovation"
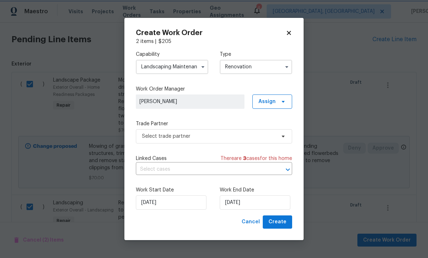
scroll to position [0, 0]
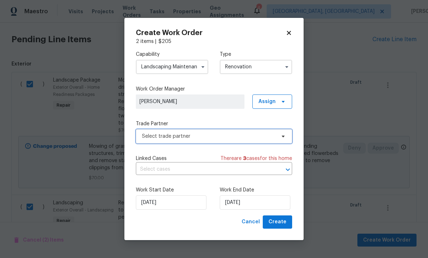
click at [266, 138] on span "Select trade partner" at bounding box center [209, 136] width 134 height 7
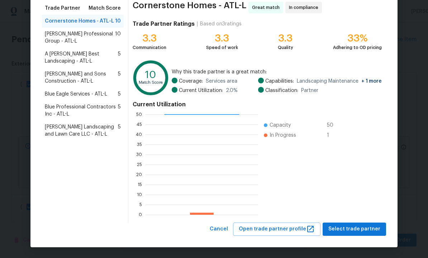
scroll to position [58, 0]
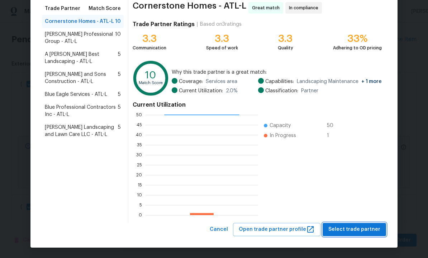
click at [352, 230] on span "Select trade partner" at bounding box center [354, 229] width 52 height 9
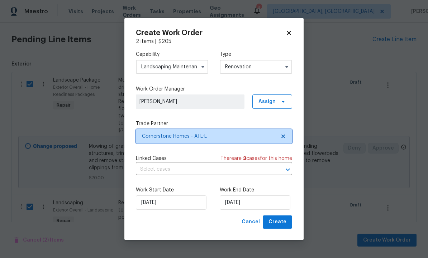
scroll to position [0, 0]
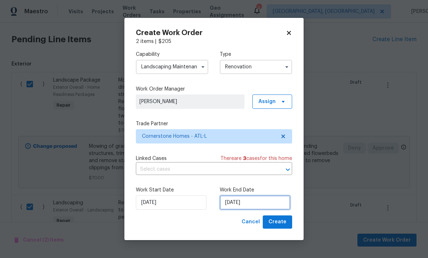
click at [254, 206] on input "9/9/2025" at bounding box center [255, 203] width 71 height 14
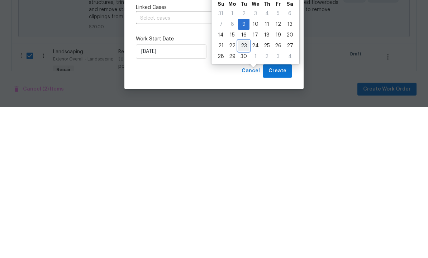
click at [241, 192] on div "23" at bounding box center [243, 197] width 11 height 10
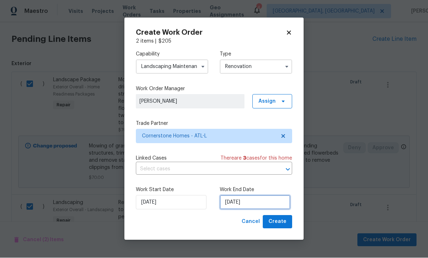
click at [258, 202] on input "9/23/2025" at bounding box center [255, 203] width 71 height 14
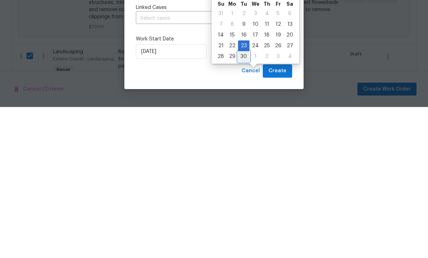
click at [240, 203] on div "30" at bounding box center [243, 208] width 11 height 10
type input "9/30/2025"
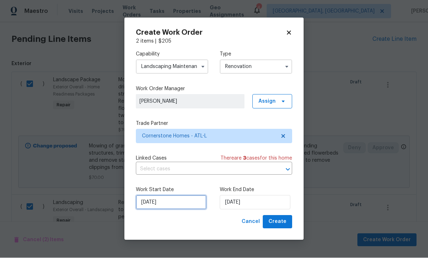
click at [188, 200] on input "9/9/2025" at bounding box center [171, 203] width 71 height 14
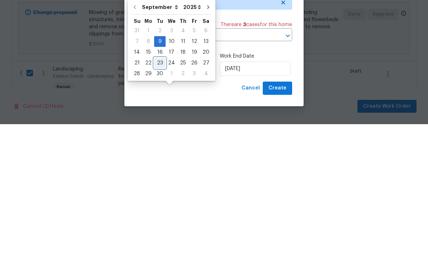
click at [158, 192] on div "23" at bounding box center [159, 197] width 11 height 10
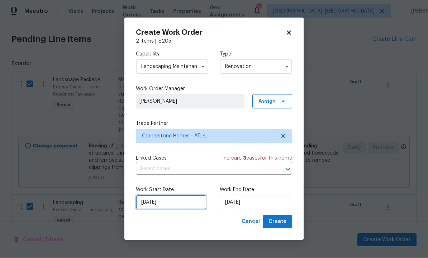
click at [176, 200] on input "9/23/2025" at bounding box center [171, 203] width 71 height 14
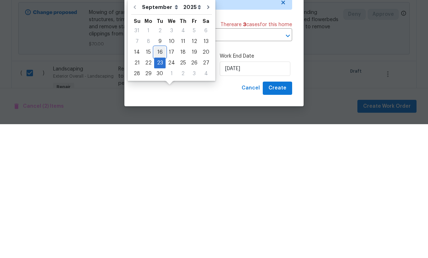
click at [158, 181] on div "16" at bounding box center [159, 186] width 11 height 10
type input "9/16/2025"
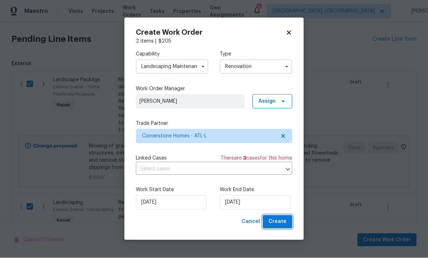
click at [277, 226] on span "Create" at bounding box center [277, 222] width 18 height 9
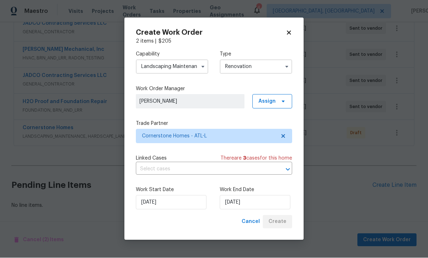
scroll to position [172, 0]
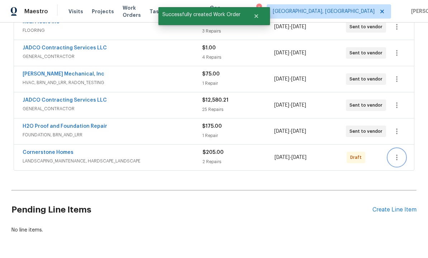
click at [398, 153] on icon "button" at bounding box center [396, 157] width 9 height 9
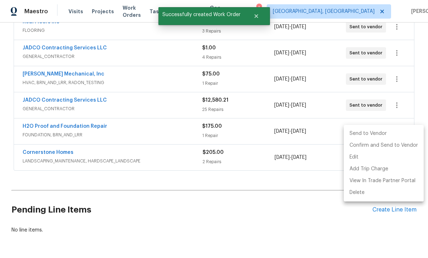
click at [382, 130] on li "Send to Vendor" at bounding box center [384, 134] width 80 height 12
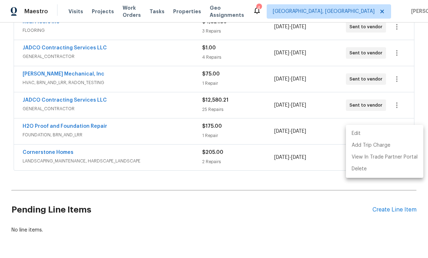
click at [310, 203] on div at bounding box center [214, 129] width 428 height 258
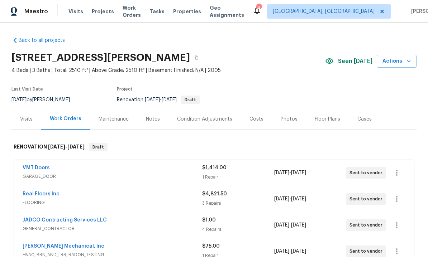
scroll to position [0, 0]
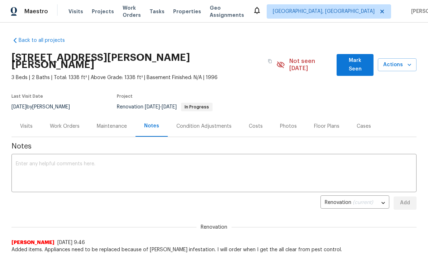
click at [353, 58] on span "Mark Seen" at bounding box center [354, 65] width 25 height 18
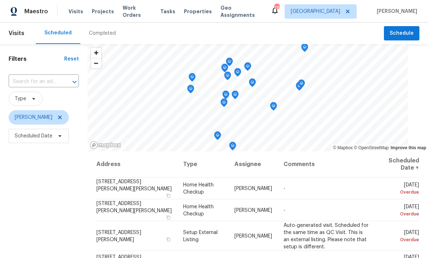
scroll to position [0, 0]
